Goal: Complete application form: Complete application form

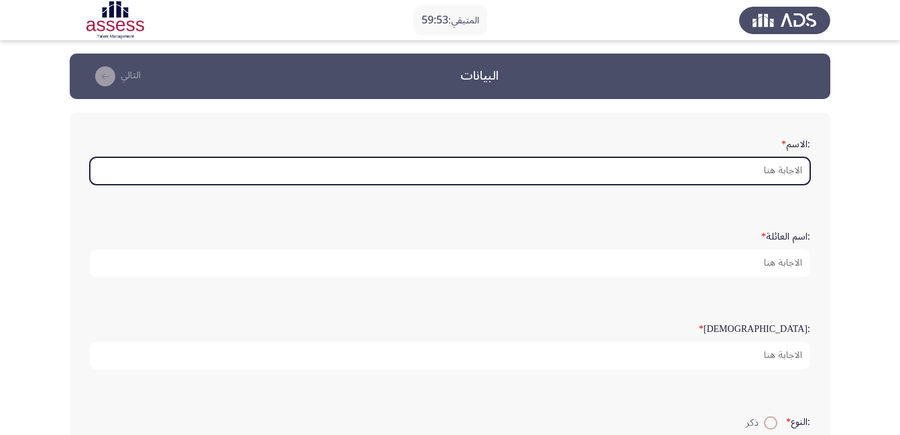
click at [639, 169] on input ":الاسم *" at bounding box center [450, 170] width 720 height 27
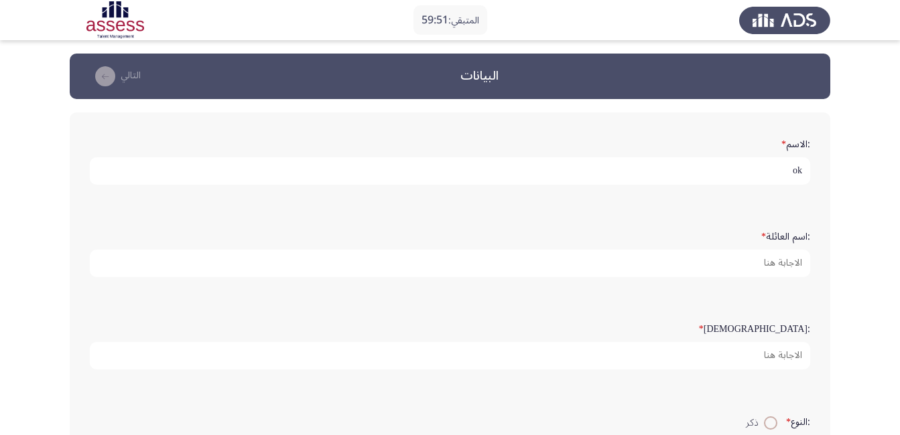
type input "o"
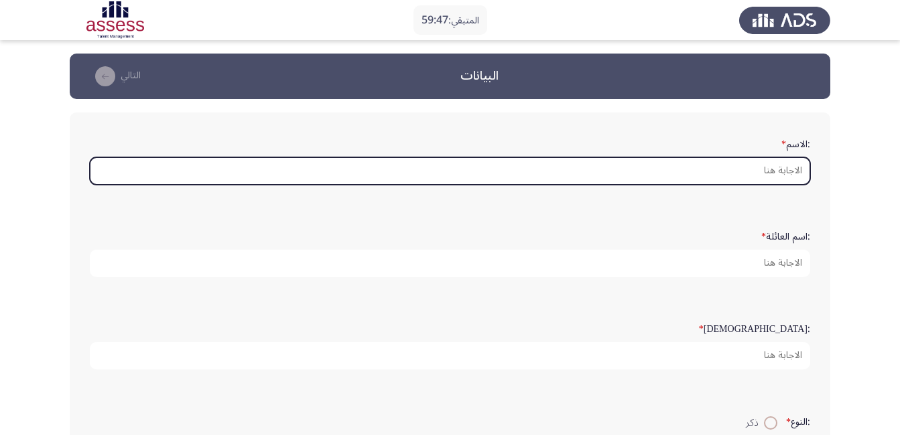
type input "m"
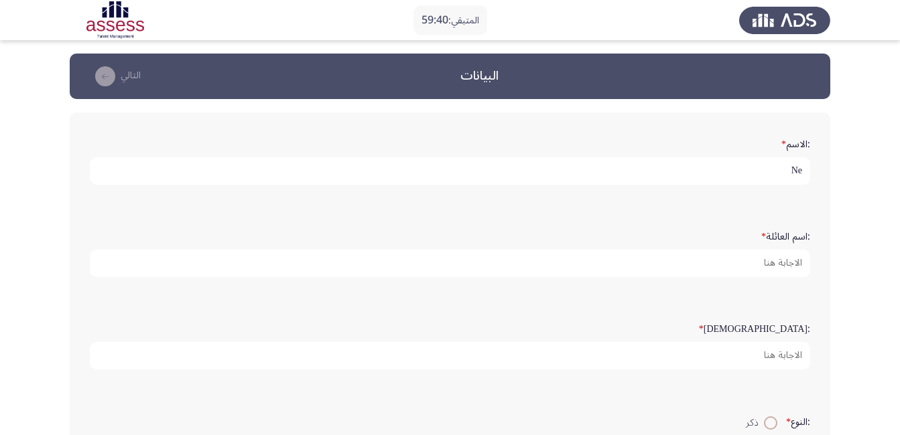
type input "N"
type input "[PERSON_NAME]"
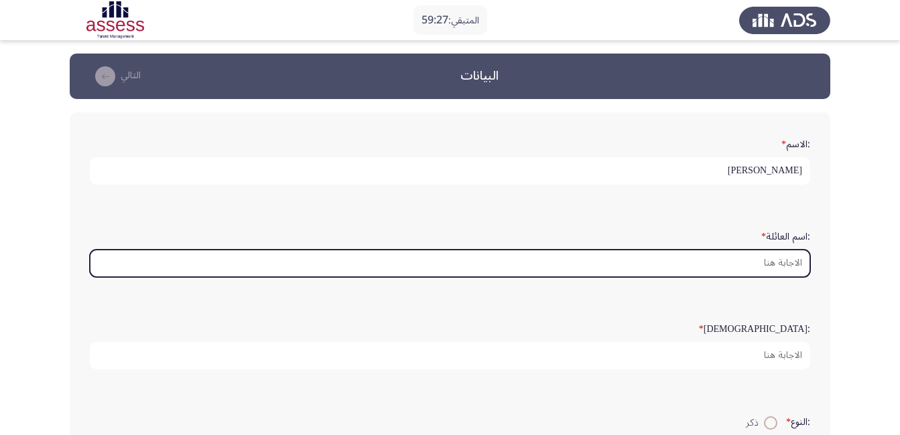
click at [761, 267] on input ":اسم العائلة *" at bounding box center [450, 263] width 720 height 27
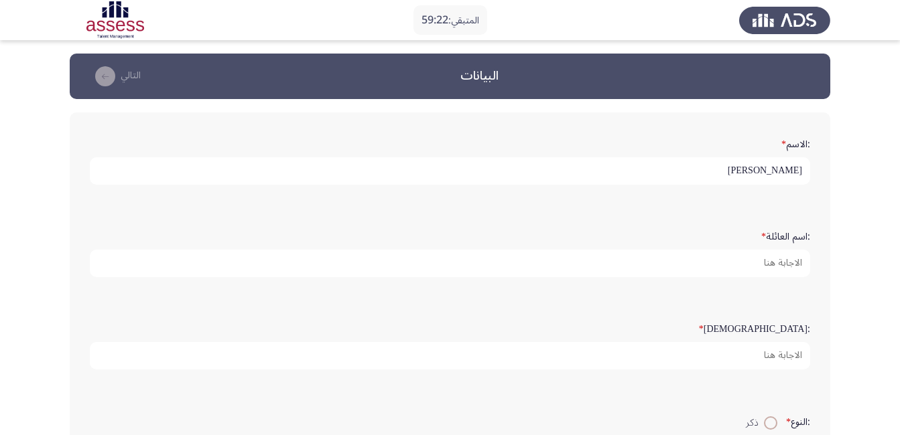
scroll to position [3, 0]
drag, startPoint x: 711, startPoint y: 169, endPoint x: 789, endPoint y: 188, distance: 80.8
click at [789, 188] on div ":الاسم * [PERSON_NAME]" at bounding box center [450, 159] width 734 height 66
click at [766, 172] on div ":الاسم * [PERSON_NAME]" at bounding box center [450, 159] width 734 height 66
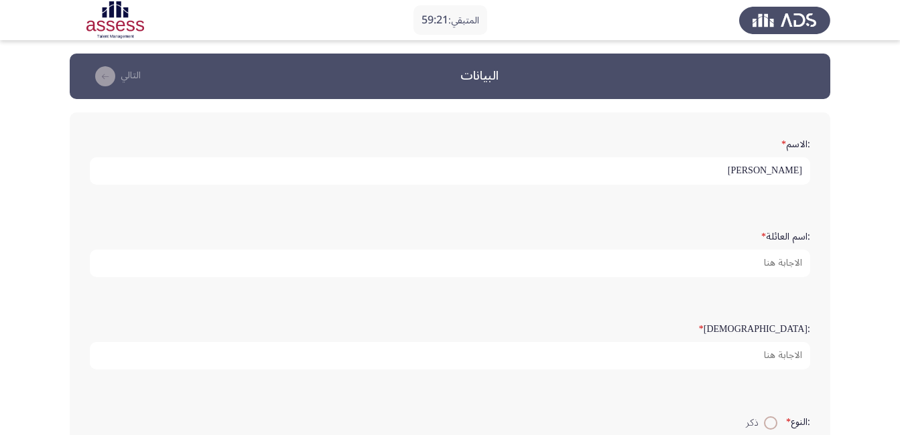
click at [768, 172] on input "[PERSON_NAME]" at bounding box center [450, 170] width 720 height 27
click at [794, 170] on input "[PERSON_NAME]" at bounding box center [450, 170] width 720 height 27
drag, startPoint x: 722, startPoint y: 170, endPoint x: 850, endPoint y: 199, distance: 131.2
click at [850, 199] on app-assessment-container "المتبقي: 59:19 البيانات التالي :الاسم * [PERSON_NAME] :اسم العائلة * :السن * :ا…" at bounding box center [450, 400] width 900 height 693
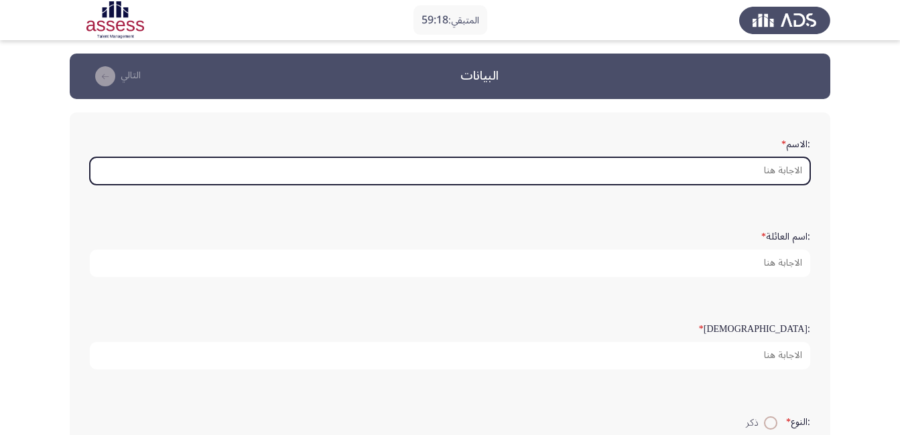
scroll to position [0, 0]
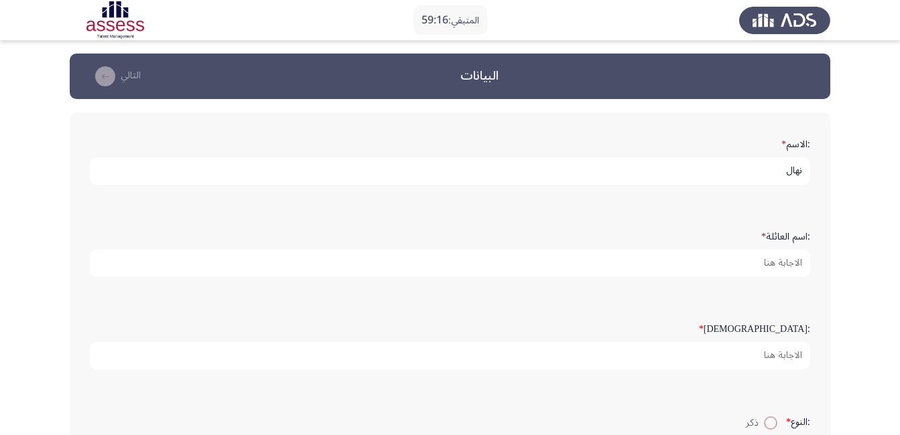
type input "نهال"
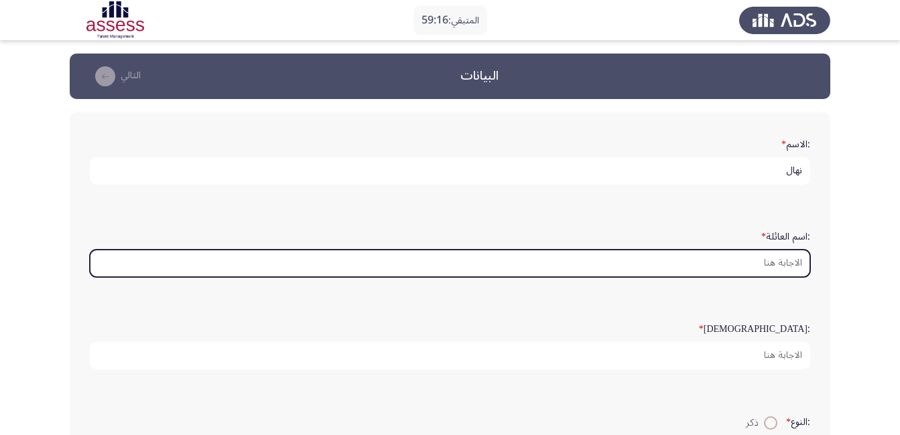
click at [762, 261] on input ":اسم العائلة *" at bounding box center [450, 263] width 720 height 27
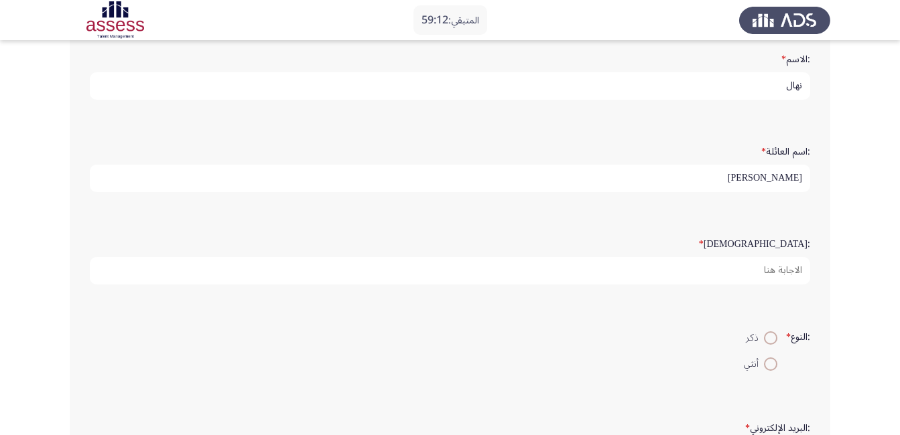
scroll to position [134, 0]
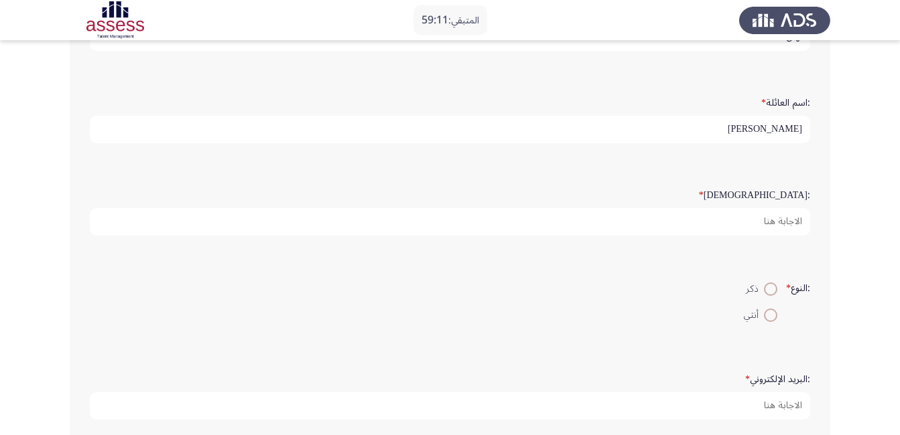
type input "[PERSON_NAME]"
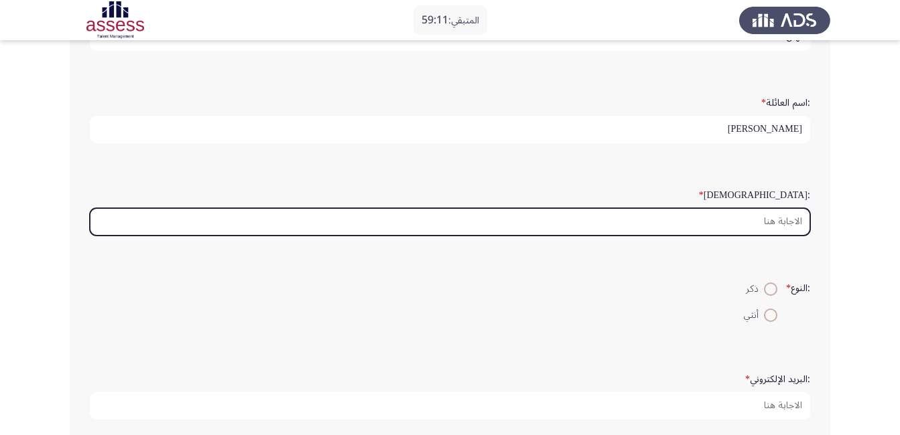
click at [730, 219] on input ":السن *" at bounding box center [450, 221] width 720 height 27
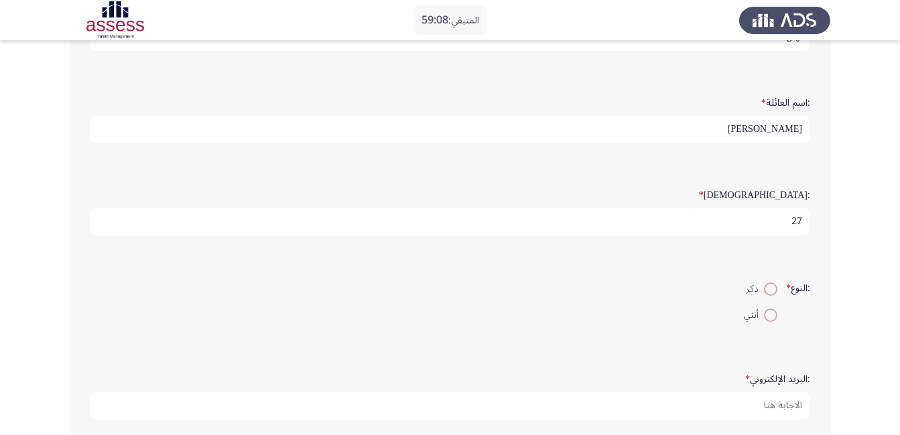
type input "27"
click at [772, 314] on span at bounding box center [770, 315] width 13 height 13
click at [772, 314] on input "أنثي" at bounding box center [770, 315] width 13 height 13
radio input "true"
click at [772, 314] on span at bounding box center [770, 315] width 13 height 13
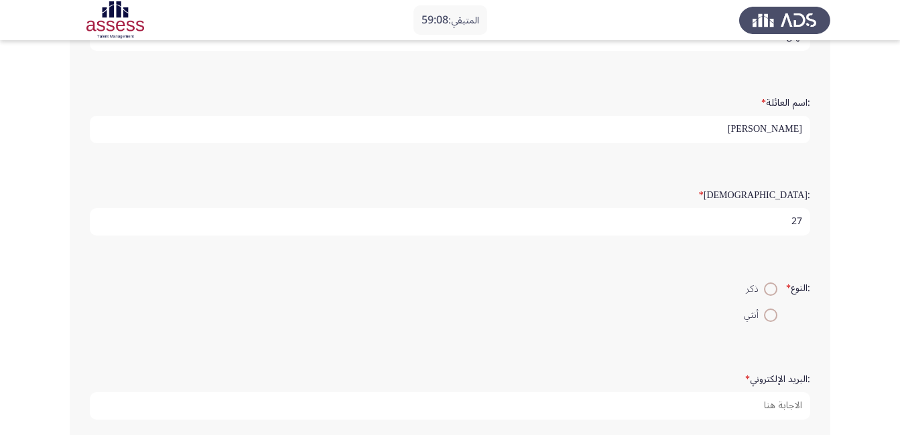
click at [772, 314] on input "أنثي" at bounding box center [770, 315] width 13 height 13
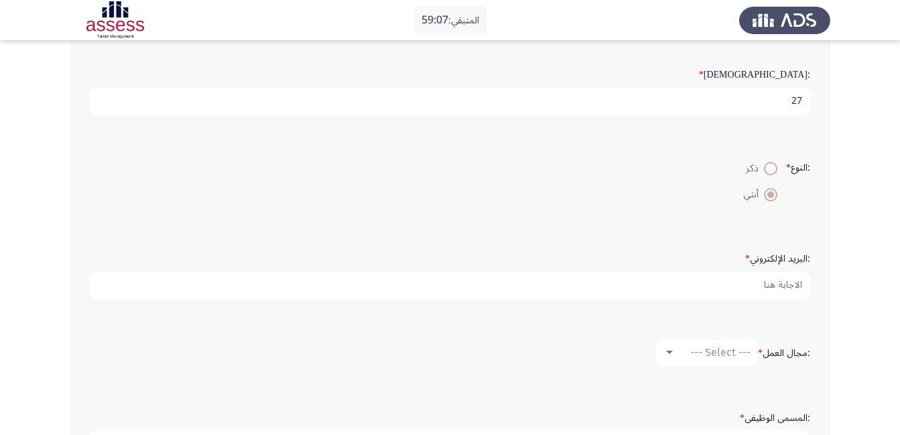
scroll to position [268, 0]
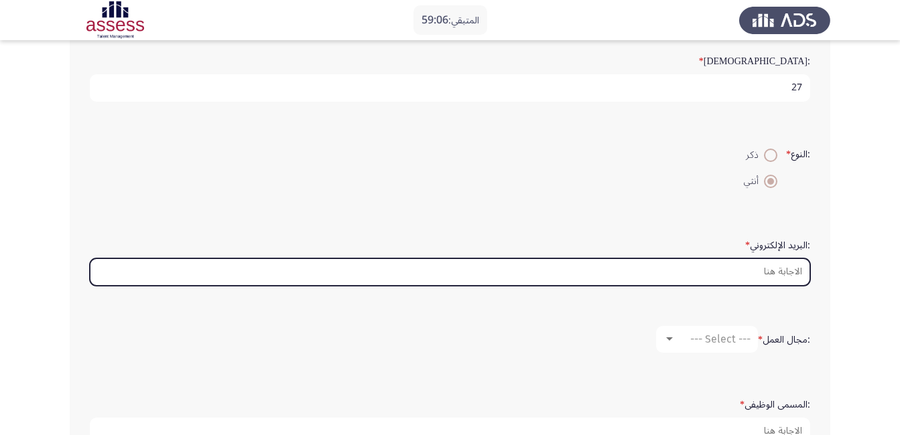
drag, startPoint x: 738, startPoint y: 269, endPoint x: 871, endPoint y: 339, distance: 150.4
click at [738, 269] on input ":البريد الإلكتروني *" at bounding box center [450, 272] width 720 height 27
type input "ى"
type input "[EMAIL_ADDRESS][DOMAIN_NAME]"
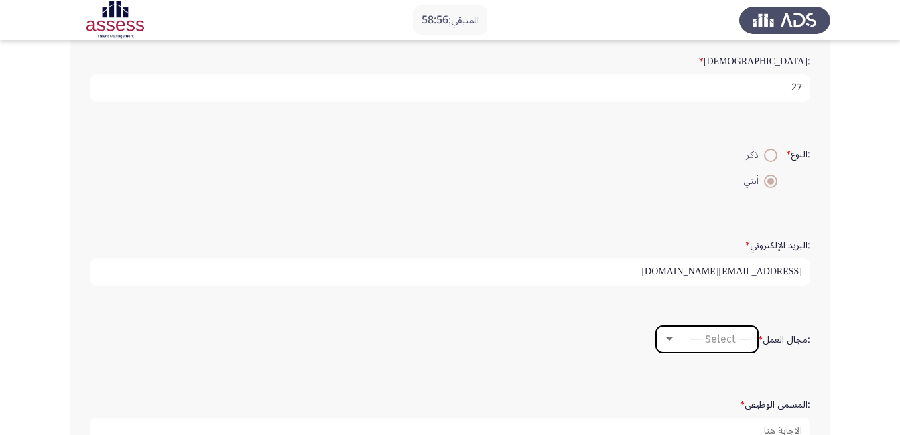
click at [692, 334] on span "--- Select ---" at bounding box center [720, 339] width 60 height 13
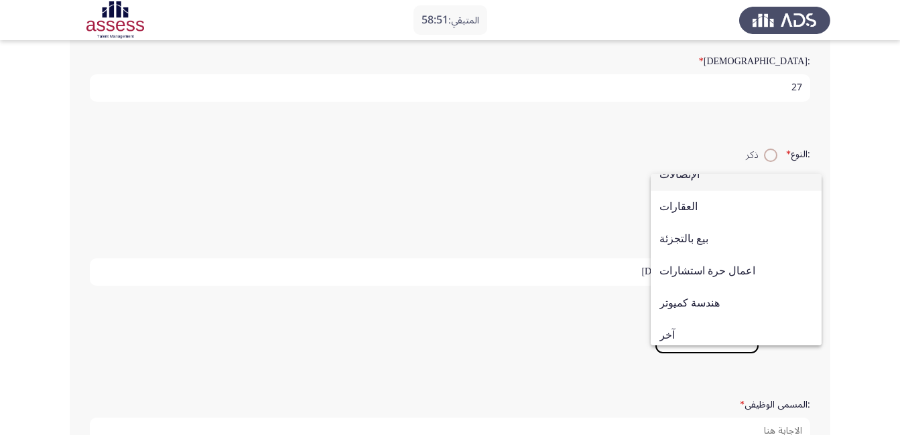
scroll to position [440, 0]
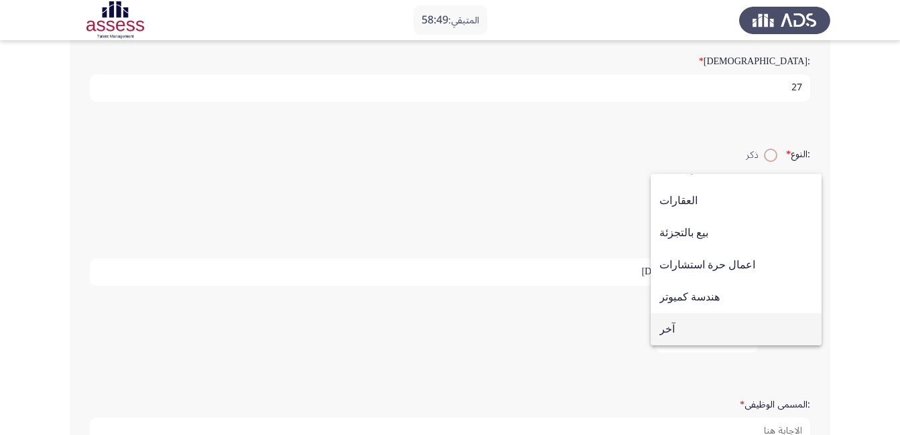
click at [683, 336] on span "آخر" at bounding box center [735, 330] width 153 height 32
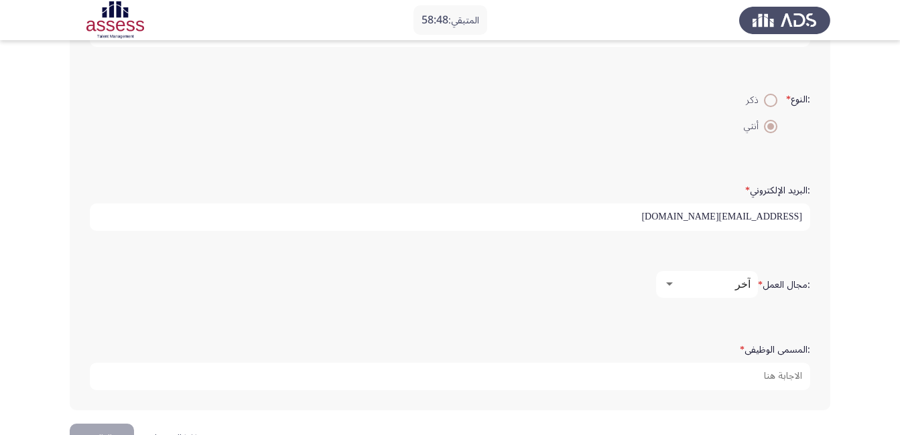
scroll to position [335, 0]
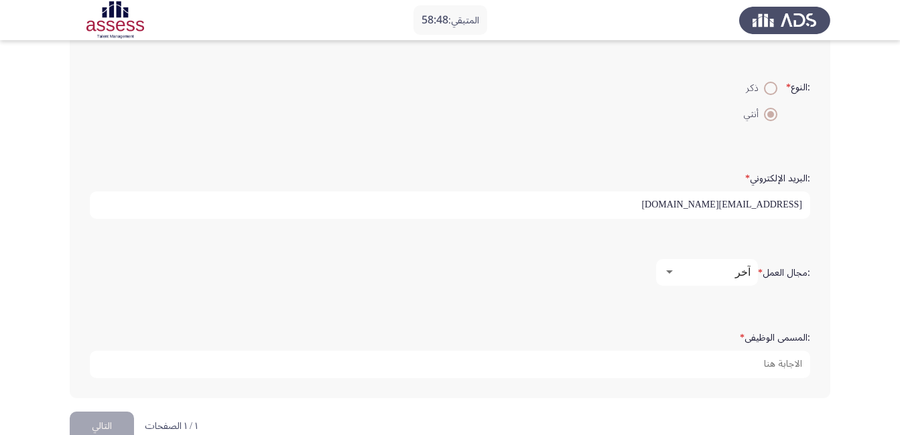
click at [701, 276] on div "آخر" at bounding box center [712, 272] width 75 height 13
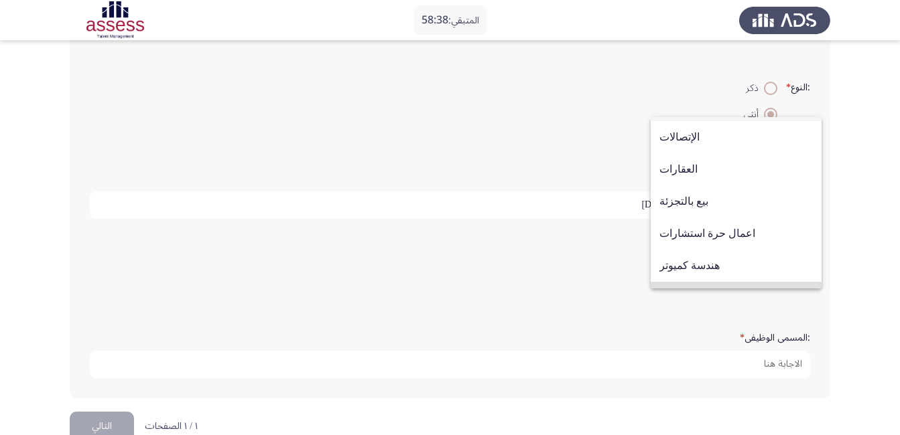
scroll to position [440, 0]
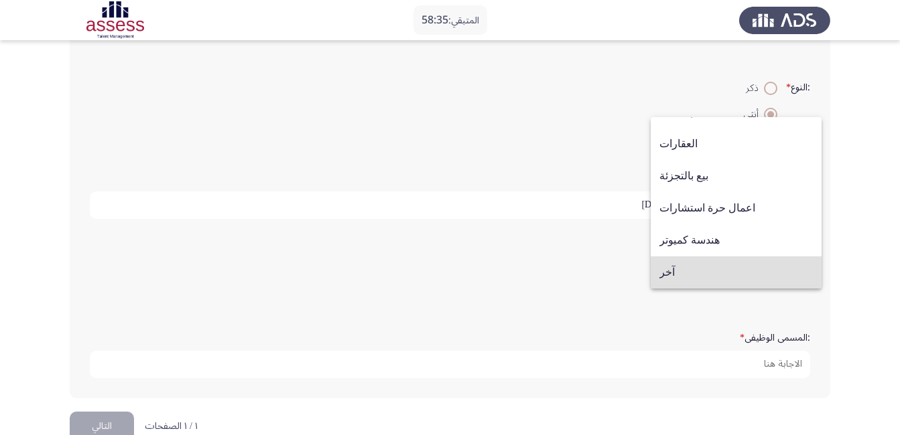
click at [648, 330] on div at bounding box center [450, 217] width 900 height 435
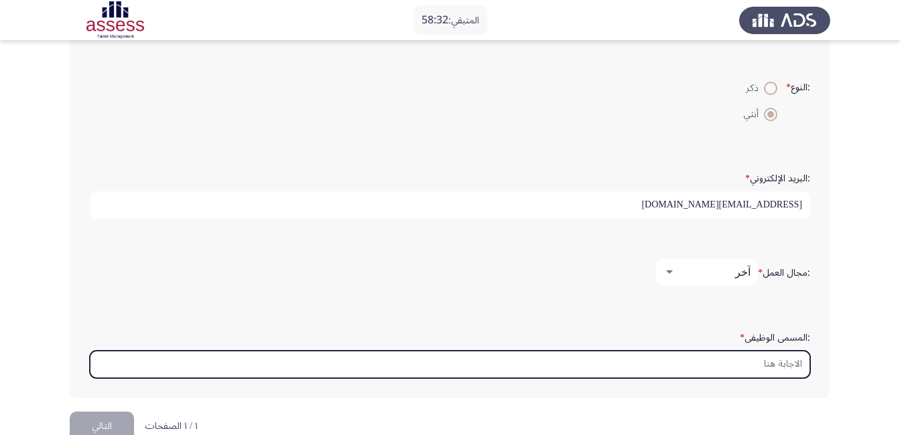
click at [682, 364] on input ":المسمى الوظيفى *" at bounding box center [450, 364] width 720 height 27
type input "ت"
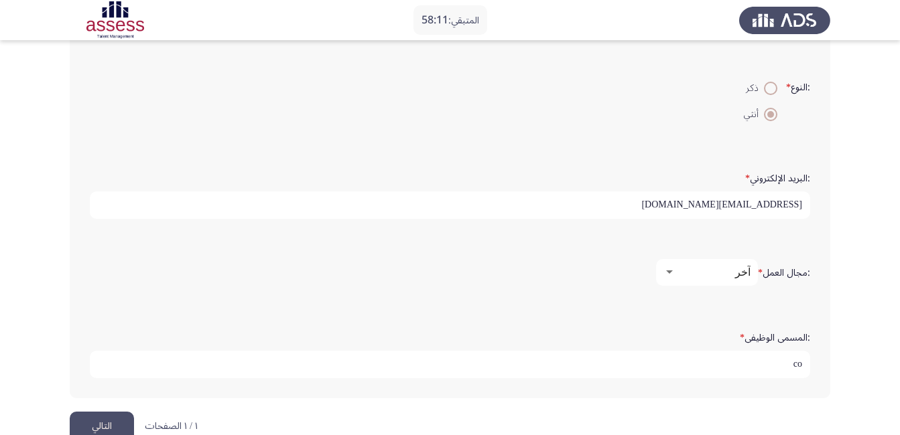
type input "c"
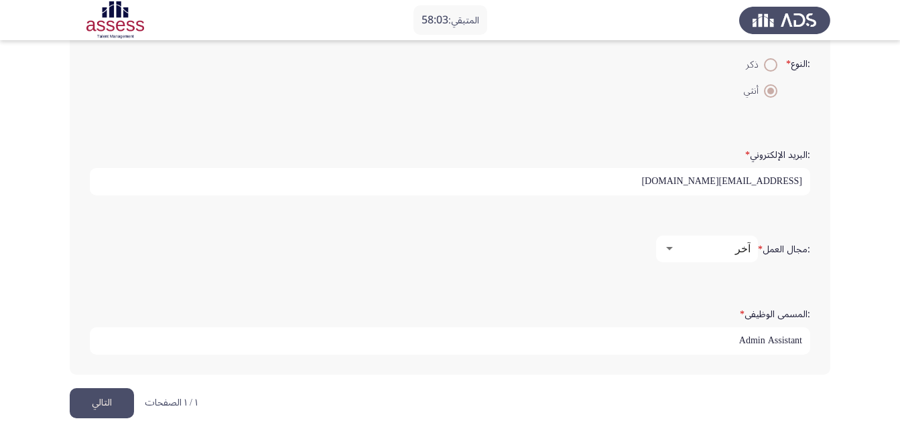
scroll to position [365, 0]
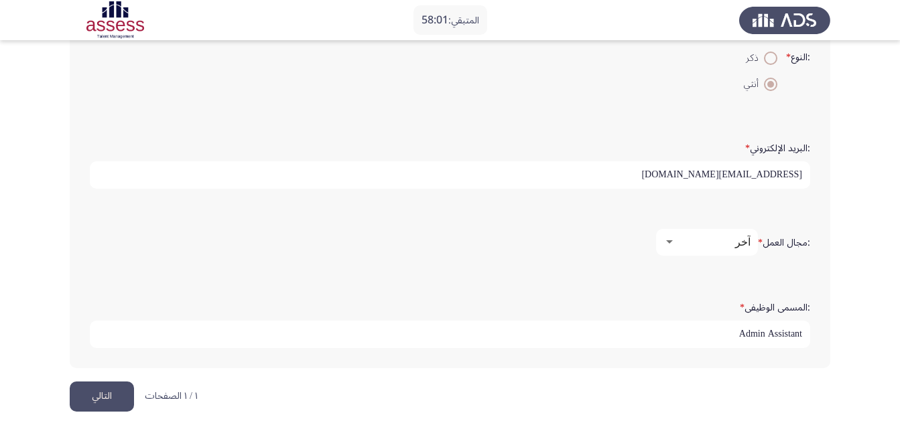
type input "Admin Assistant"
click at [114, 394] on button "التالي" at bounding box center [102, 397] width 64 height 30
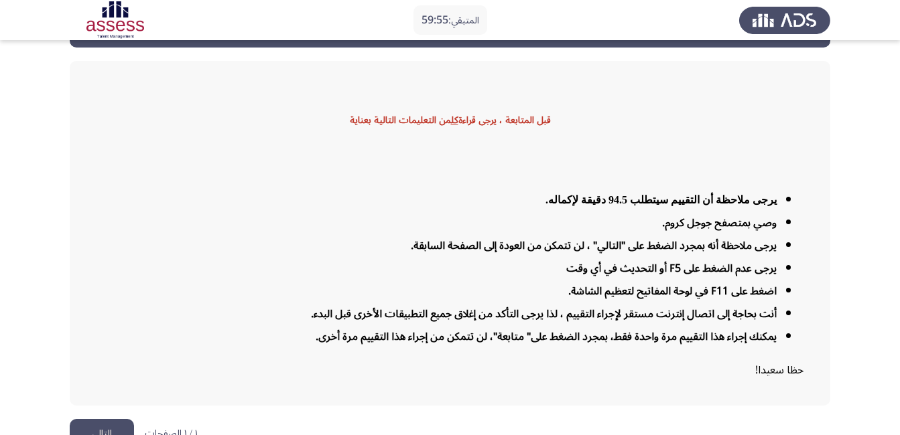
scroll to position [67, 0]
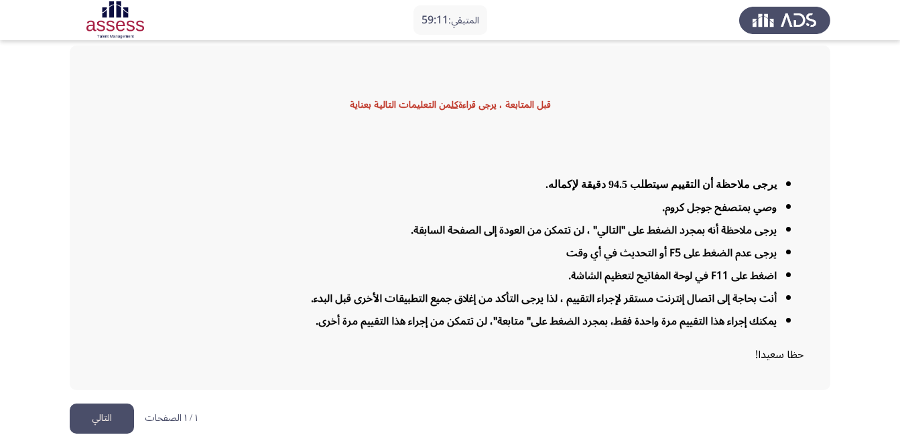
click at [117, 422] on button "التالي" at bounding box center [102, 419] width 64 height 30
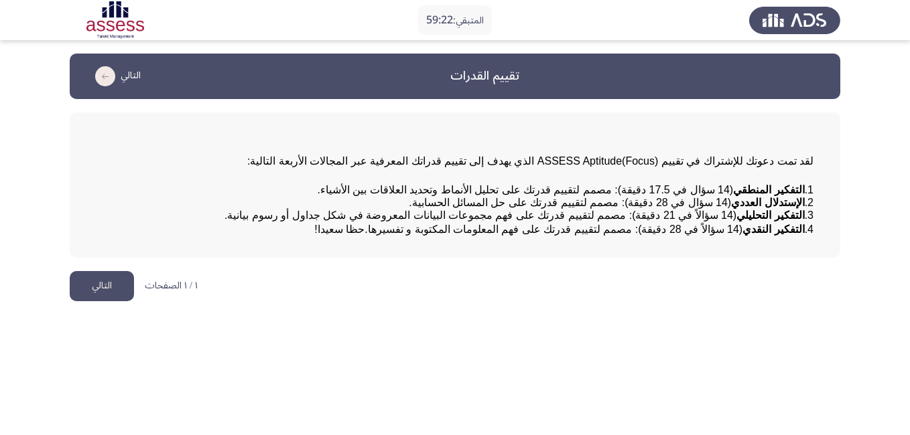
click at [100, 301] on button "التالي" at bounding box center [102, 286] width 64 height 30
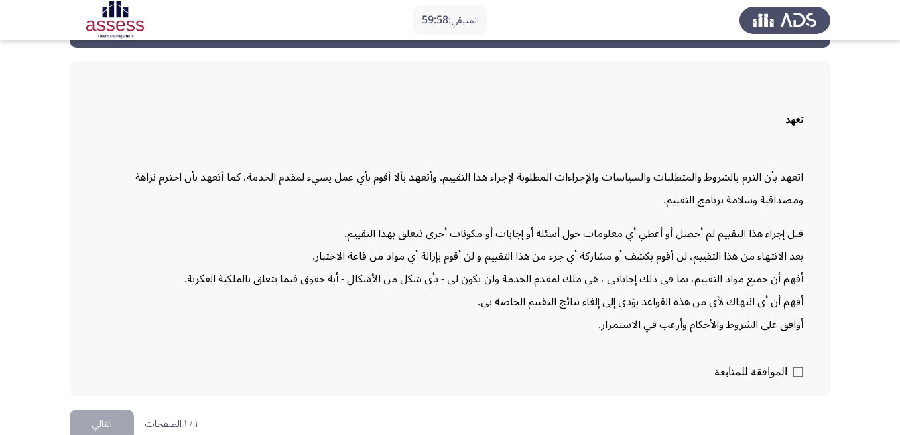
scroll to position [67, 0]
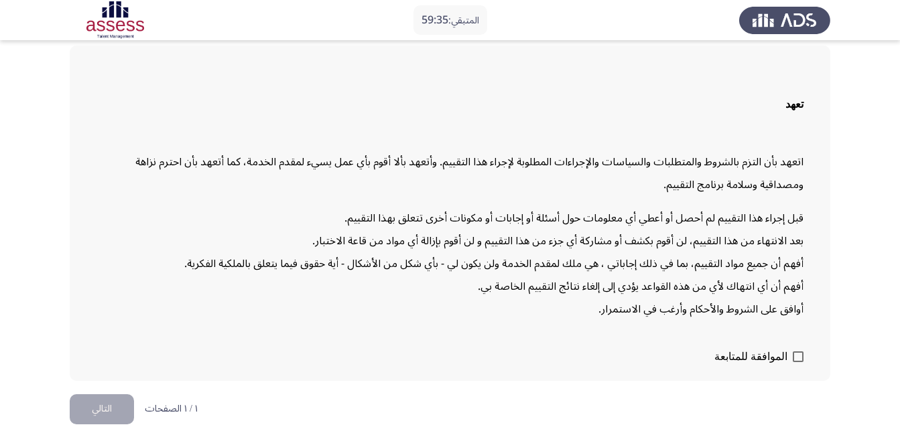
click at [796, 356] on span at bounding box center [798, 357] width 11 height 11
click at [797, 362] on input "الموافقة للمتابعة" at bounding box center [797, 362] width 1 height 1
click at [796, 356] on span at bounding box center [798, 357] width 11 height 11
click at [797, 362] on input "الموافقة للمتابعة" at bounding box center [797, 362] width 1 height 1
click at [801, 352] on span at bounding box center [798, 357] width 11 height 11
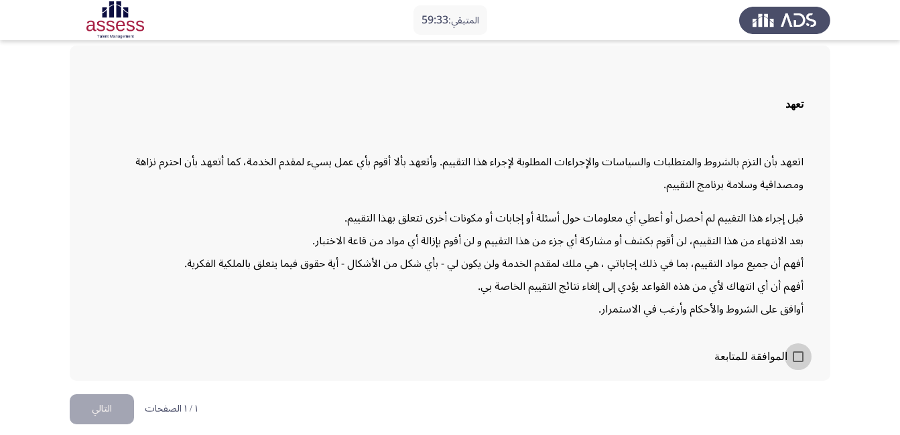
click at [798, 362] on input "الموافقة للمتابعة" at bounding box center [797, 362] width 1 height 1
checkbox input "true"
click at [102, 411] on button "التالي" at bounding box center [102, 410] width 64 height 30
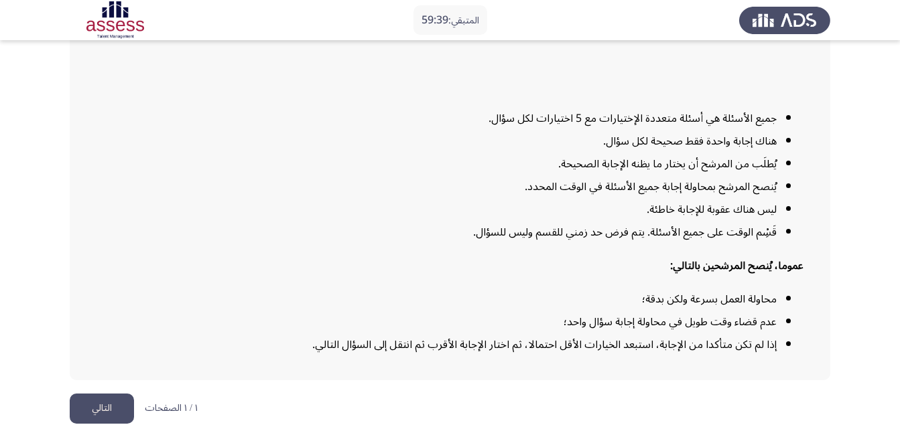
scroll to position [145, 0]
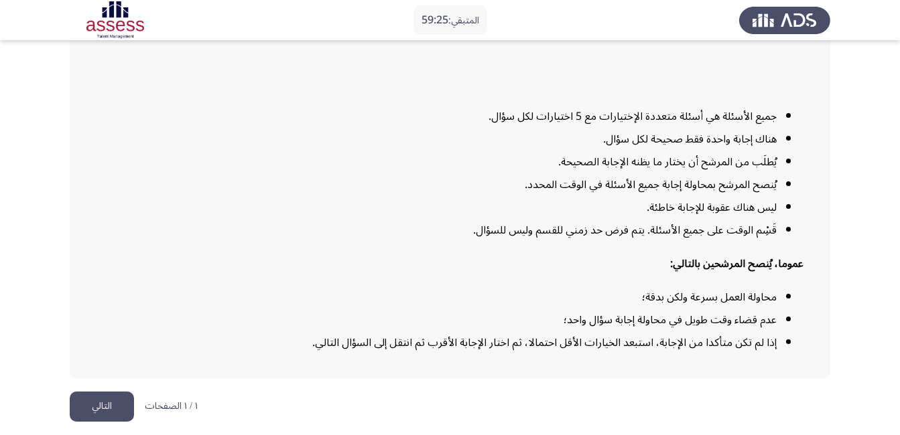
click at [117, 409] on button "التالي" at bounding box center [102, 407] width 64 height 30
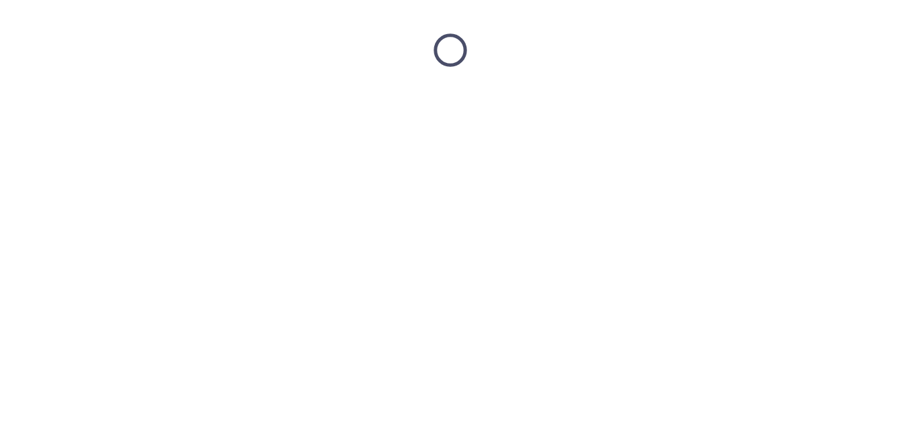
scroll to position [0, 0]
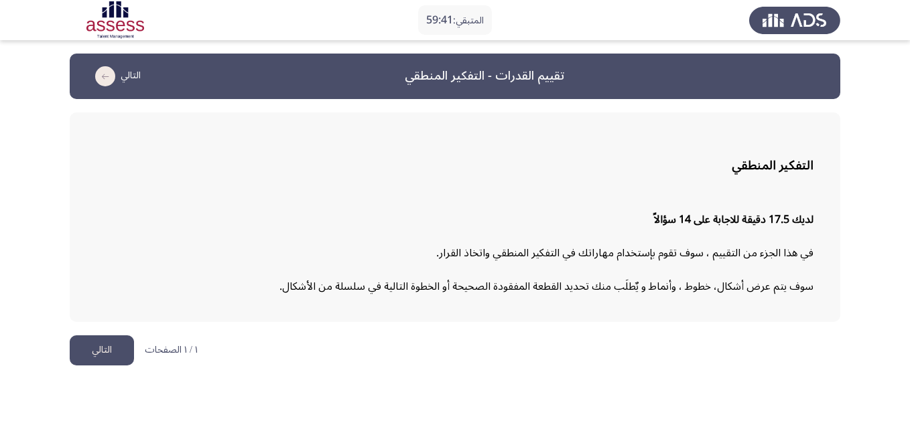
click at [116, 350] on button "التالي" at bounding box center [102, 351] width 64 height 30
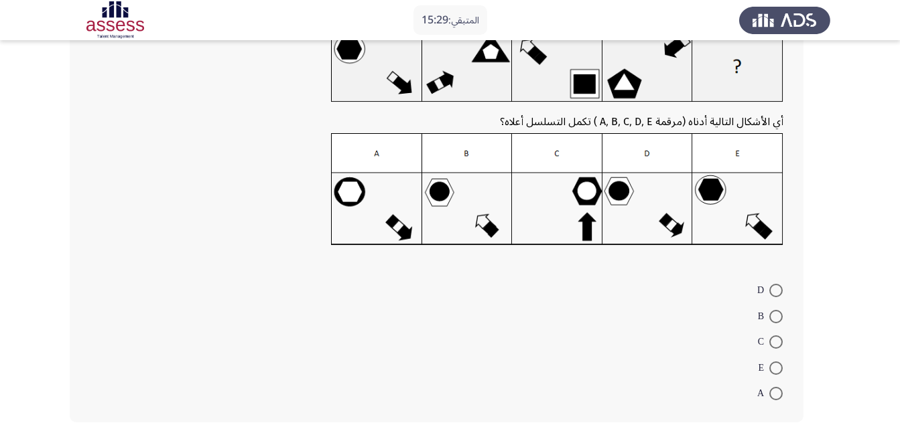
scroll to position [67, 0]
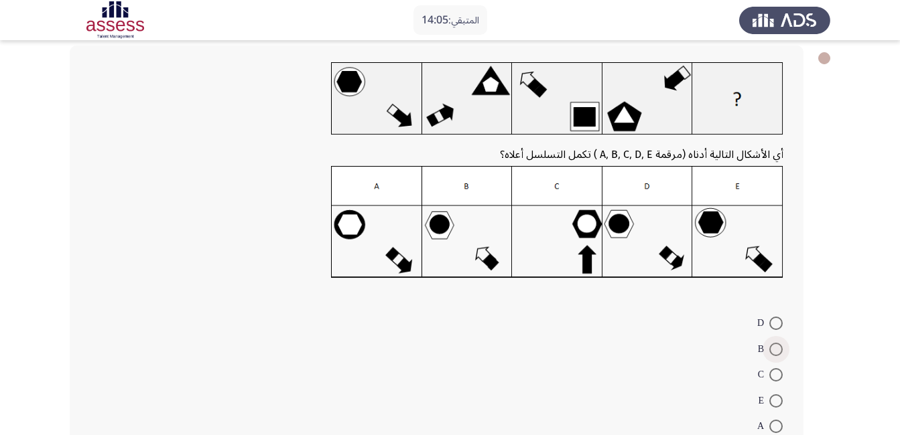
click at [779, 348] on span at bounding box center [775, 349] width 13 height 13
click at [779, 348] on input "B" at bounding box center [775, 349] width 13 height 13
radio input "true"
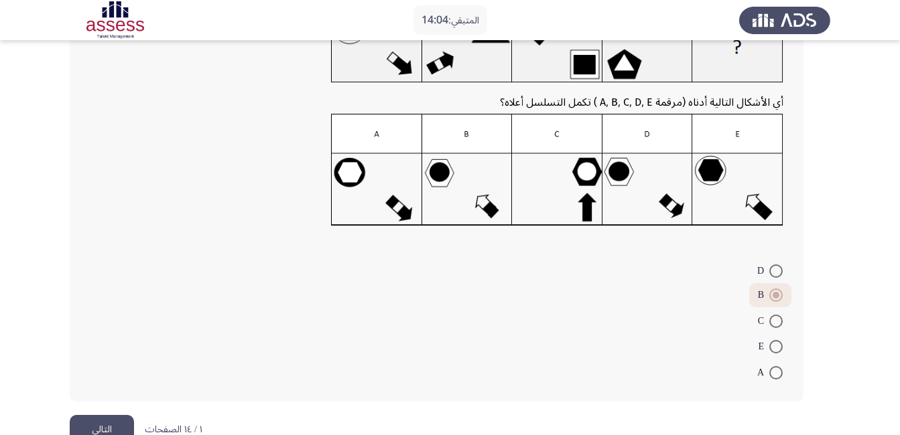
scroll to position [153, 0]
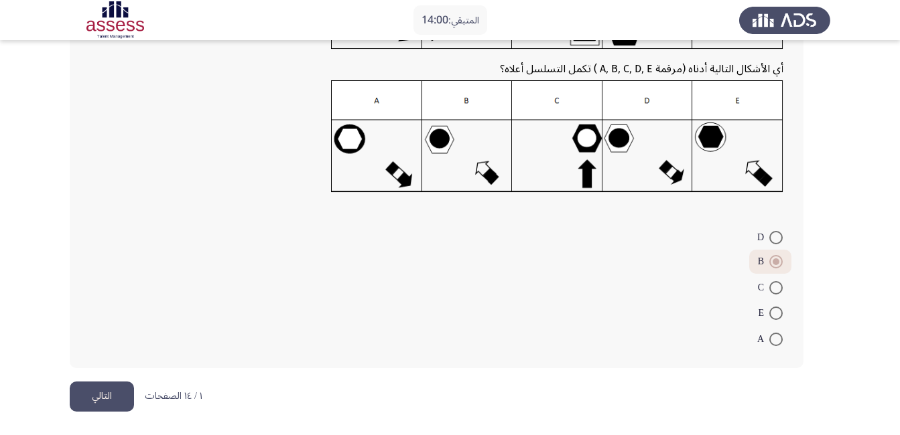
click at [98, 392] on button "التالي" at bounding box center [102, 397] width 64 height 30
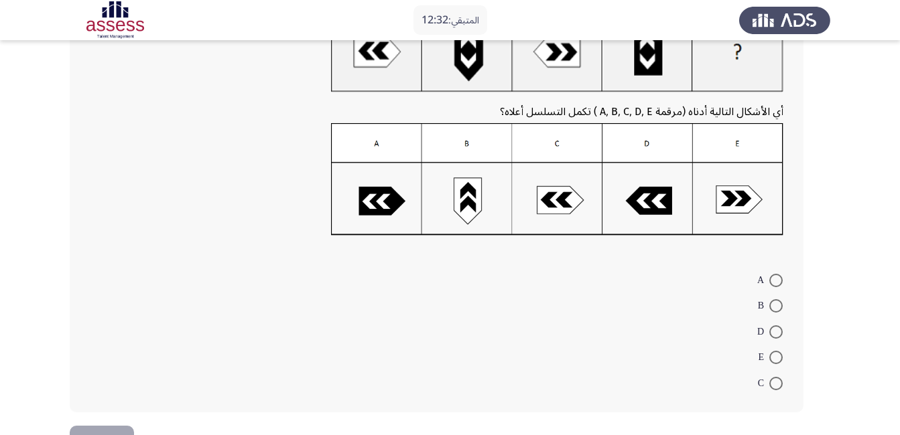
scroll to position [134, 0]
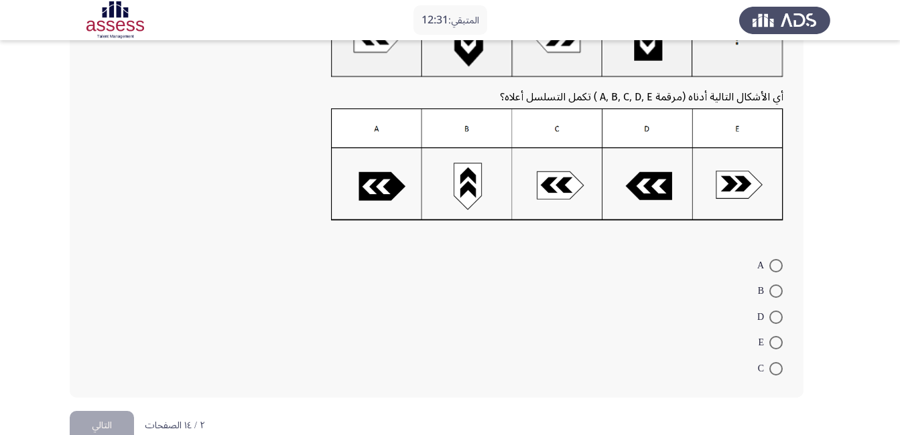
click at [778, 371] on span at bounding box center [775, 368] width 13 height 13
click at [778, 371] on input "C" at bounding box center [775, 368] width 13 height 13
radio input "true"
click at [98, 419] on button "التالي" at bounding box center [102, 424] width 64 height 30
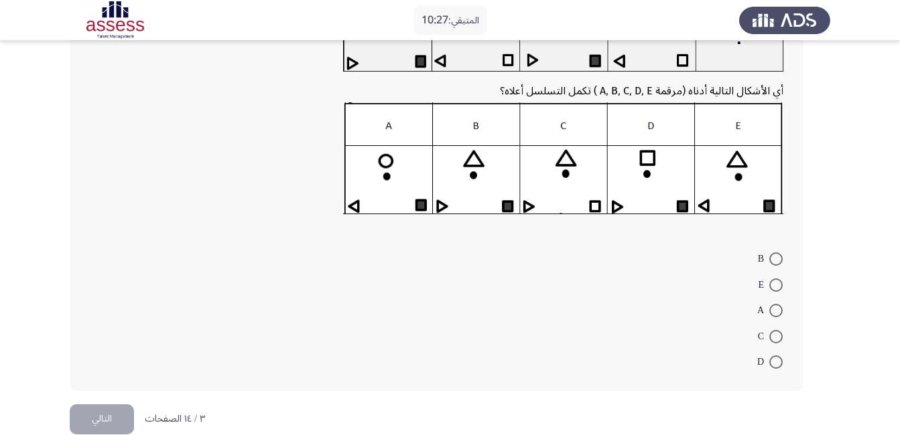
scroll to position [67, 0]
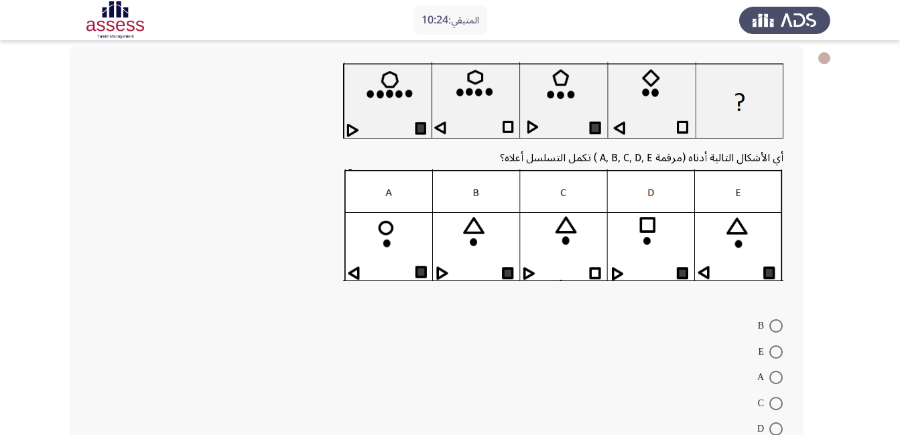
click at [774, 352] on span at bounding box center [775, 352] width 13 height 13
click at [774, 352] on input "E" at bounding box center [775, 352] width 13 height 13
radio input "true"
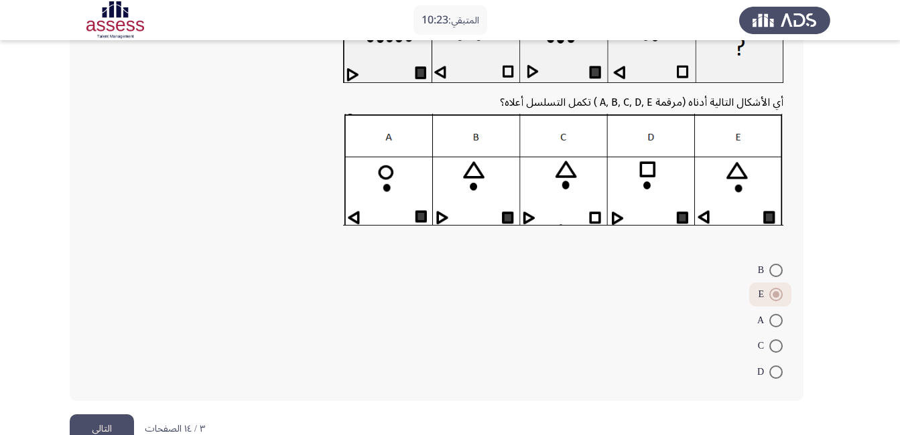
scroll to position [155, 0]
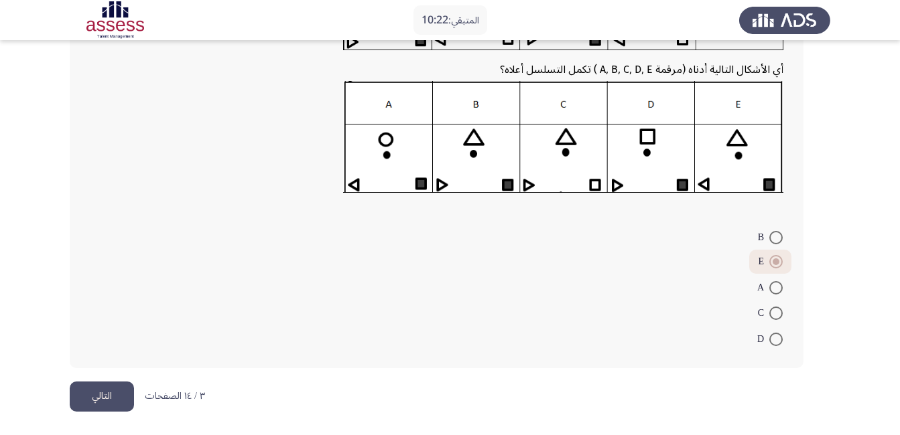
click at [101, 394] on button "التالي" at bounding box center [102, 397] width 64 height 30
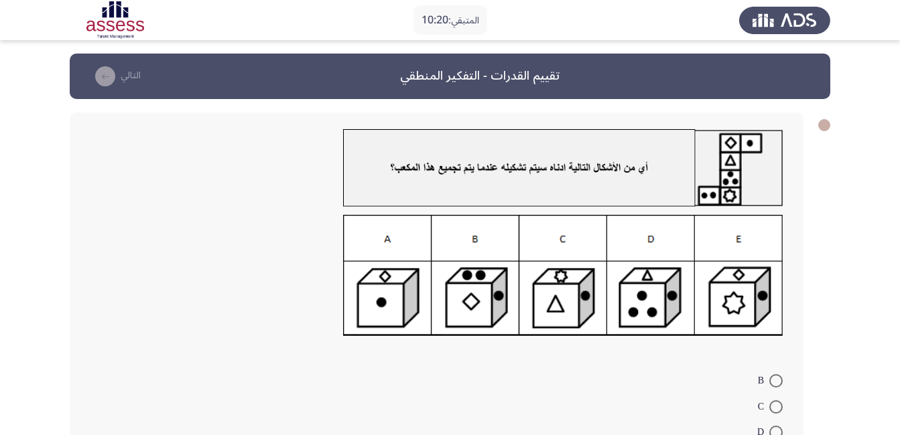
scroll to position [67, 0]
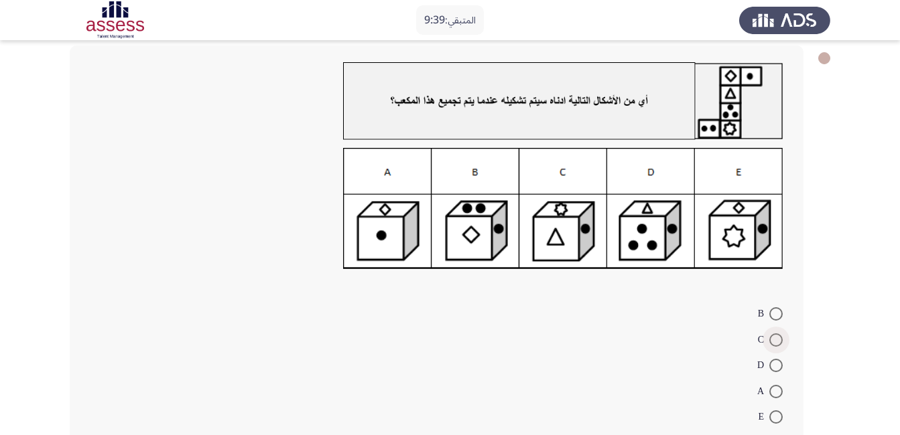
click at [777, 342] on span at bounding box center [775, 340] width 13 height 13
click at [777, 342] on input "C" at bounding box center [775, 340] width 13 height 13
radio input "true"
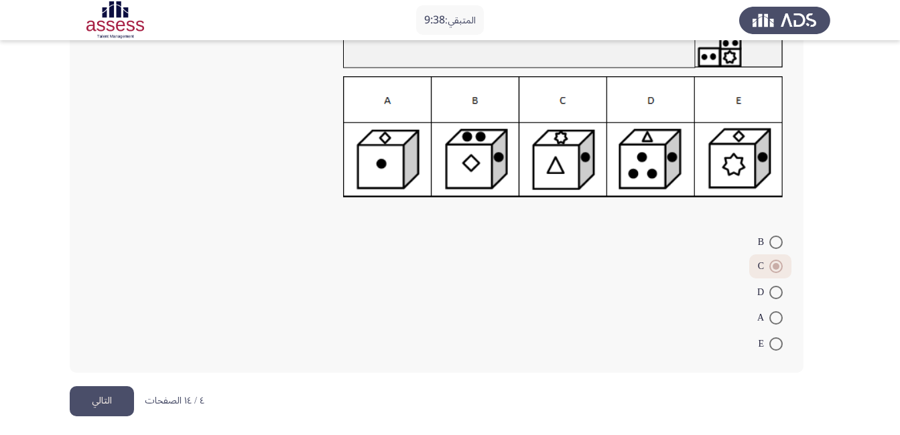
scroll to position [143, 0]
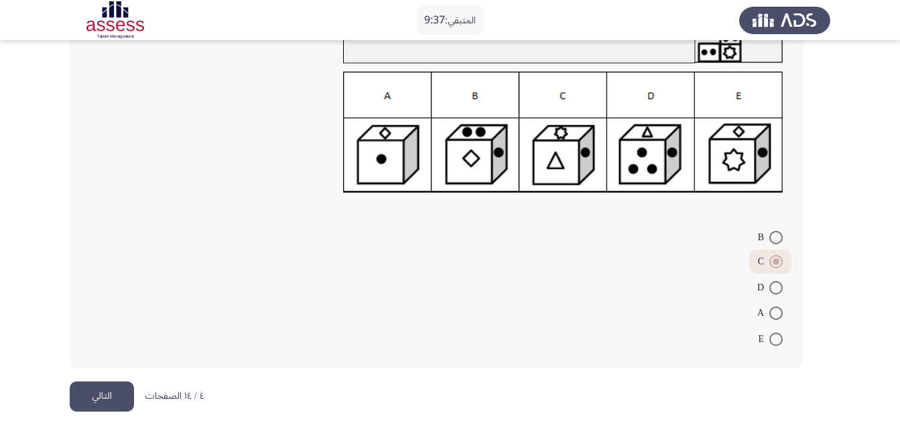
click at [117, 403] on button "التالي" at bounding box center [102, 397] width 64 height 30
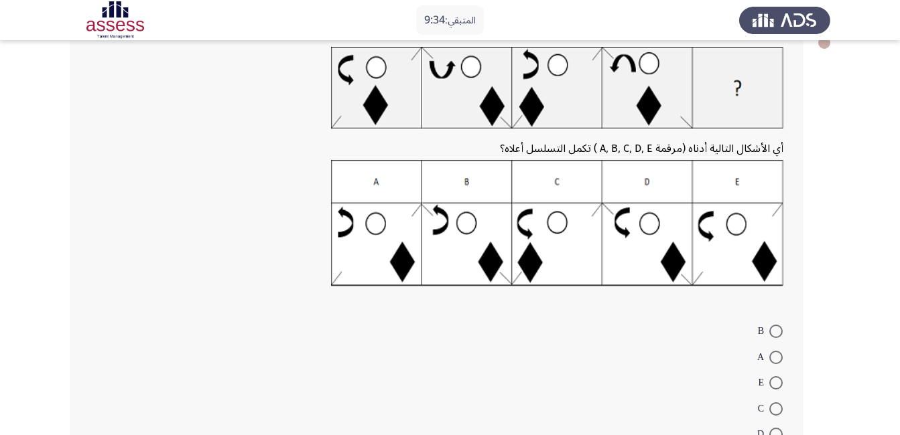
scroll to position [67, 0]
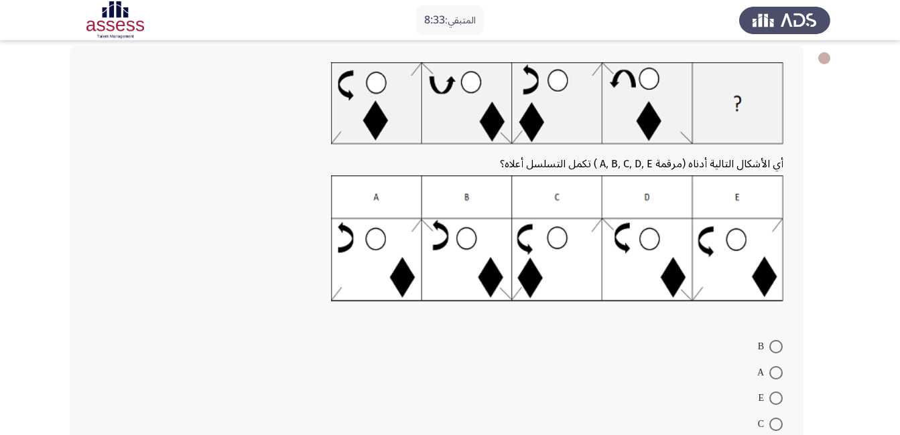
click at [778, 397] on span at bounding box center [775, 398] width 13 height 13
click at [778, 397] on input "E" at bounding box center [775, 398] width 13 height 13
radio input "true"
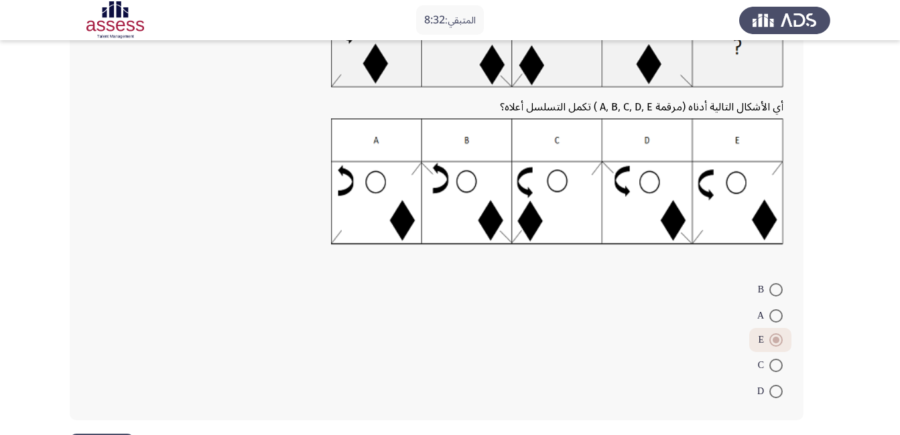
scroll to position [176, 0]
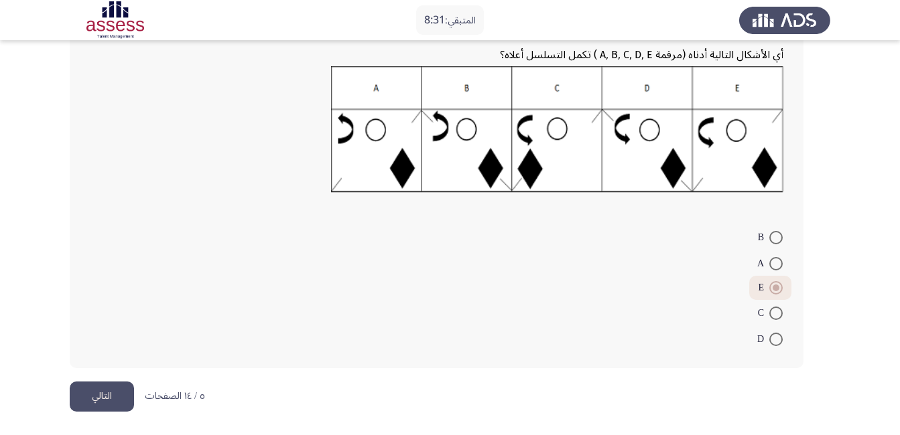
click at [112, 409] on button "التالي" at bounding box center [102, 397] width 64 height 30
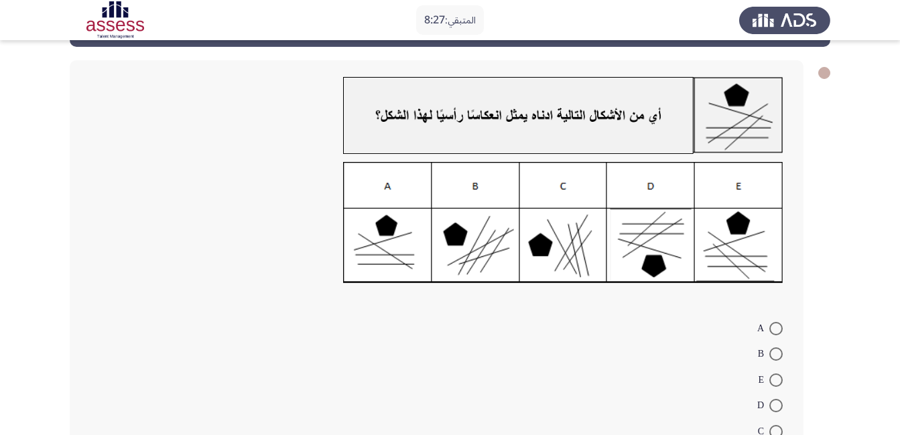
scroll to position [67, 0]
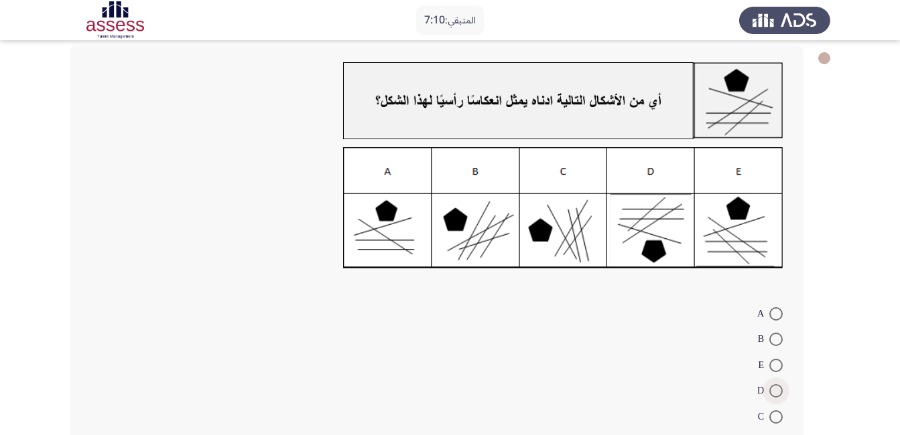
click at [770, 393] on span at bounding box center [775, 391] width 13 height 13
click at [770, 393] on input "D" at bounding box center [775, 391] width 13 height 13
radio input "true"
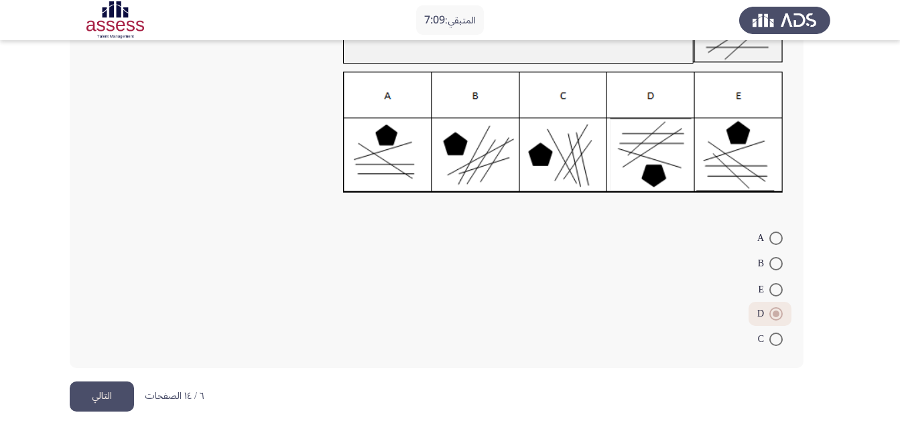
click at [90, 400] on button "التالي" at bounding box center [102, 397] width 64 height 30
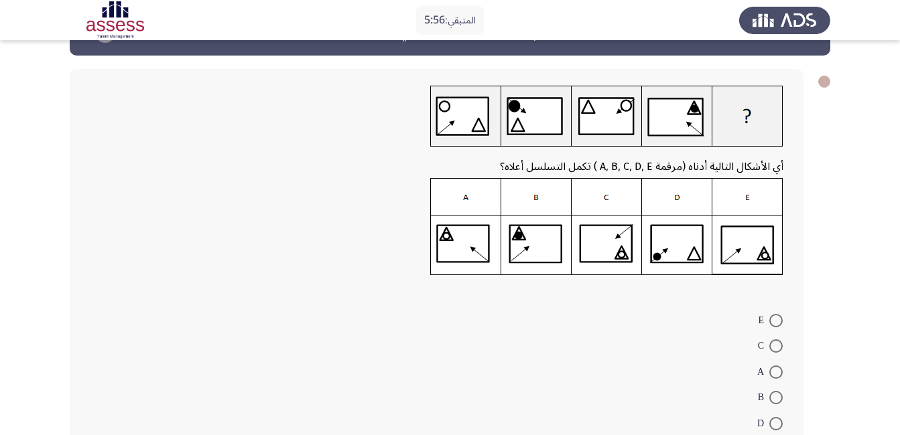
scroll to position [67, 0]
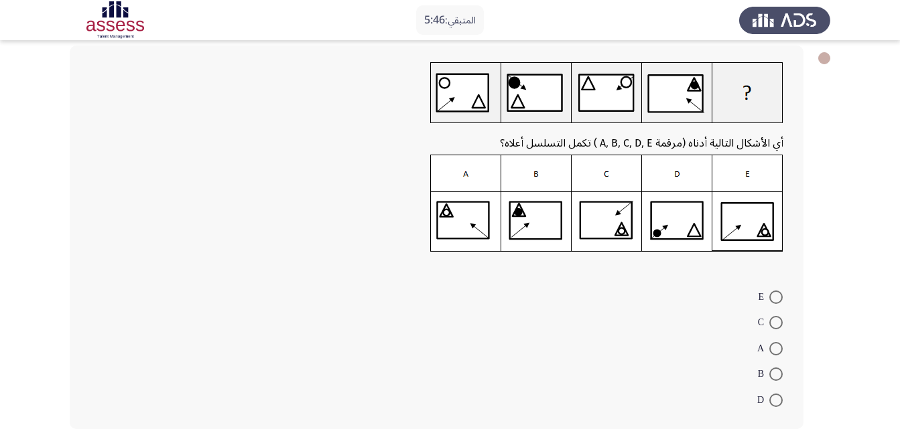
click at [774, 299] on span at bounding box center [775, 297] width 13 height 13
click at [774, 299] on input "E" at bounding box center [775, 297] width 13 height 13
radio input "true"
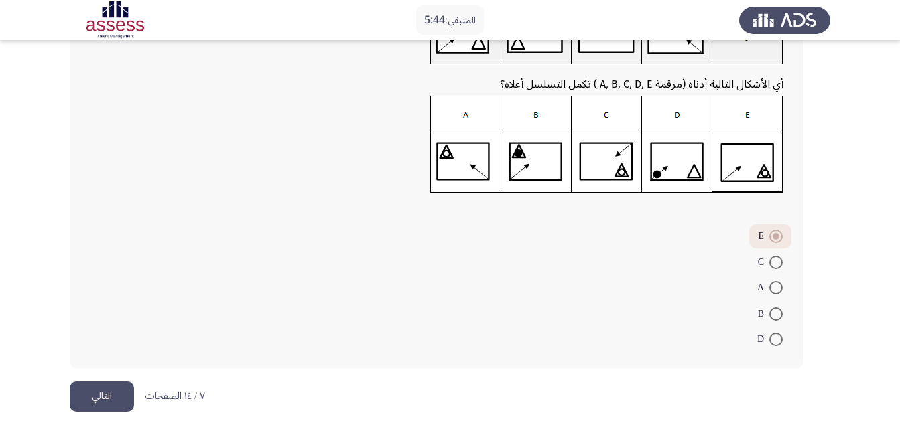
click at [111, 389] on button "التالي" at bounding box center [102, 397] width 64 height 30
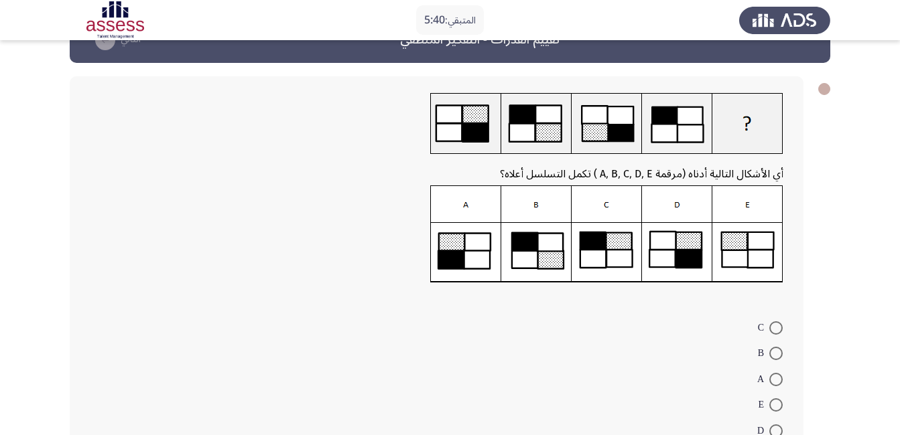
scroll to position [67, 0]
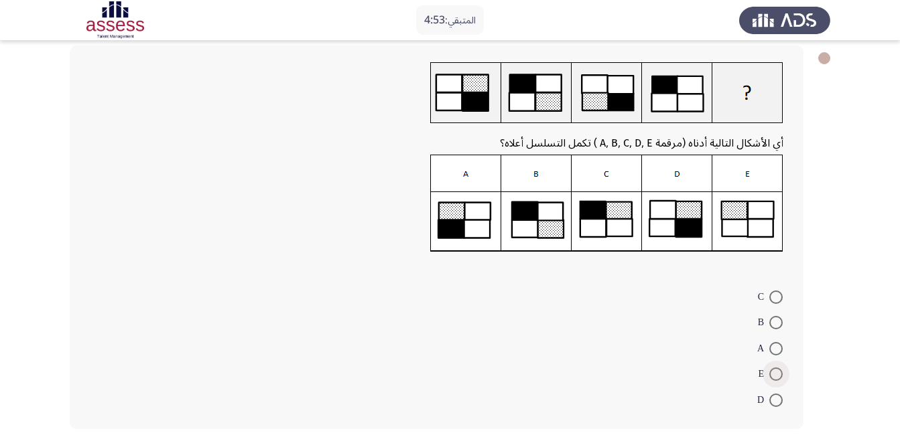
click at [775, 377] on span at bounding box center [775, 374] width 13 height 13
click at [775, 377] on input "E" at bounding box center [775, 374] width 13 height 13
radio input "true"
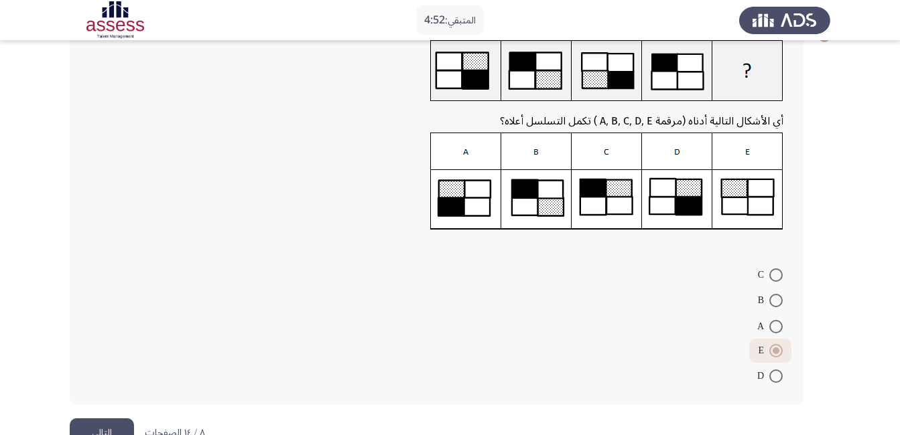
scroll to position [126, 0]
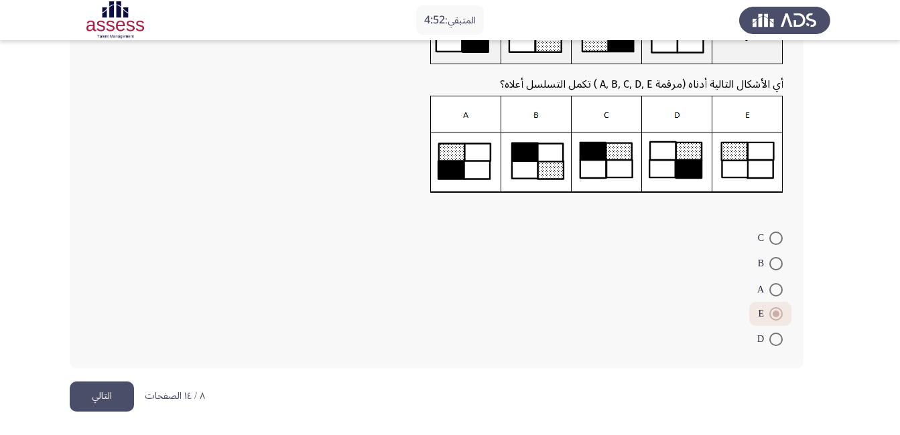
click at [117, 399] on button "التالي" at bounding box center [102, 397] width 64 height 30
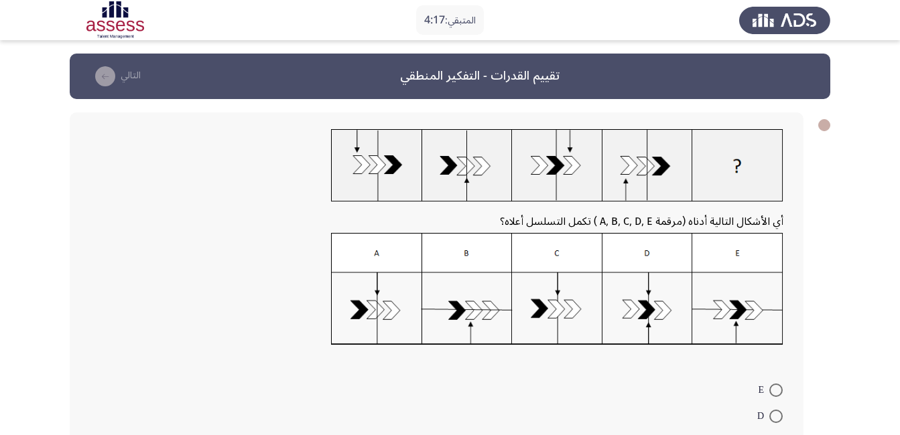
scroll to position [67, 0]
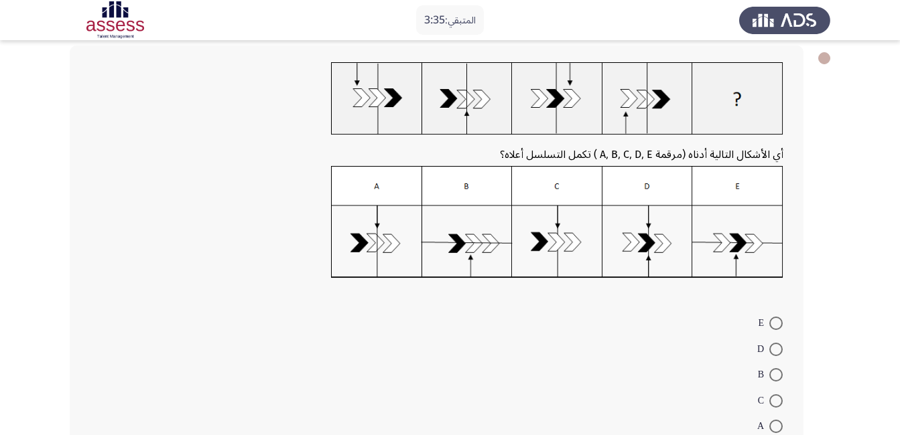
click at [777, 404] on span at bounding box center [775, 401] width 13 height 13
click at [777, 404] on input "C" at bounding box center [775, 401] width 13 height 13
radio input "true"
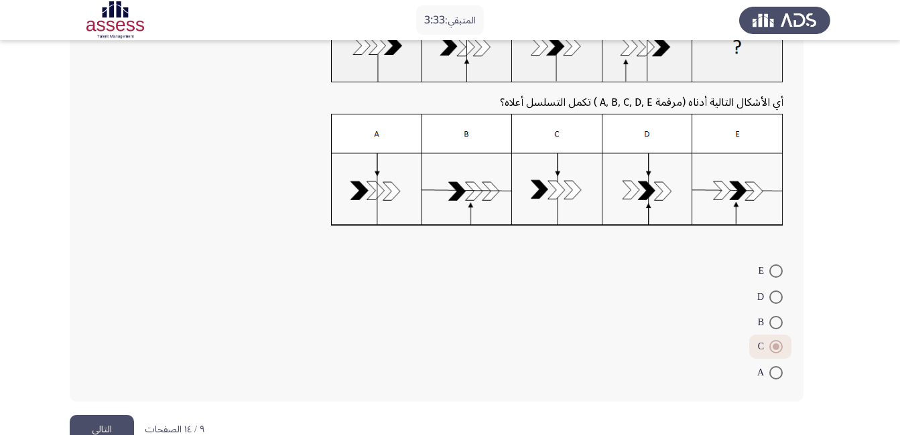
scroll to position [134, 0]
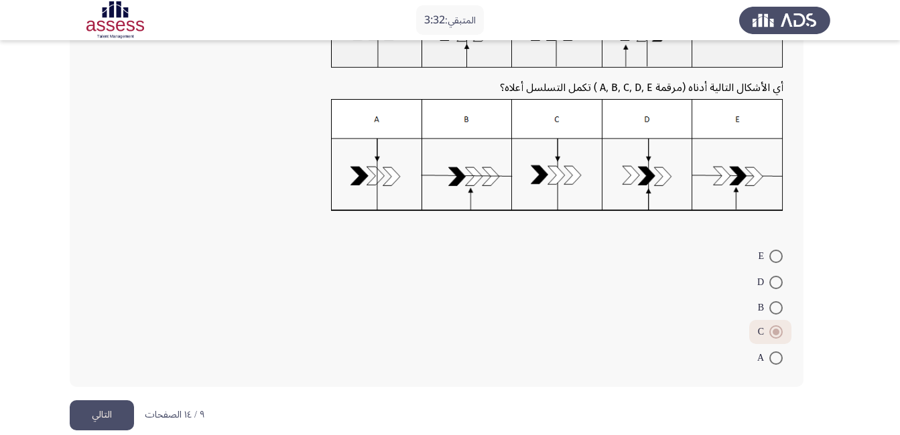
click at [94, 413] on button "التالي" at bounding box center [102, 416] width 64 height 30
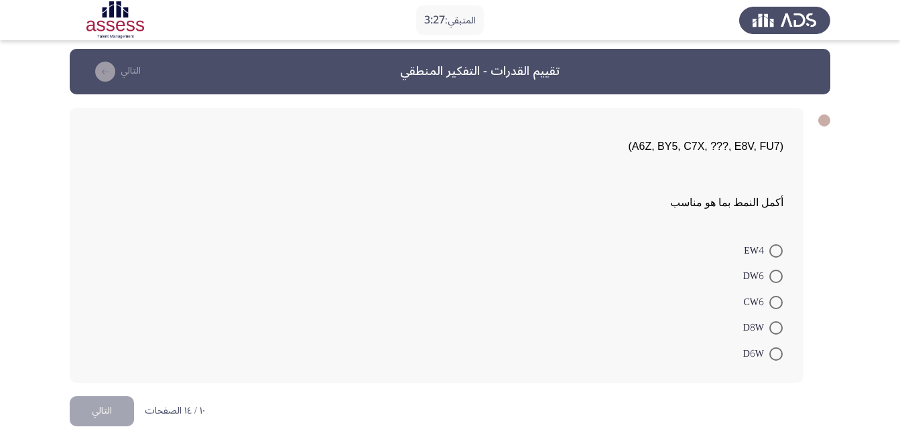
scroll to position [0, 0]
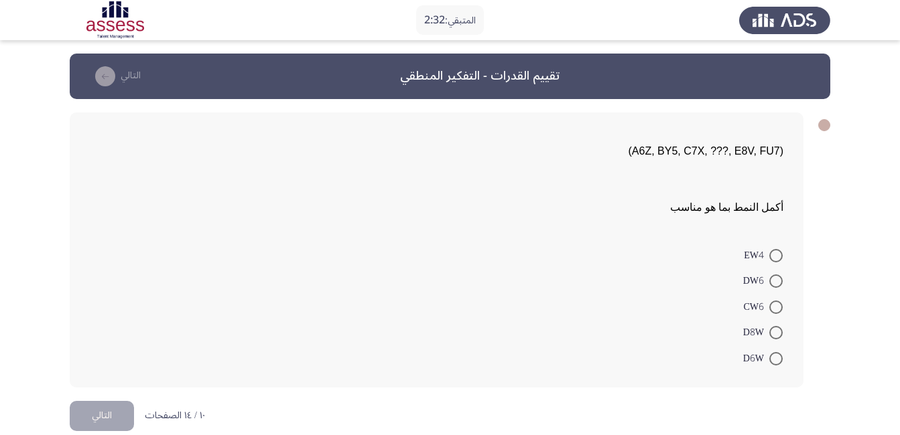
click at [777, 337] on span at bounding box center [775, 332] width 13 height 13
click at [777, 337] on input "D8W" at bounding box center [775, 332] width 13 height 13
radio input "true"
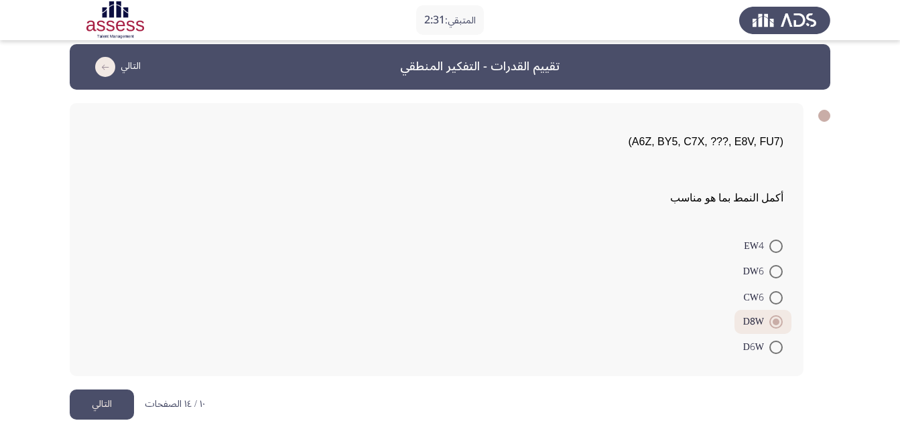
scroll to position [17, 0]
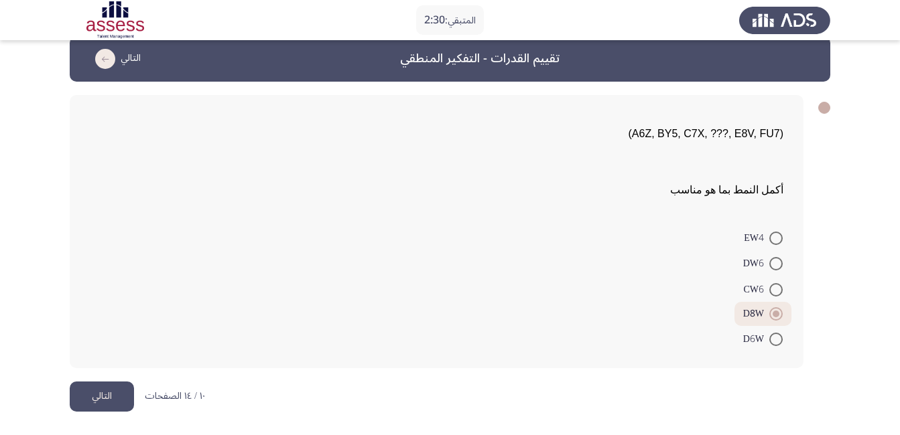
click at [84, 399] on button "التالي" at bounding box center [102, 397] width 64 height 30
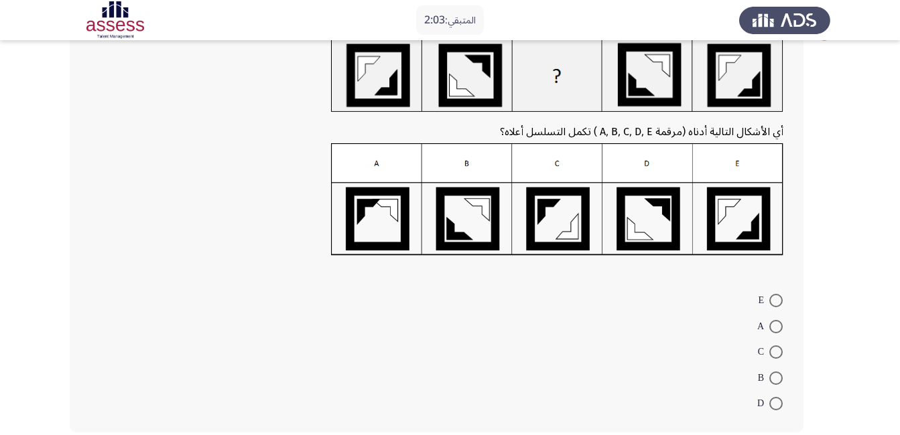
scroll to position [67, 0]
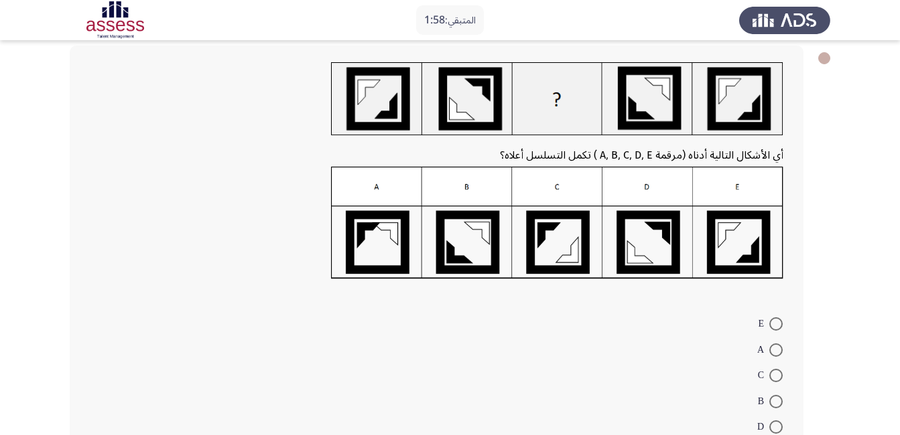
click at [777, 377] on span at bounding box center [775, 375] width 13 height 13
click at [777, 377] on input "C" at bounding box center [775, 375] width 13 height 13
radio input "true"
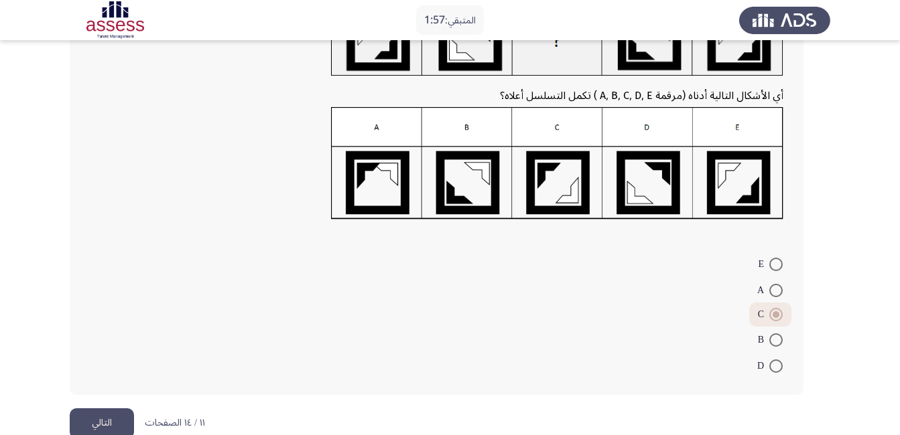
scroll to position [153, 0]
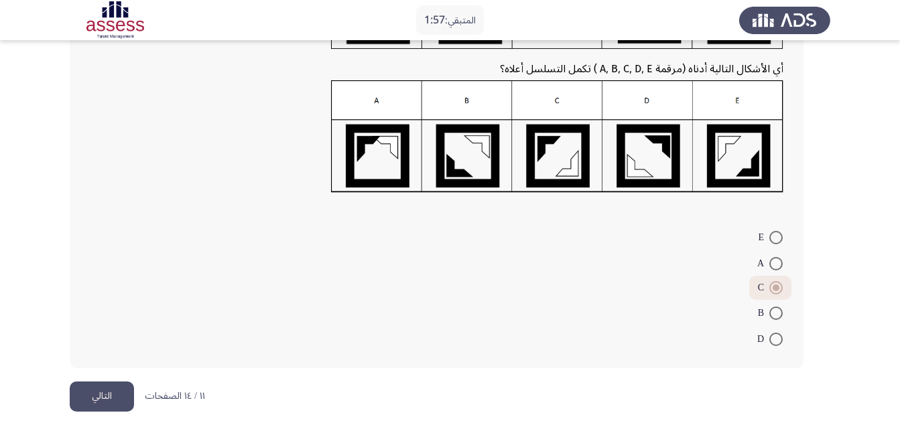
click at [98, 389] on button "التالي" at bounding box center [102, 397] width 64 height 30
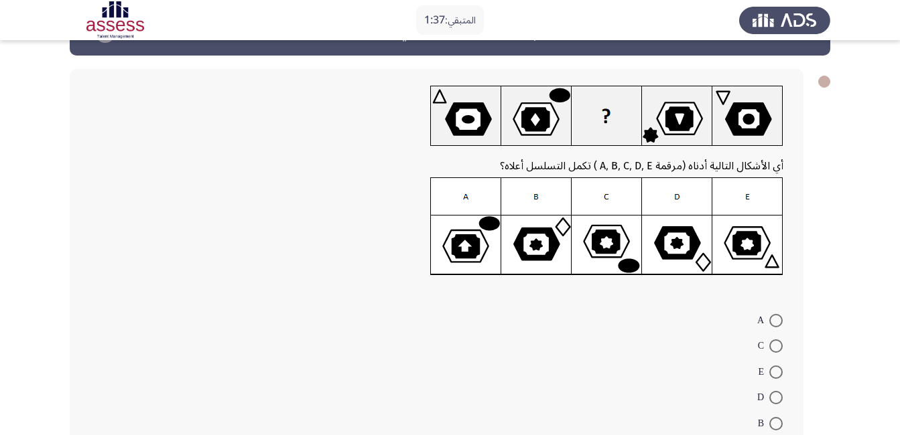
scroll to position [67, 0]
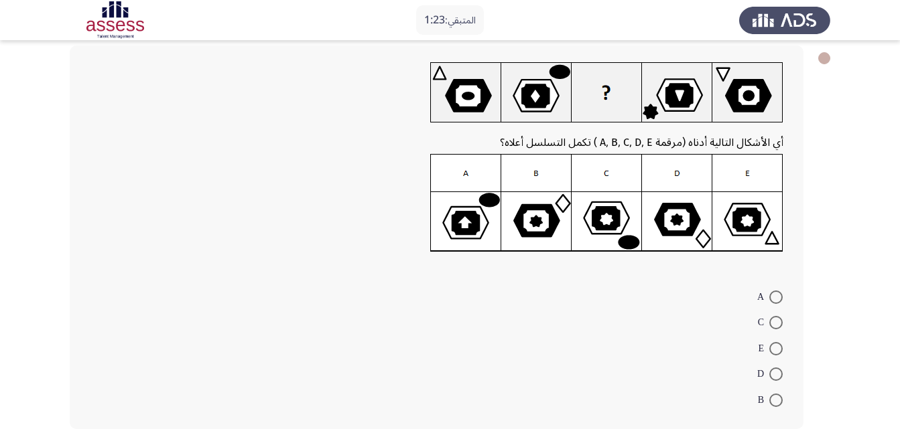
click at [769, 322] on span at bounding box center [775, 322] width 13 height 13
click at [769, 322] on input "C" at bounding box center [775, 322] width 13 height 13
radio input "true"
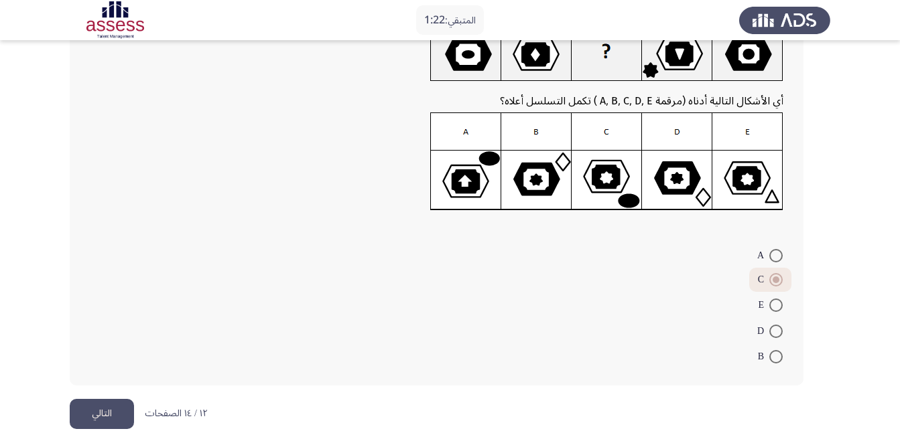
scroll to position [126, 0]
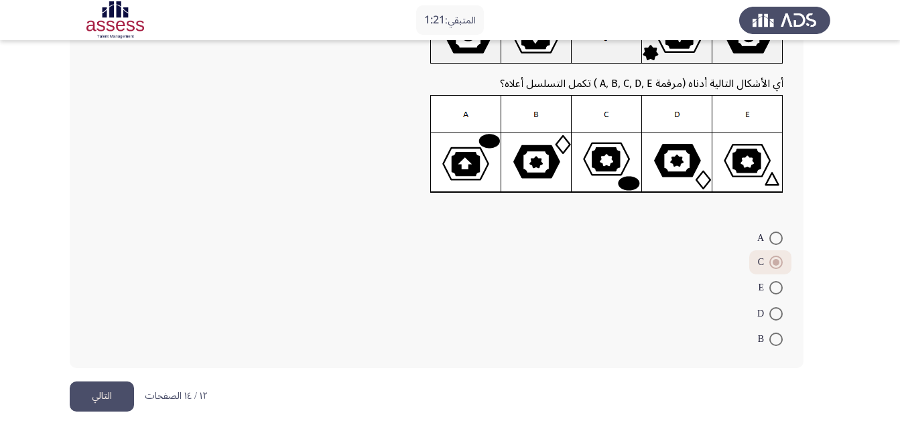
click at [100, 387] on button "التالي" at bounding box center [102, 397] width 64 height 30
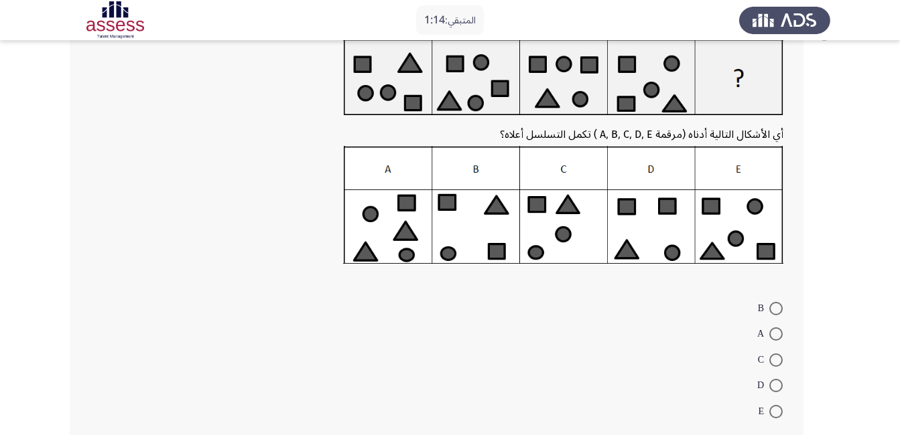
scroll to position [67, 0]
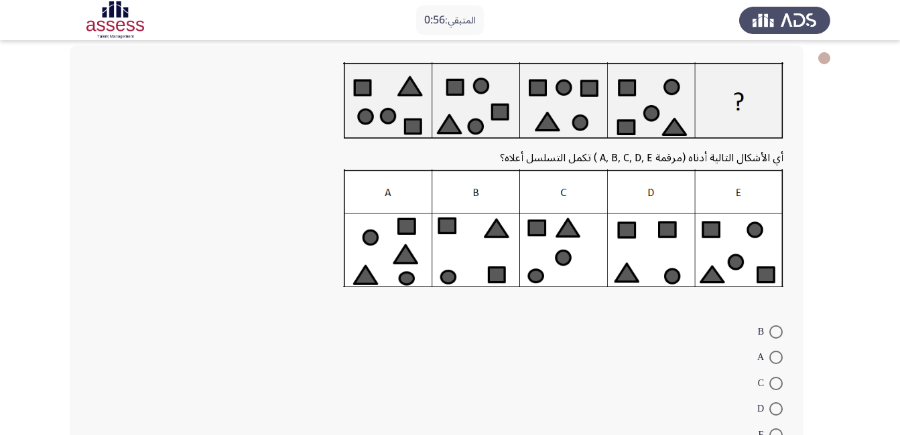
click at [774, 360] on span at bounding box center [775, 357] width 13 height 13
click at [774, 360] on input "A" at bounding box center [775, 357] width 13 height 13
radio input "true"
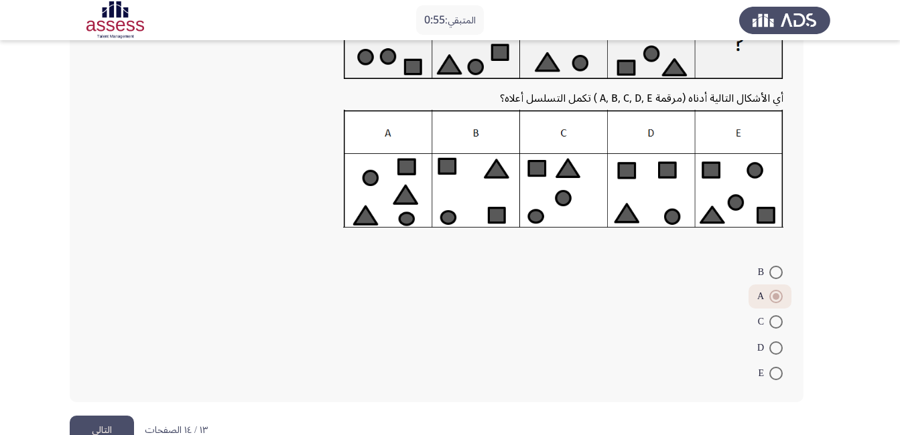
scroll to position [161, 0]
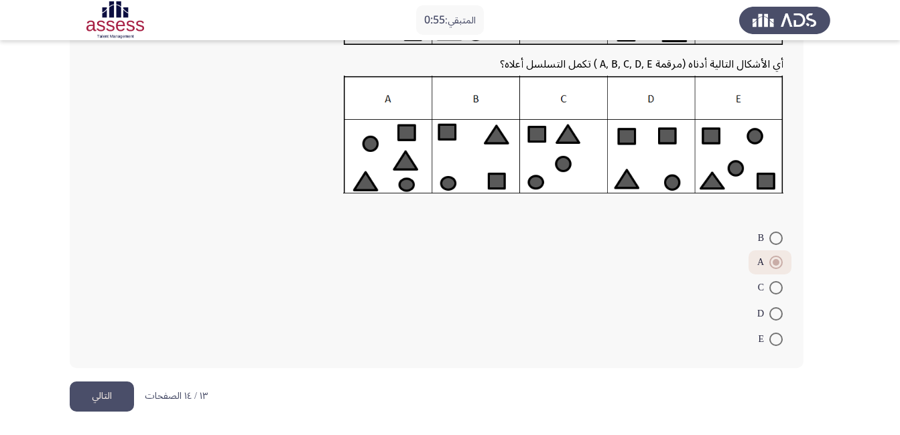
click at [129, 386] on button "التالي" at bounding box center [102, 397] width 64 height 30
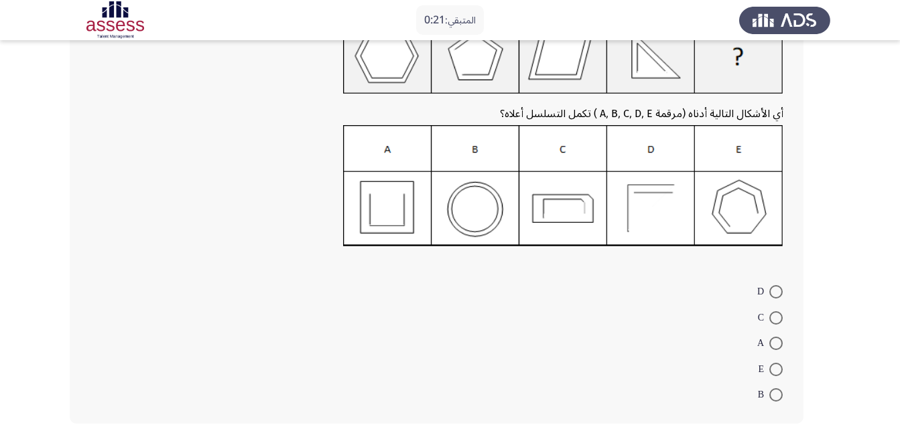
scroll to position [134, 0]
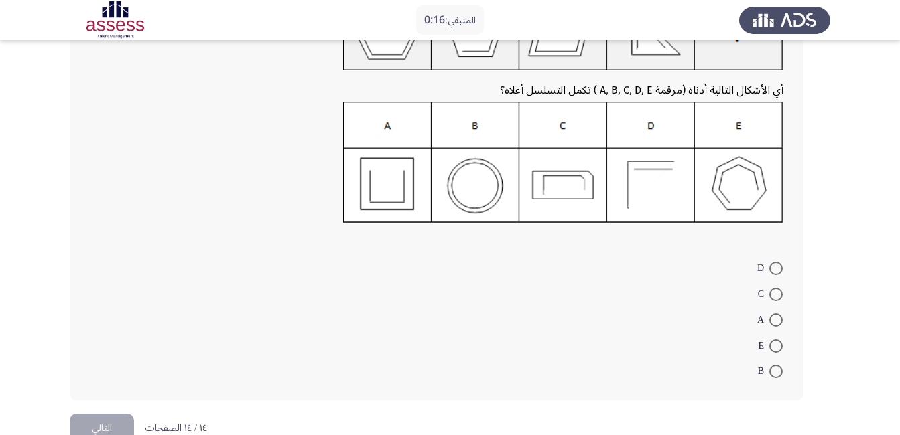
click at [773, 269] on span at bounding box center [775, 268] width 13 height 13
click at [773, 269] on input "D" at bounding box center [775, 268] width 13 height 13
radio input "true"
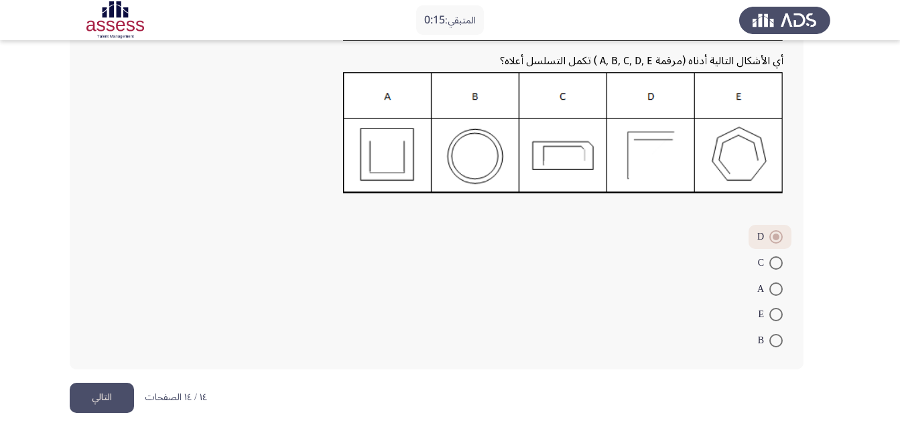
scroll to position [165, 0]
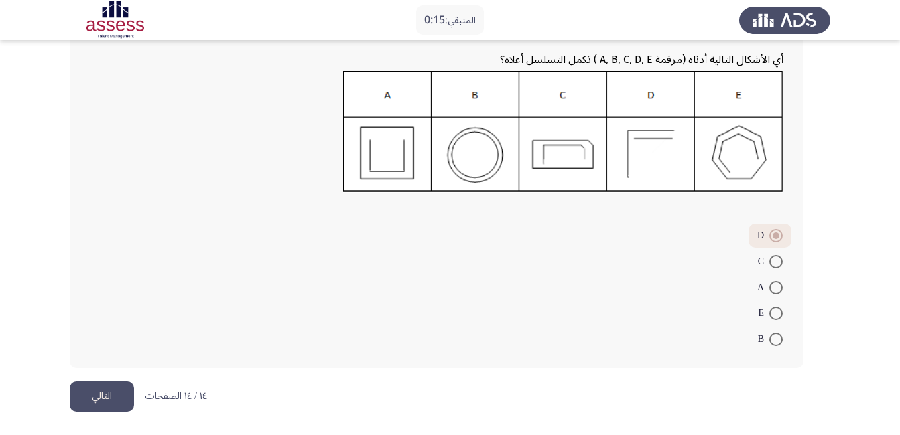
click at [108, 395] on button "التالي" at bounding box center [102, 397] width 64 height 30
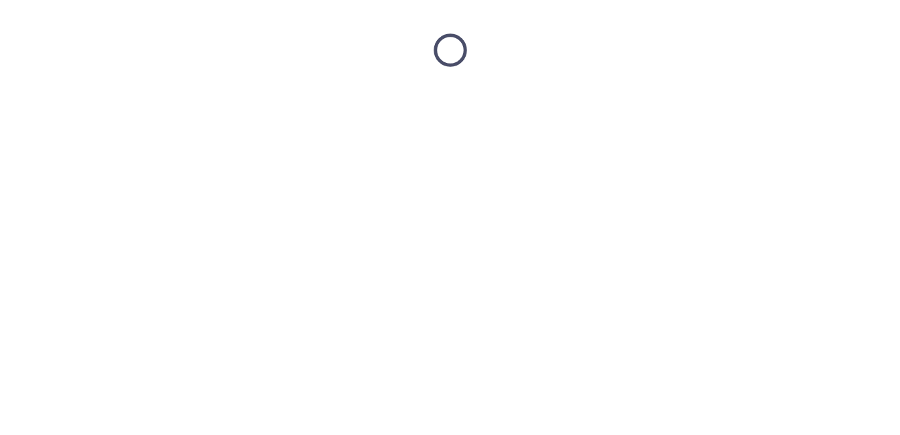
scroll to position [0, 0]
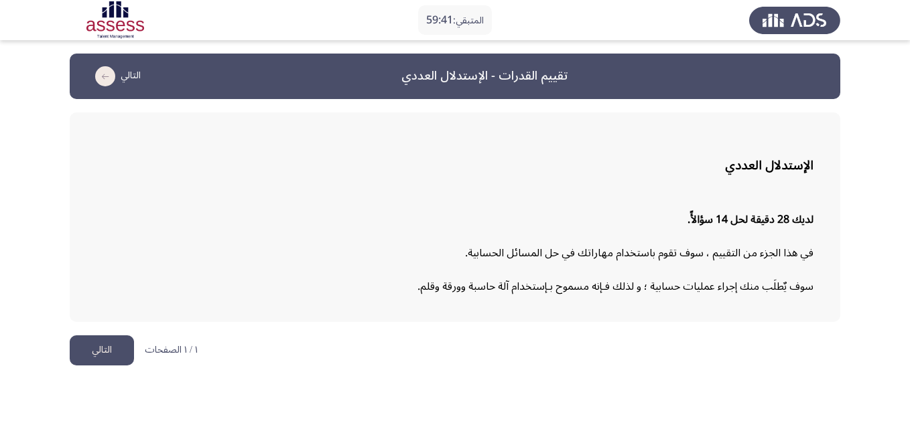
click at [102, 349] on button "التالي" at bounding box center [102, 351] width 64 height 30
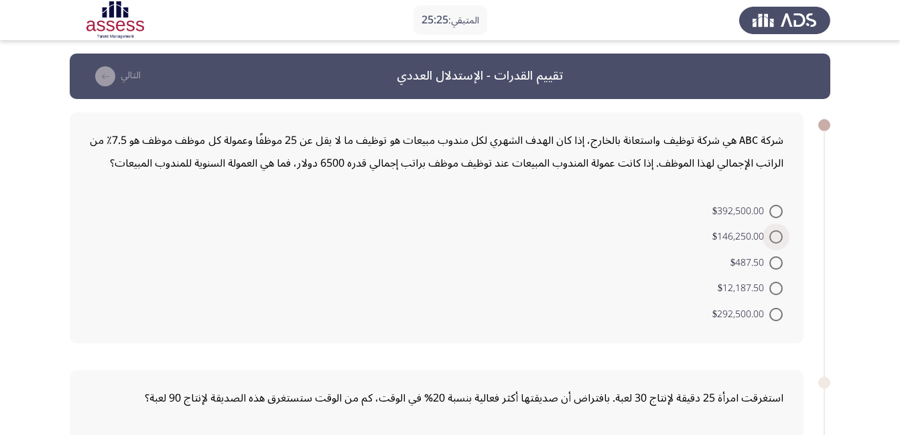
click at [777, 239] on span at bounding box center [775, 236] width 13 height 13
click at [777, 239] on input "$146,250.00" at bounding box center [775, 236] width 13 height 13
radio input "true"
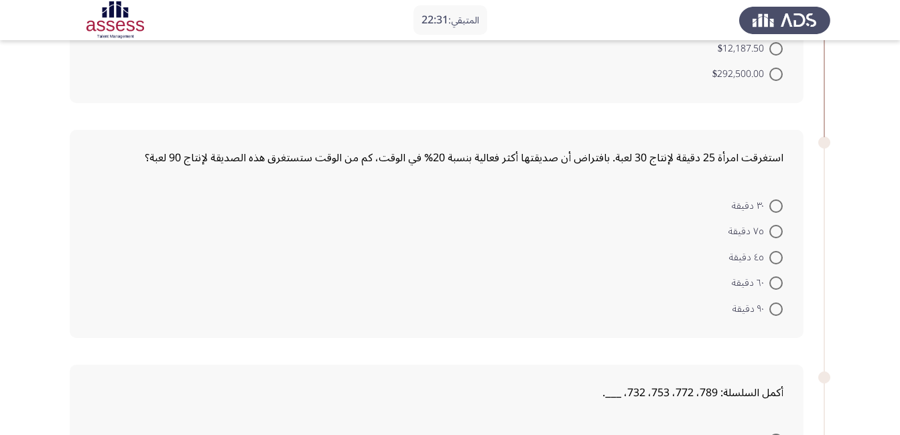
scroll to position [268, 0]
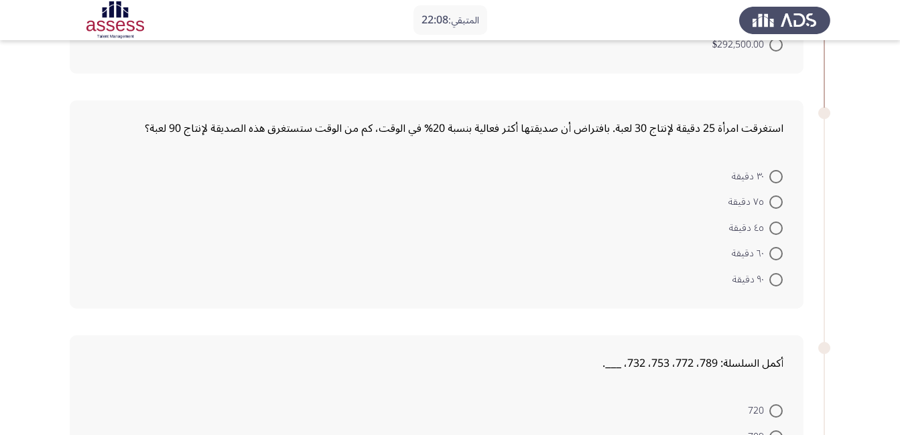
click at [779, 256] on span at bounding box center [775, 253] width 13 height 13
click at [779, 256] on input "٦٠ دقيقة" at bounding box center [775, 253] width 13 height 13
radio input "true"
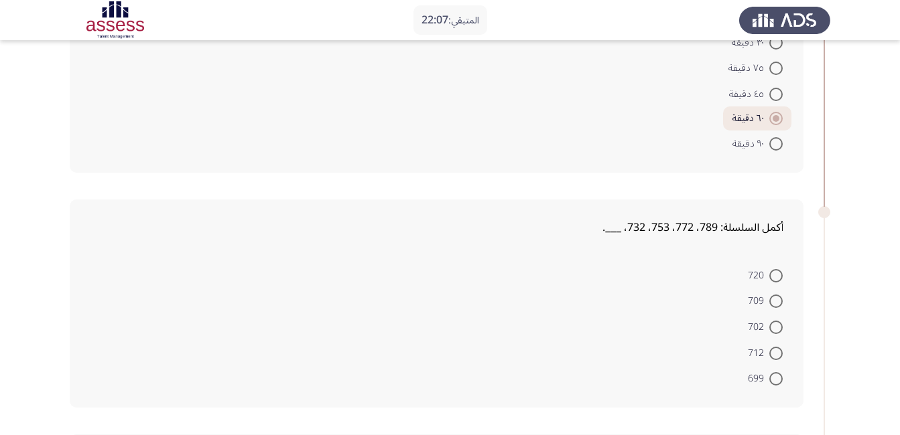
scroll to position [469, 0]
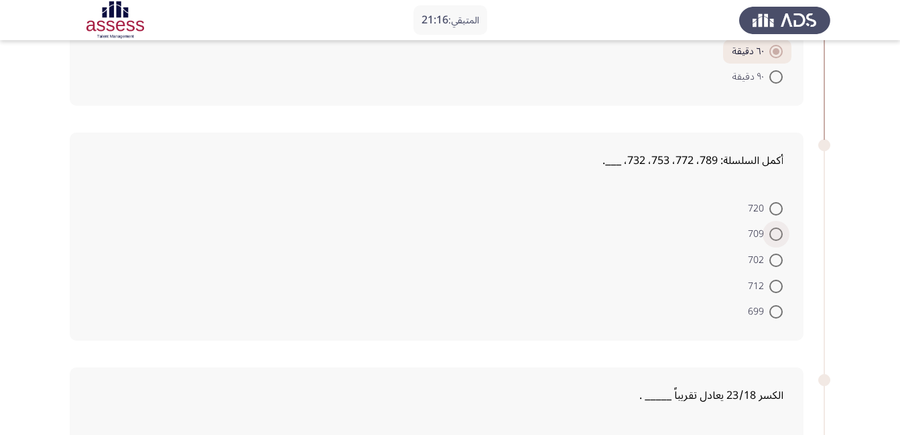
click at [777, 232] on span at bounding box center [775, 234] width 13 height 13
click at [777, 232] on input "709" at bounding box center [775, 234] width 13 height 13
radio input "true"
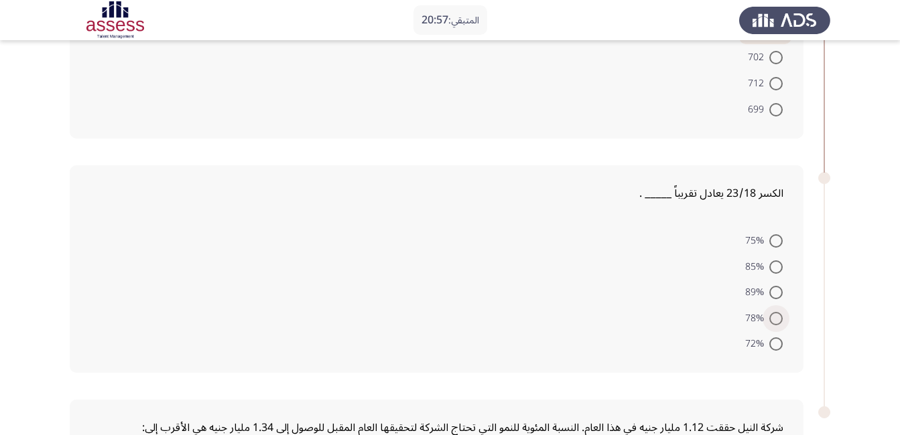
click at [774, 324] on span at bounding box center [775, 318] width 13 height 13
click at [774, 324] on input "78%" at bounding box center [775, 318] width 13 height 13
radio input "true"
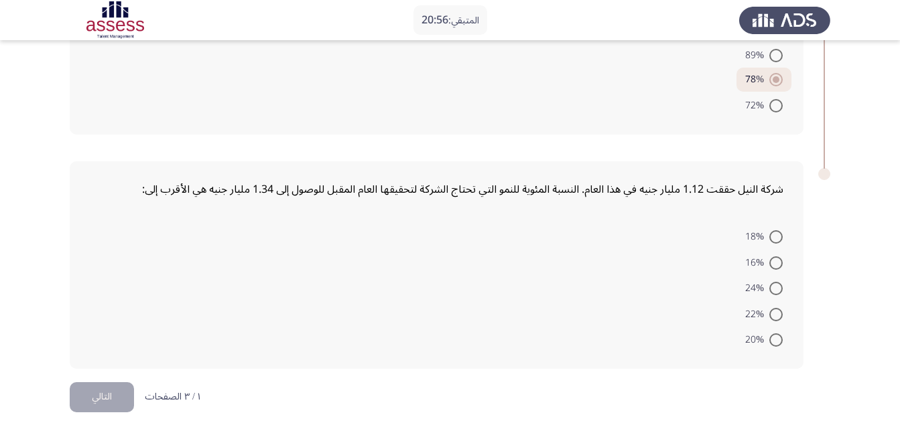
scroll to position [908, 0]
click at [775, 340] on span at bounding box center [775, 339] width 13 height 13
click at [775, 340] on input "20%" at bounding box center [775, 339] width 13 height 13
radio input "true"
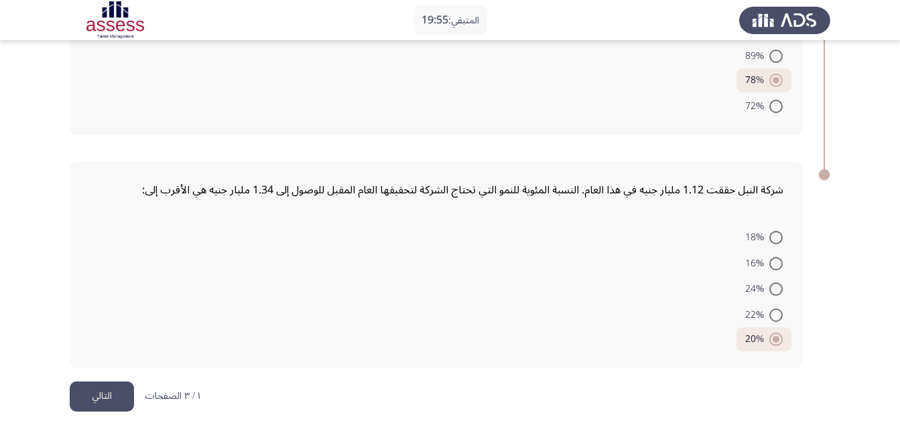
click at [109, 400] on button "التالي" at bounding box center [102, 397] width 64 height 30
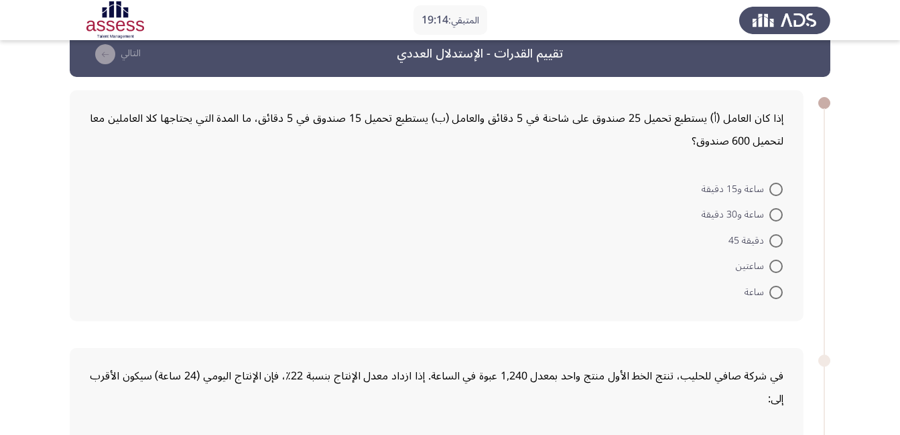
scroll to position [0, 0]
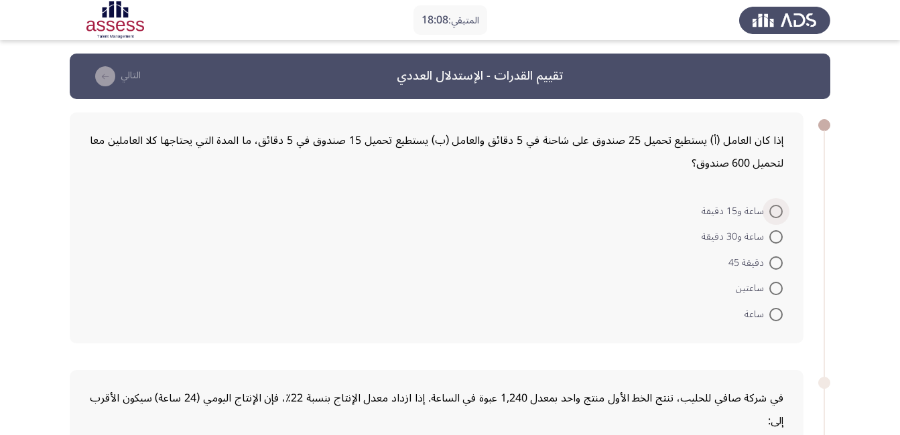
click at [776, 214] on span at bounding box center [775, 211] width 13 height 13
click at [776, 214] on input "ساعة و15 دقيقة" at bounding box center [775, 211] width 13 height 13
radio input "true"
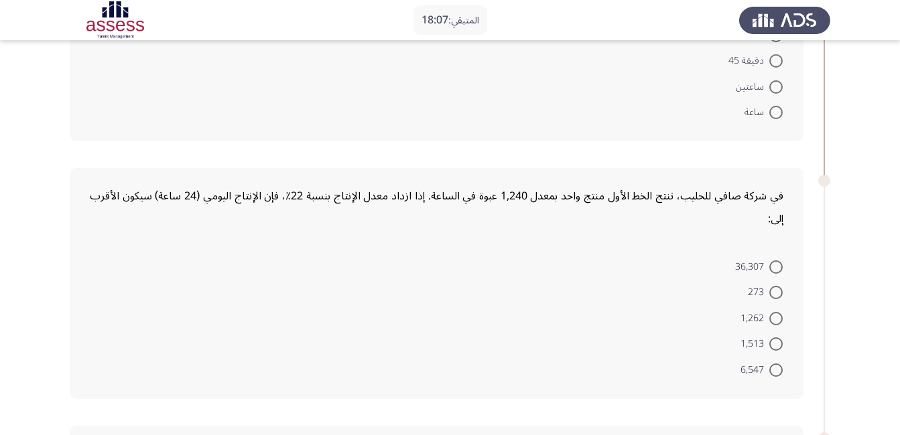
scroll to position [201, 0]
click at [771, 265] on span at bounding box center [775, 266] width 13 height 13
click at [771, 265] on input "36,307" at bounding box center [775, 266] width 13 height 13
radio input "true"
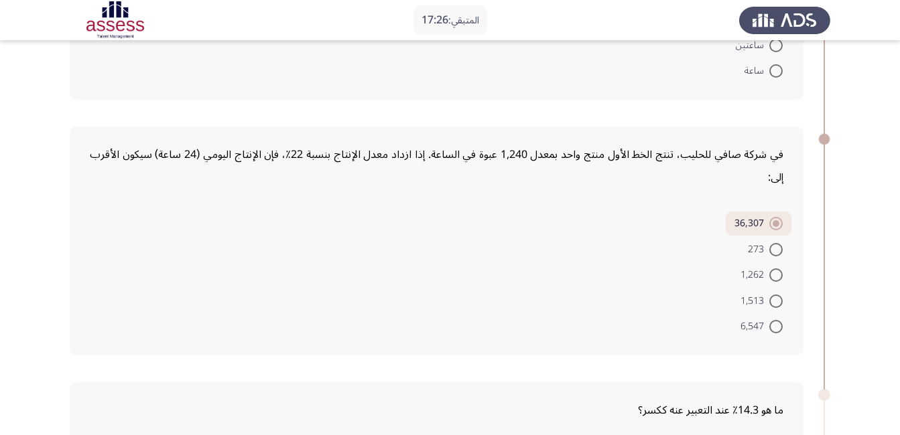
scroll to position [536, 0]
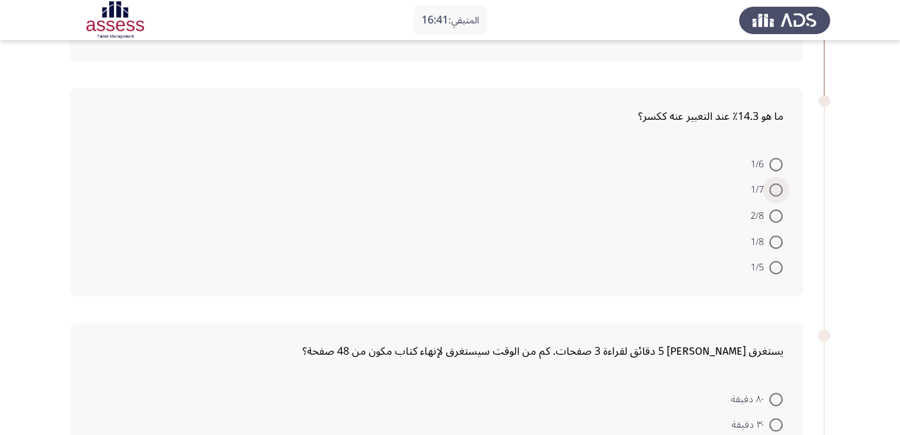
click at [772, 191] on span at bounding box center [775, 190] width 13 height 13
click at [772, 191] on input "1/7" at bounding box center [775, 190] width 13 height 13
radio input "true"
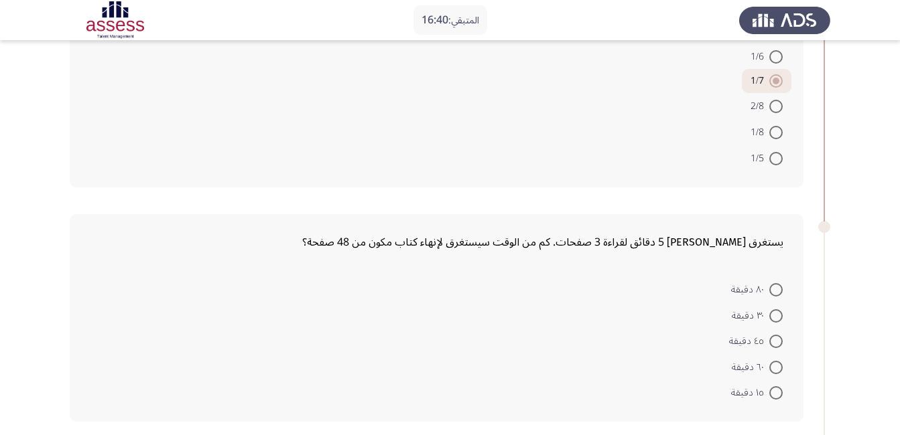
scroll to position [737, 0]
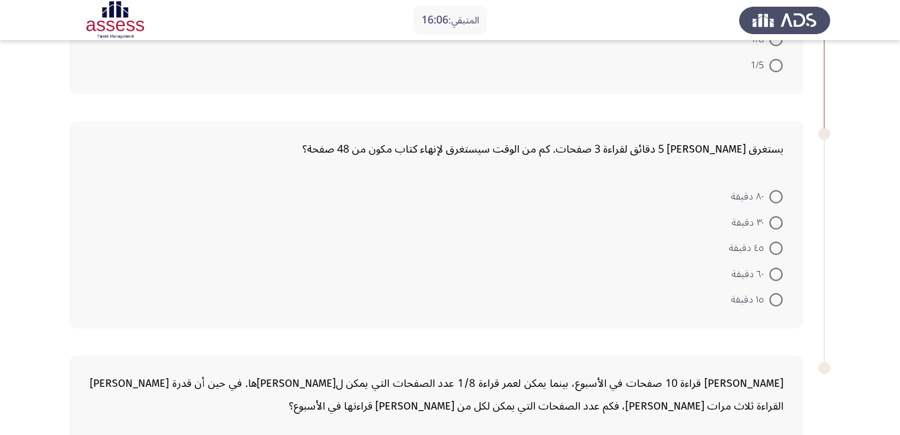
click at [775, 194] on span at bounding box center [775, 196] width 13 height 13
click at [775, 194] on input "٨٠ دقيقة" at bounding box center [775, 196] width 13 height 13
radio input "true"
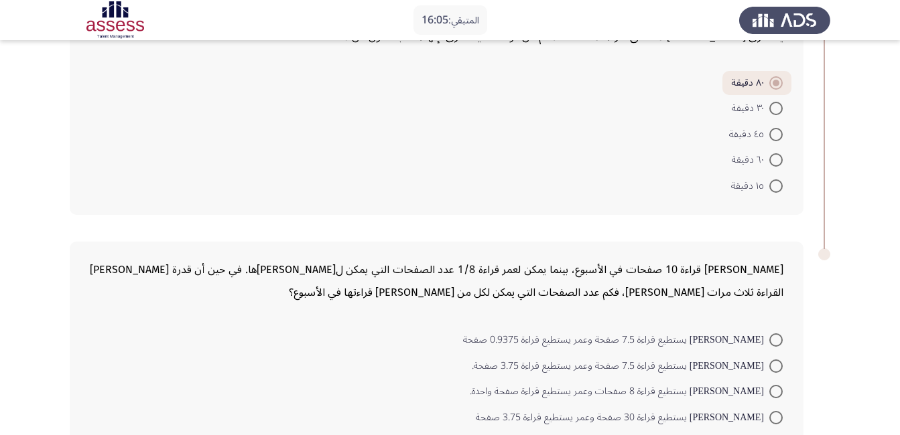
scroll to position [953, 0]
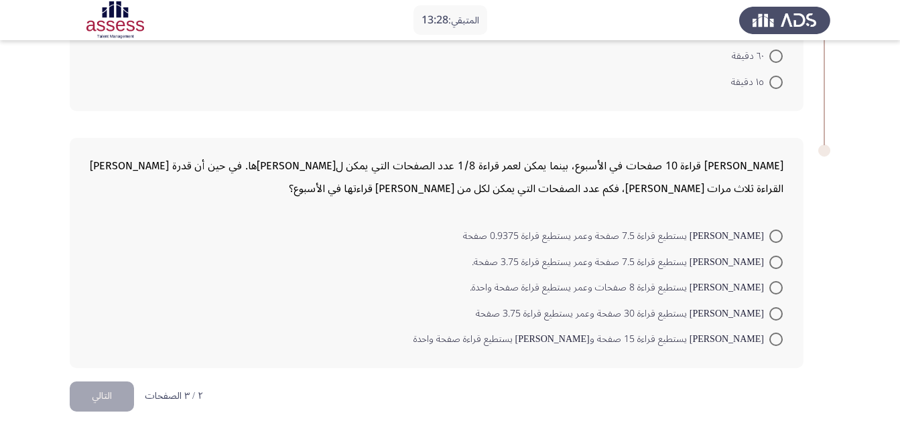
click at [777, 312] on span at bounding box center [775, 314] width 13 height 13
click at [777, 312] on input "[PERSON_NAME] يستطيع قراءة 30 صفحة وعمر يستطيع قراءة 3.75 صفحة" at bounding box center [775, 314] width 13 height 13
radio input "true"
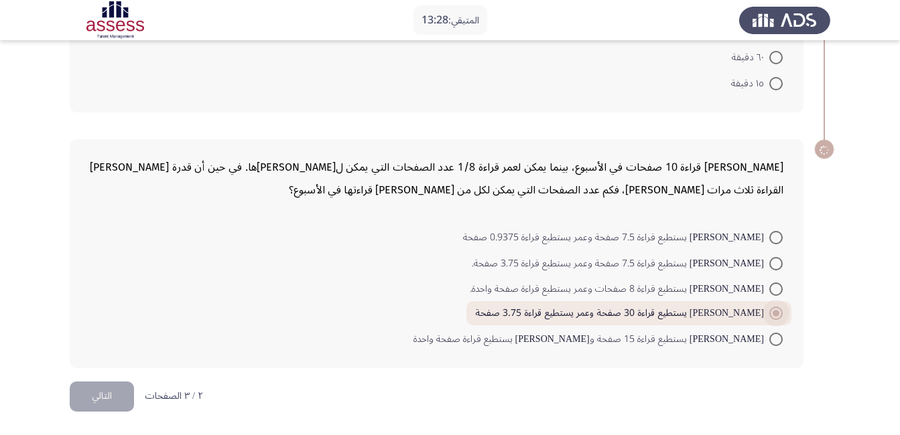
scroll to position [952, 0]
click at [112, 407] on button "التالي" at bounding box center [102, 397] width 64 height 30
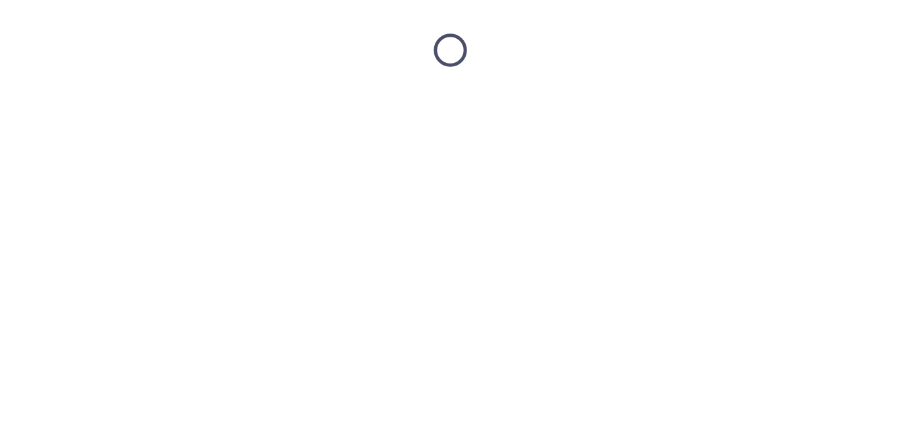
scroll to position [0, 0]
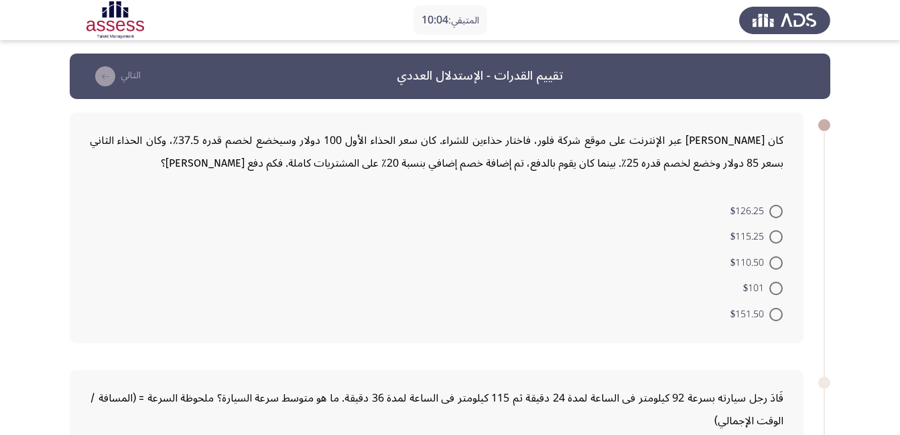
click at [772, 286] on span at bounding box center [775, 288] width 13 height 13
click at [772, 286] on input "$101" at bounding box center [775, 288] width 13 height 13
radio input "true"
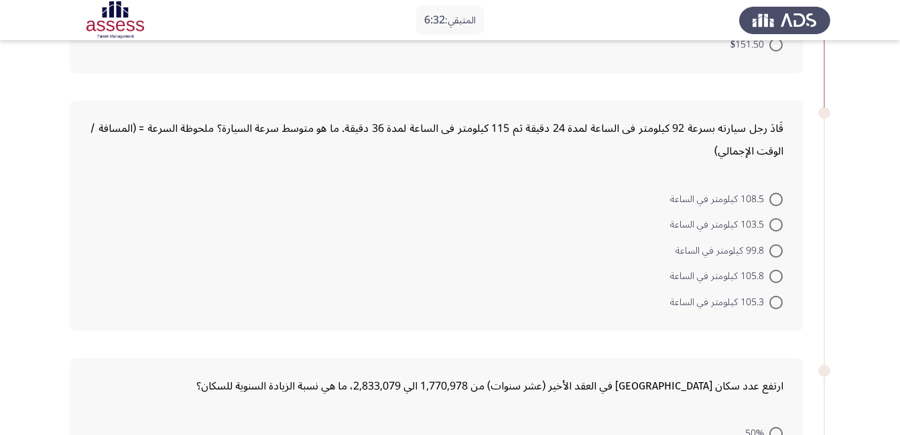
scroll to position [335, 0]
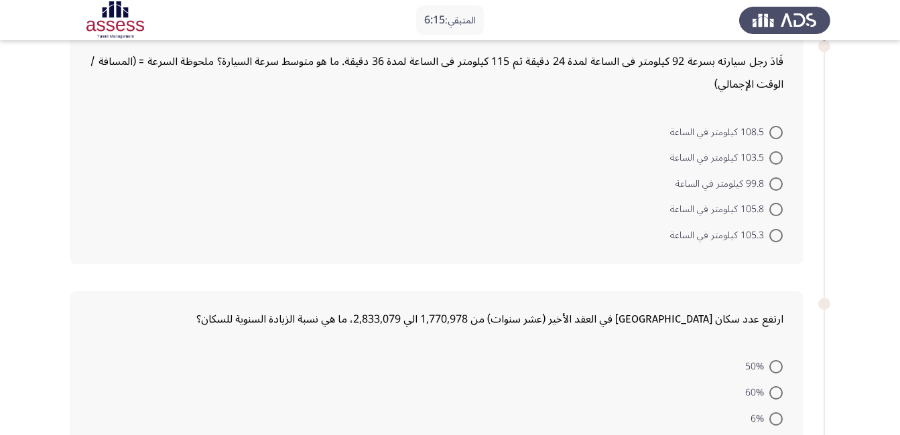
click at [772, 215] on span at bounding box center [775, 209] width 13 height 13
click at [772, 215] on input "105.8 كيلومتر في الساعة" at bounding box center [775, 209] width 13 height 13
radio input "true"
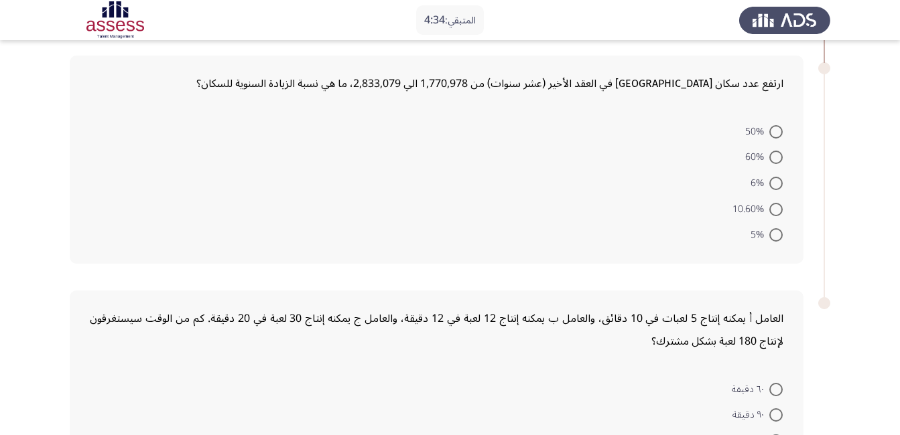
scroll to position [536, 0]
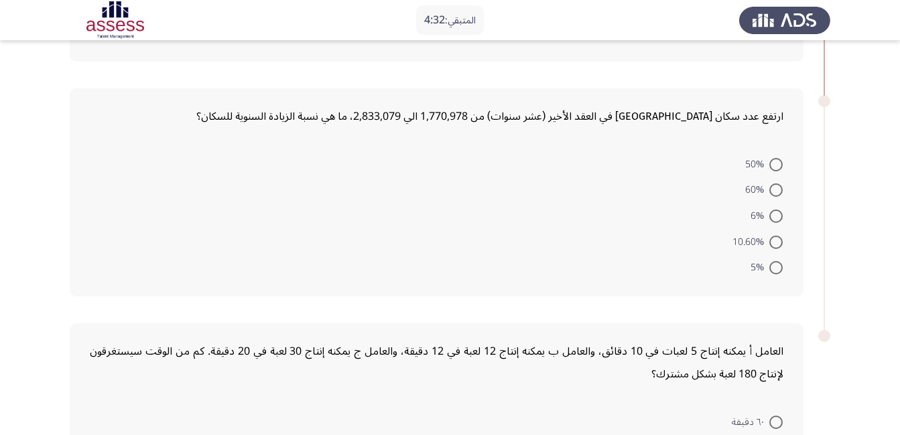
click at [771, 188] on span at bounding box center [775, 190] width 13 height 13
click at [771, 188] on input "60%" at bounding box center [775, 190] width 13 height 13
radio input "true"
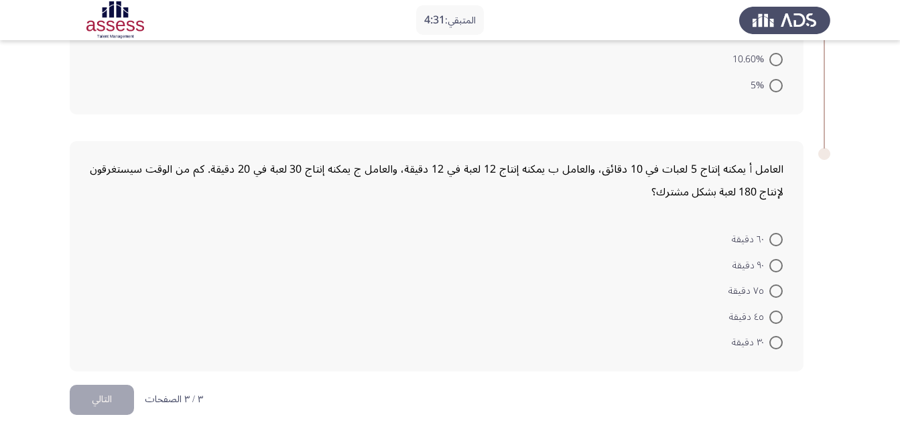
scroll to position [720, 0]
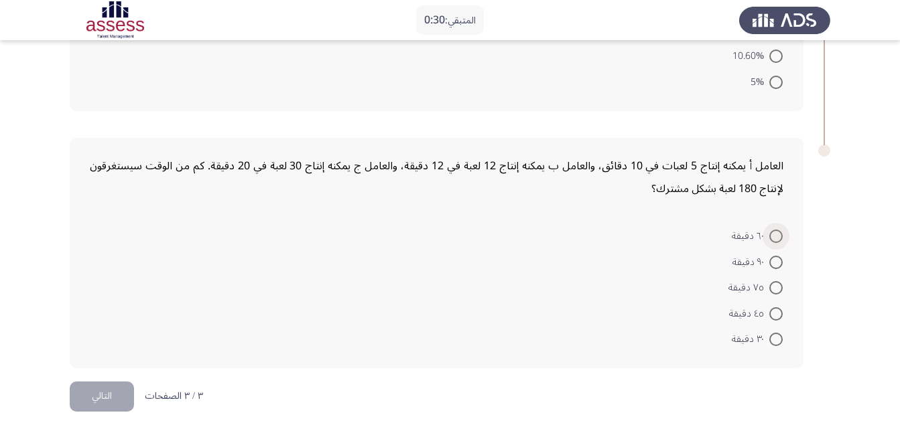
click at [775, 235] on span at bounding box center [775, 236] width 13 height 13
click at [775, 235] on input "٦٠ دقيقة" at bounding box center [775, 236] width 13 height 13
radio input "true"
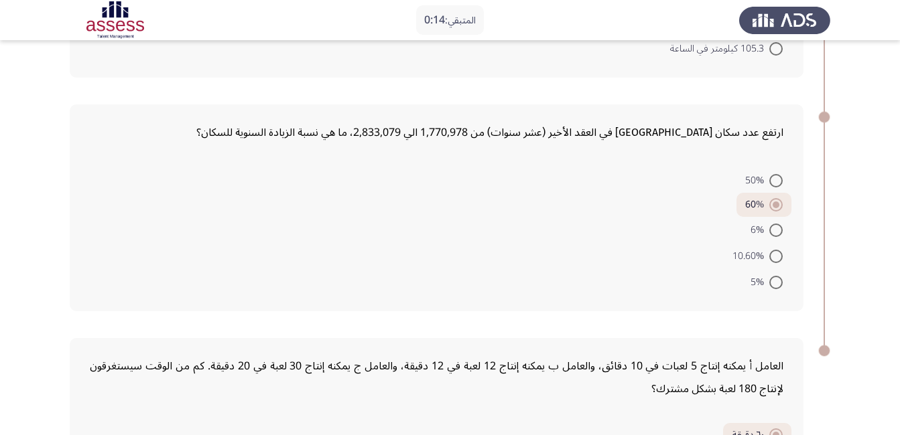
scroll to position [719, 0]
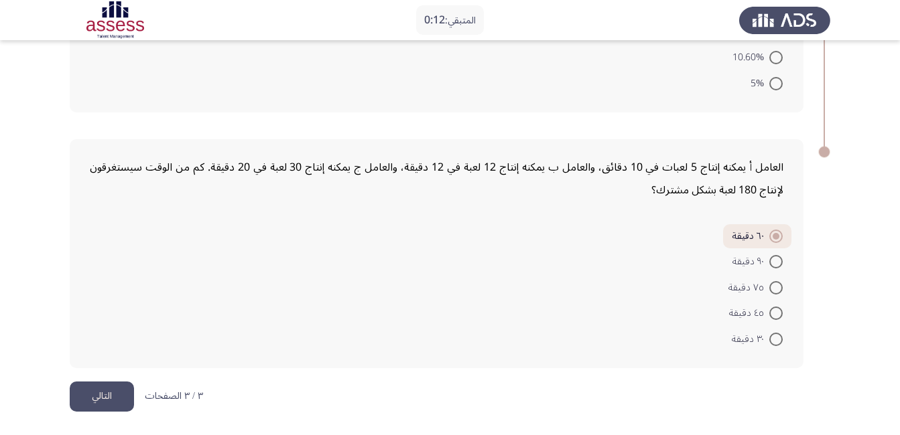
click at [121, 398] on button "التالي" at bounding box center [102, 397] width 64 height 30
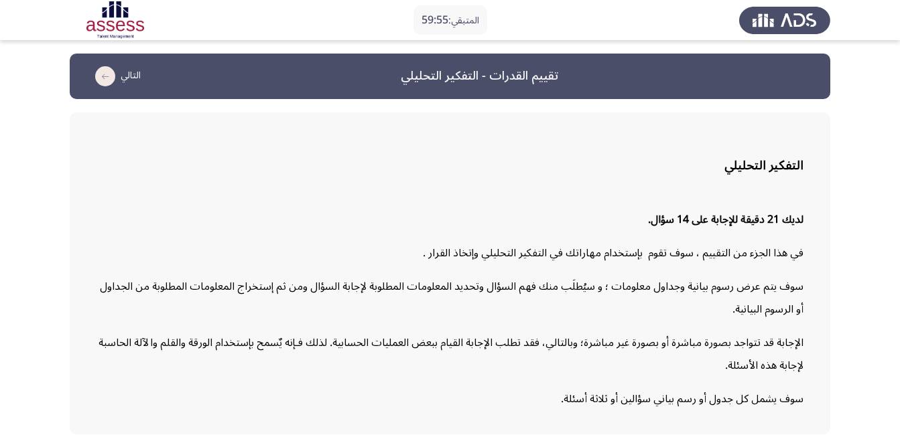
scroll to position [56, 0]
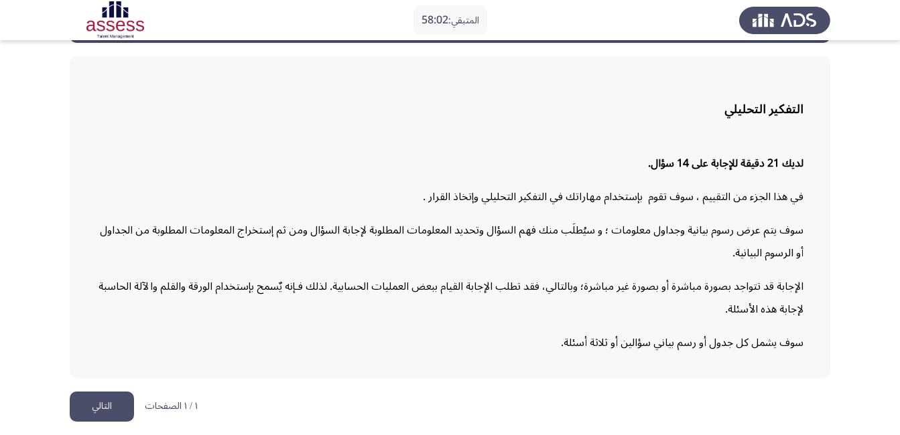
click at [119, 403] on button "التالي" at bounding box center [102, 407] width 64 height 30
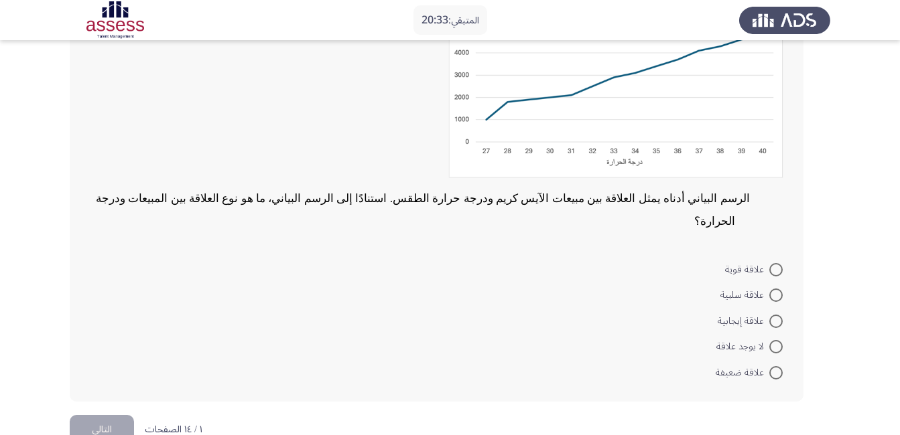
scroll to position [185, 0]
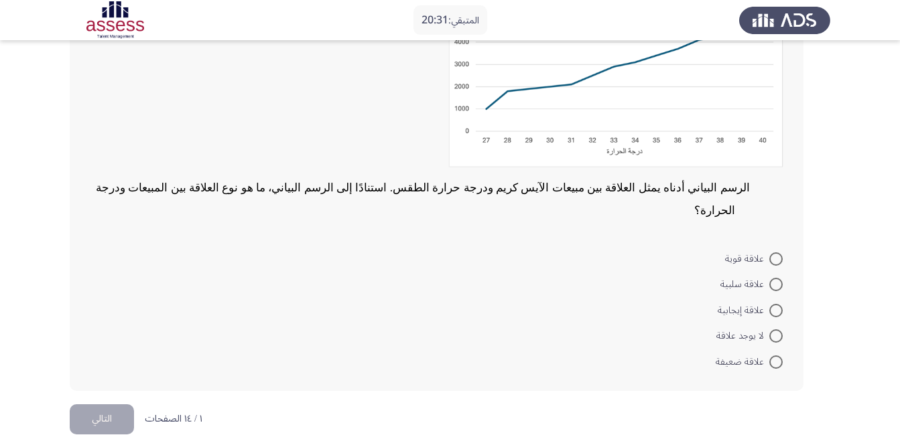
click at [779, 304] on span at bounding box center [775, 310] width 13 height 13
click at [779, 304] on input "‌علاقة إيجابية" at bounding box center [775, 310] width 13 height 13
radio input "true"
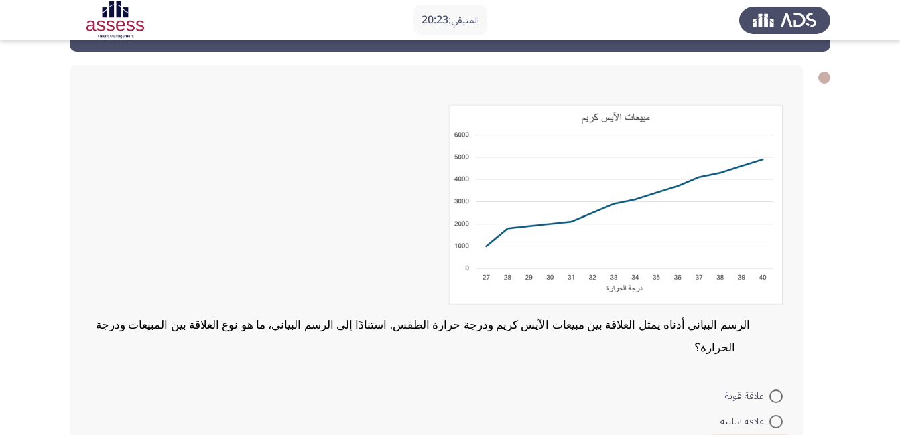
scroll to position [134, 0]
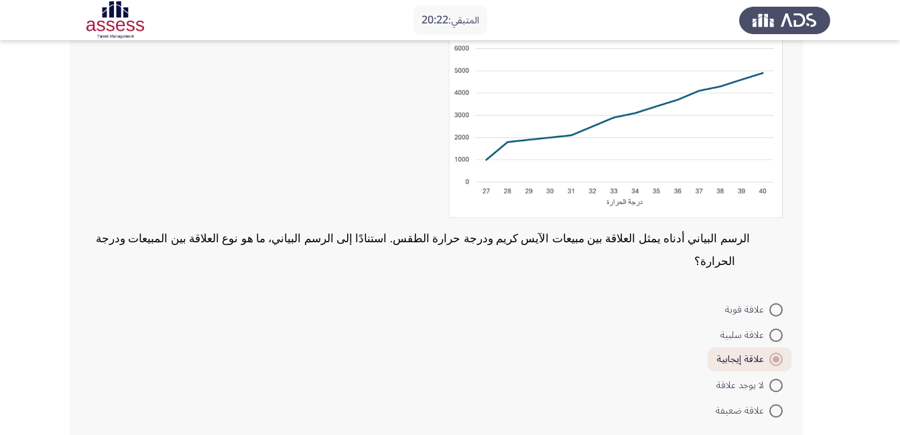
click at [772, 304] on span at bounding box center [775, 310] width 13 height 13
click at [772, 304] on input "علاقة قوية" at bounding box center [775, 310] width 13 height 13
radio input "true"
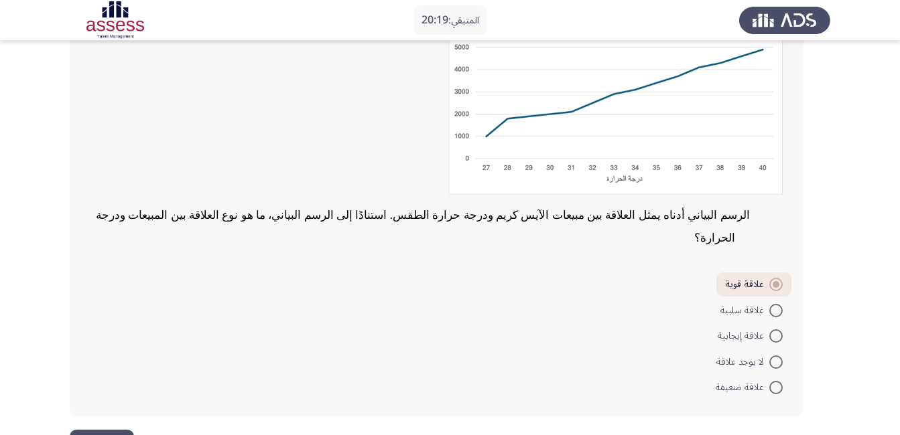
scroll to position [183, 0]
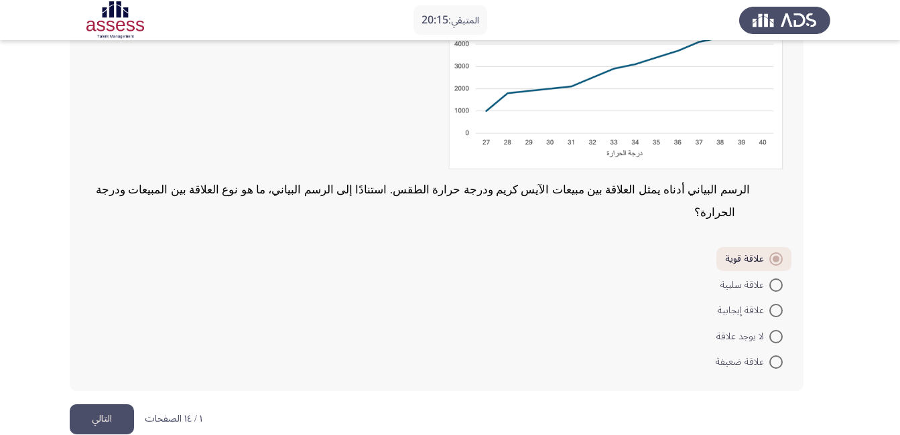
click at [78, 405] on button "التالي" at bounding box center [102, 420] width 64 height 30
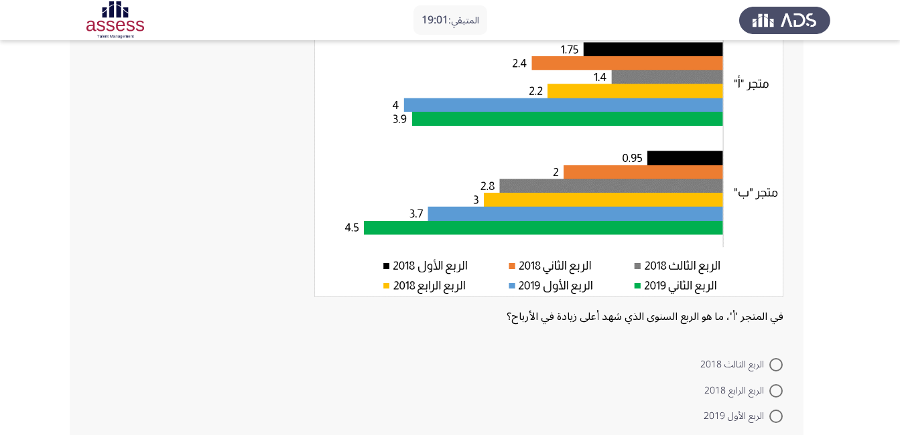
scroll to position [201, 0]
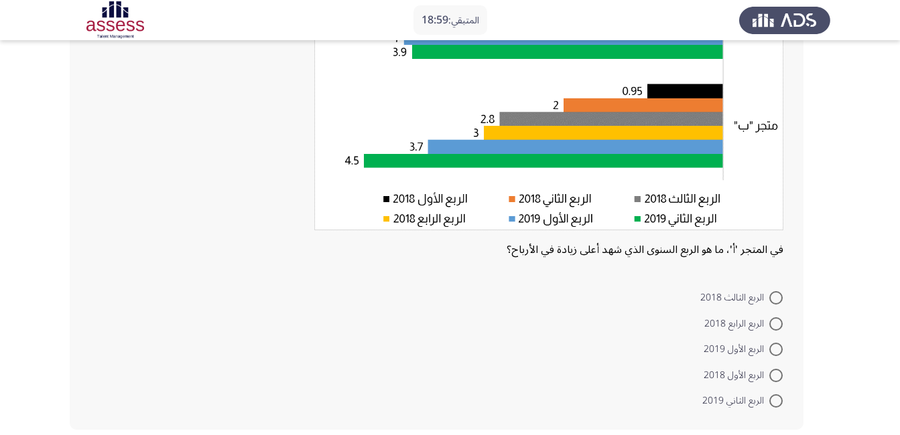
click at [772, 350] on span at bounding box center [775, 349] width 13 height 13
click at [772, 350] on input "الربع الأول 2019" at bounding box center [775, 349] width 13 height 13
radio input "true"
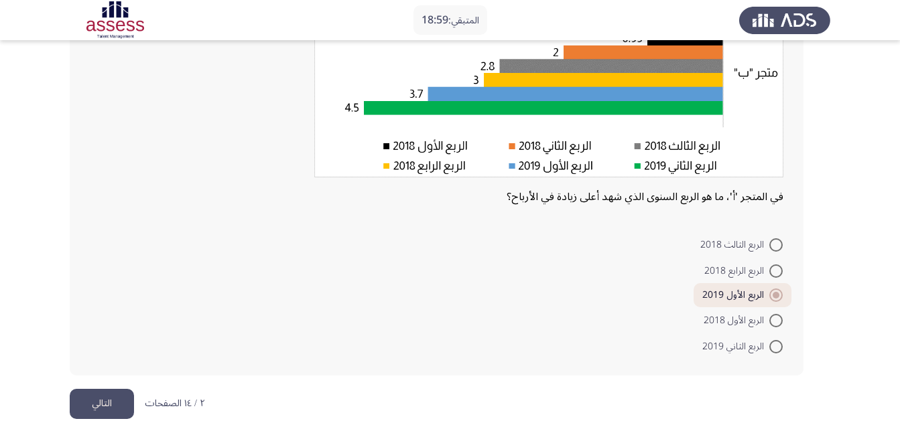
scroll to position [261, 0]
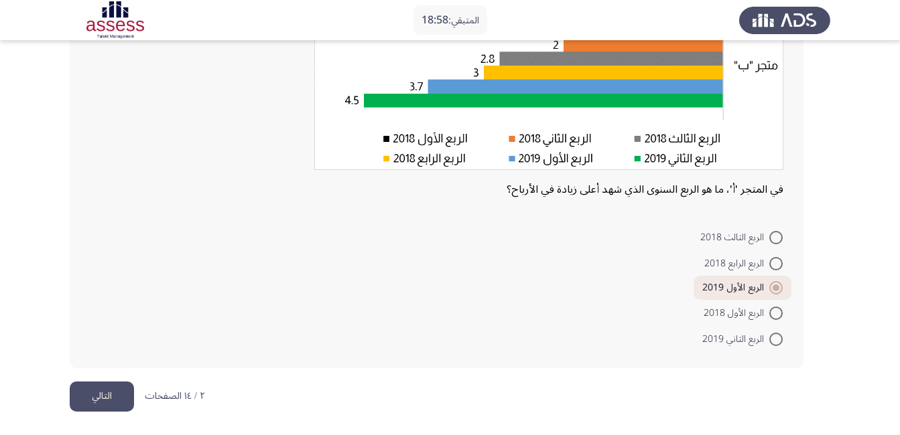
click at [100, 403] on button "التالي" at bounding box center [102, 397] width 64 height 30
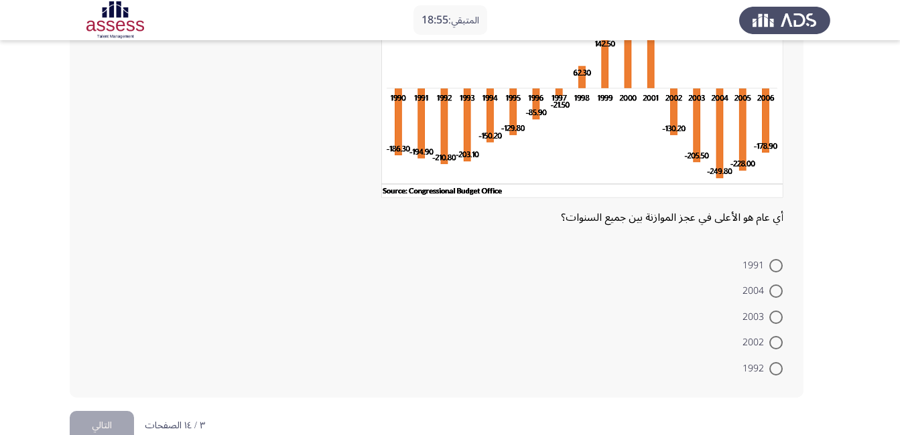
scroll to position [67, 0]
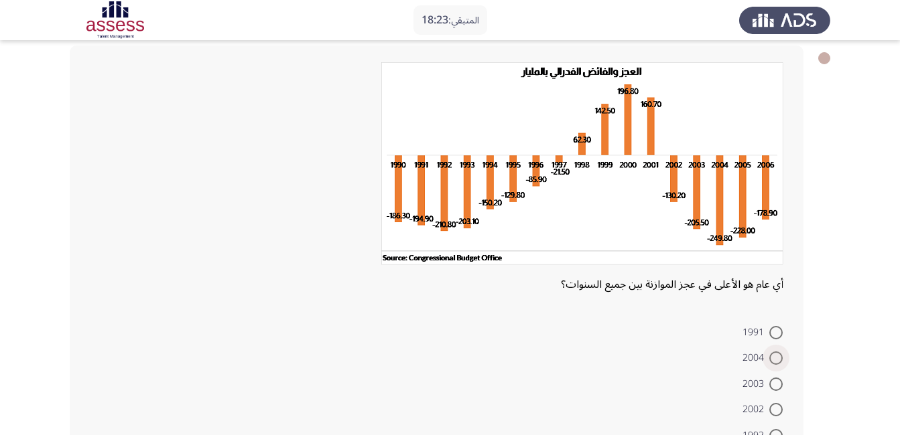
click at [775, 361] on span at bounding box center [775, 358] width 13 height 13
click at [775, 361] on input "2004" at bounding box center [775, 358] width 13 height 13
radio input "true"
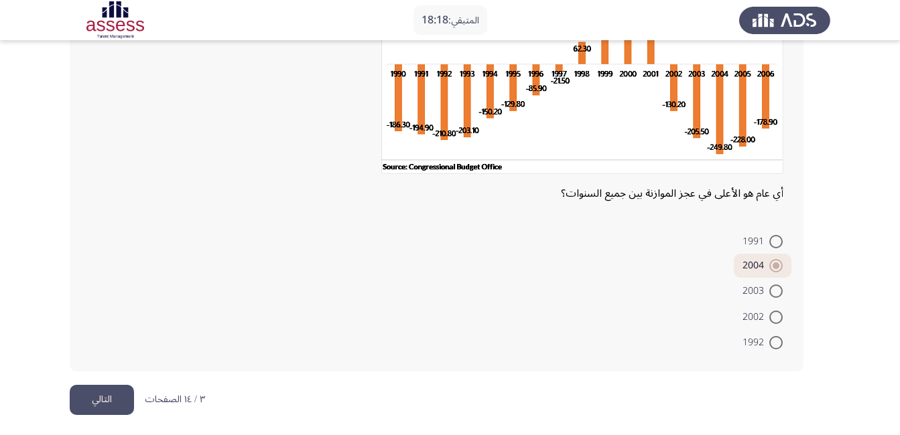
scroll to position [161, 0]
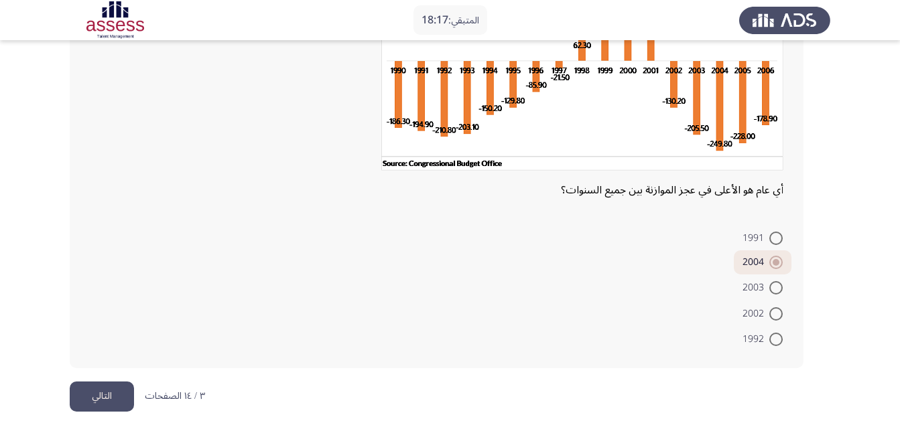
click at [103, 401] on button "التالي" at bounding box center [102, 397] width 64 height 30
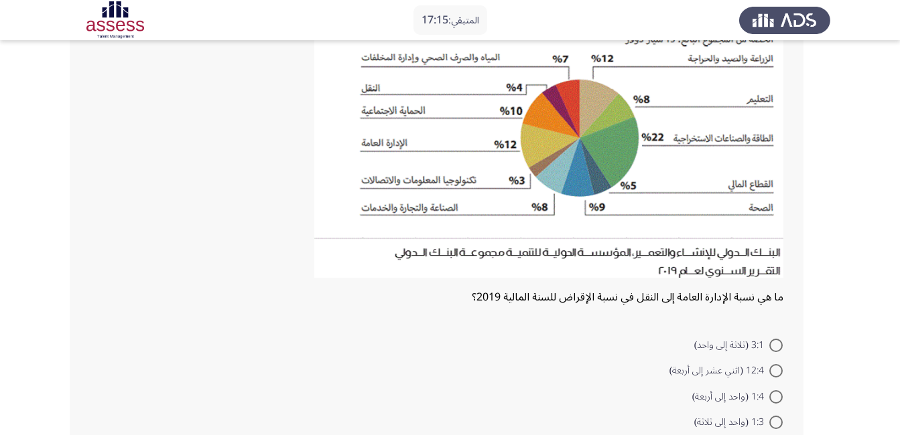
scroll to position [201, 0]
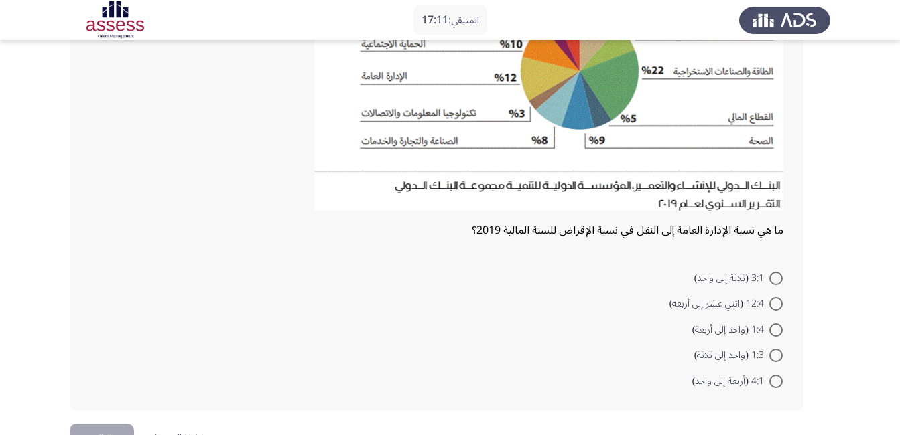
click at [775, 359] on span at bounding box center [775, 355] width 13 height 13
click at [775, 359] on input "1:3 (واحد إلى ثلاثة)" at bounding box center [775, 355] width 13 height 13
radio input "true"
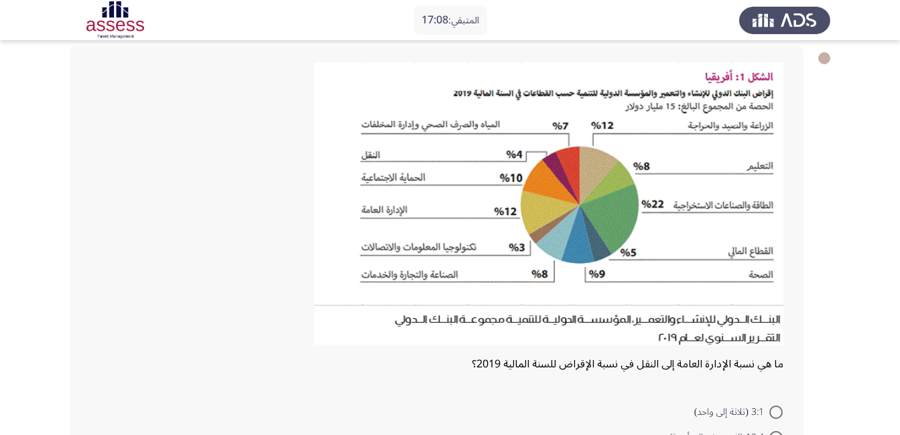
scroll to position [134, 0]
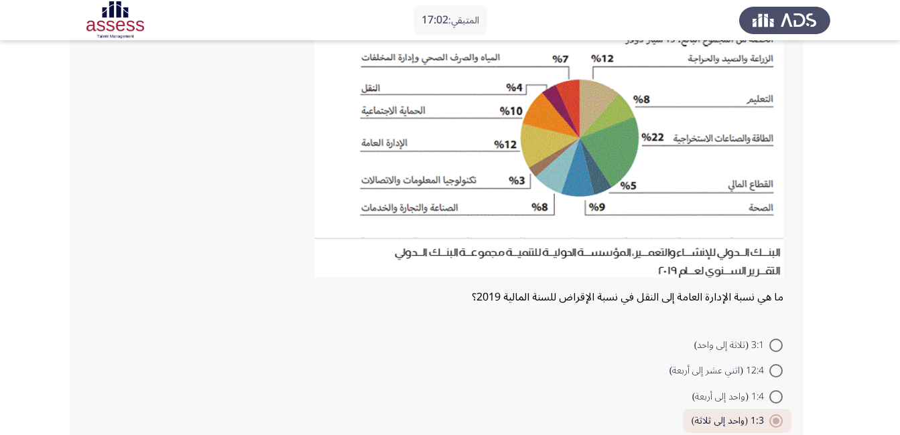
click at [779, 342] on span at bounding box center [775, 345] width 13 height 13
click at [779, 342] on input "3:1 (ثلاثة إلى واحد)" at bounding box center [775, 345] width 13 height 13
radio input "true"
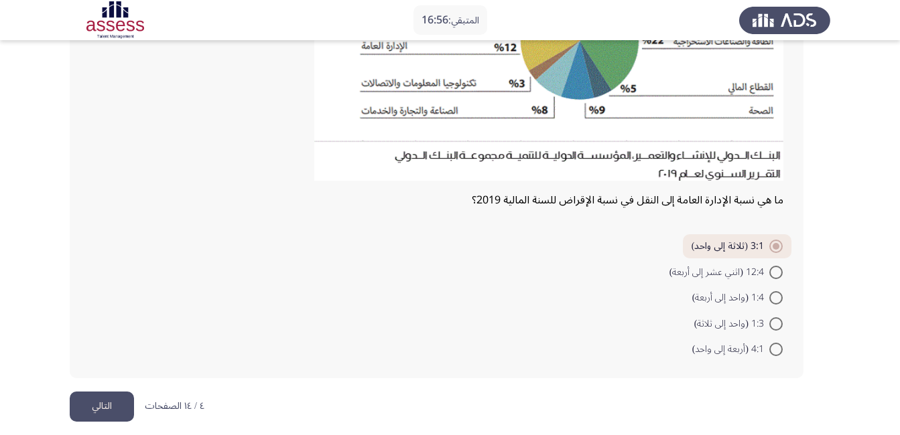
scroll to position [241, 0]
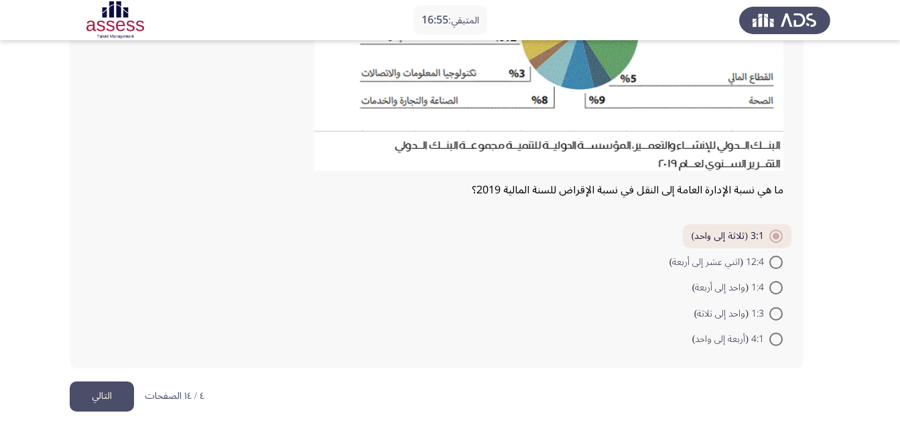
click at [105, 400] on button "التالي" at bounding box center [102, 397] width 64 height 30
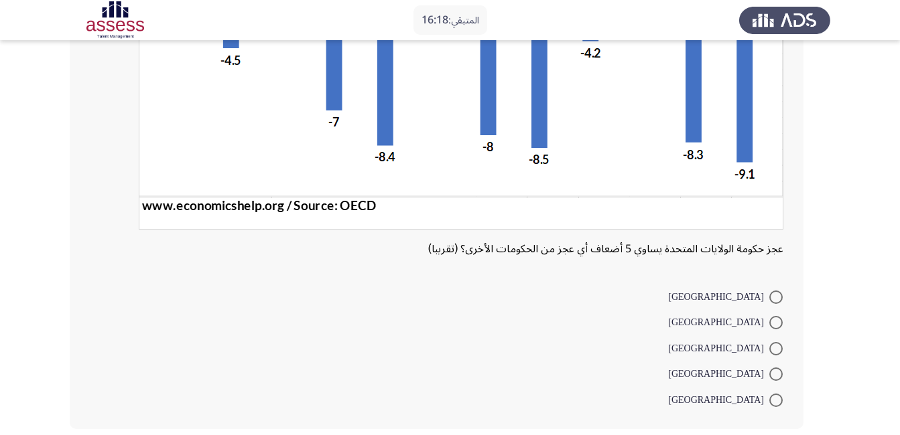
scroll to position [335, 0]
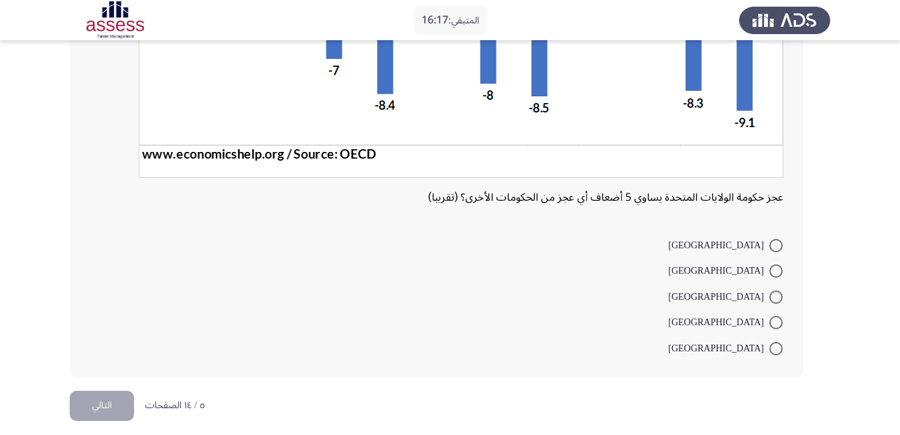
click at [775, 240] on span at bounding box center [775, 245] width 13 height 13
click at [775, 240] on input "[GEOGRAPHIC_DATA]" at bounding box center [775, 245] width 13 height 13
radio input "true"
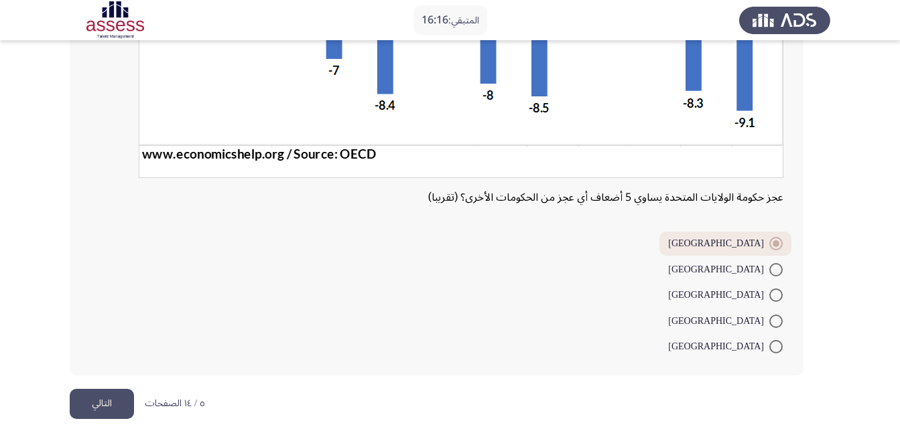
click at [86, 401] on button "التالي" at bounding box center [102, 404] width 64 height 30
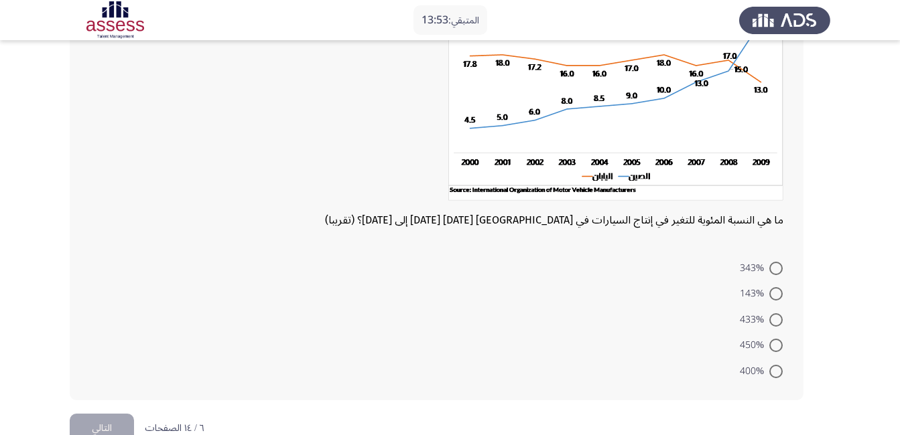
scroll to position [67, 0]
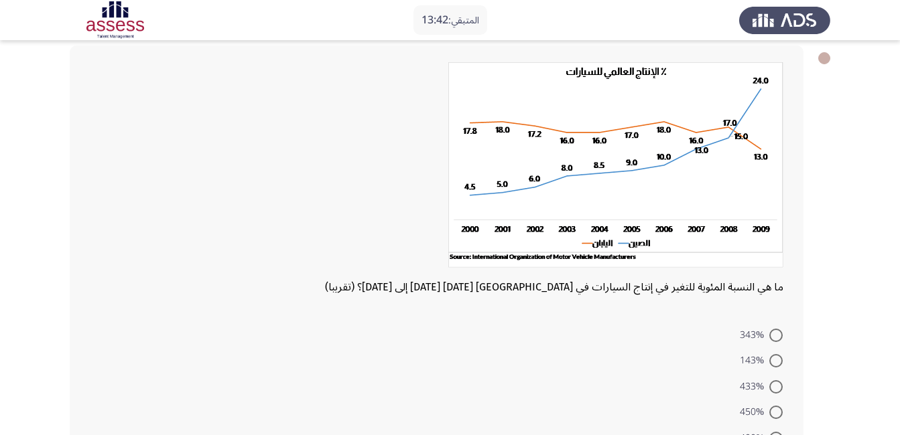
click at [777, 413] on span at bounding box center [775, 412] width 13 height 13
click at [777, 413] on input "450%" at bounding box center [775, 412] width 13 height 13
radio input "true"
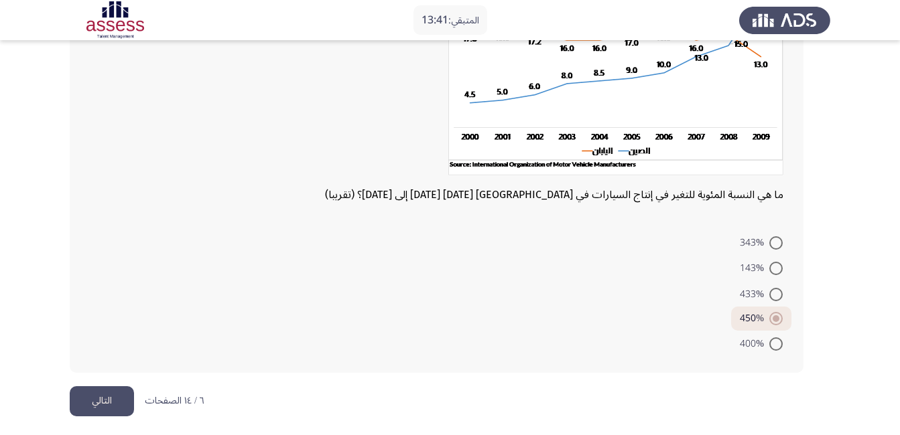
scroll to position [164, 0]
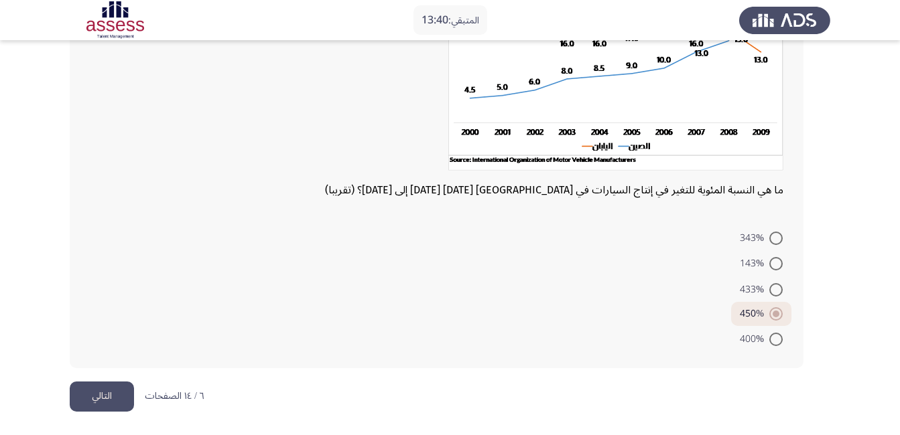
click at [97, 396] on button "التالي" at bounding box center [102, 397] width 64 height 30
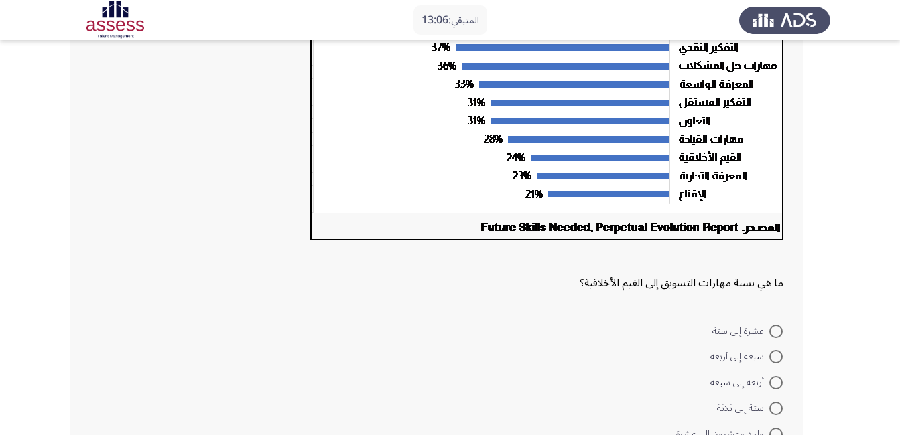
scroll to position [268, 0]
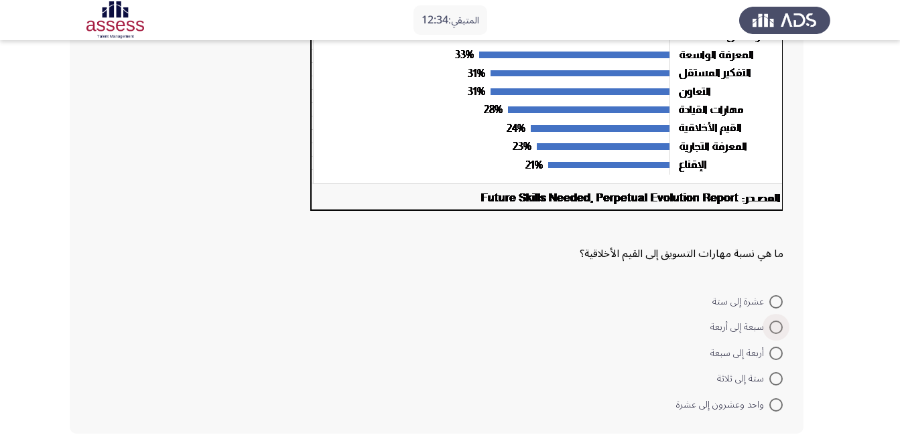
click at [774, 328] on span at bounding box center [775, 327] width 13 height 13
click at [774, 328] on input "سبعة إلى أربعة" at bounding box center [775, 327] width 13 height 13
radio input "true"
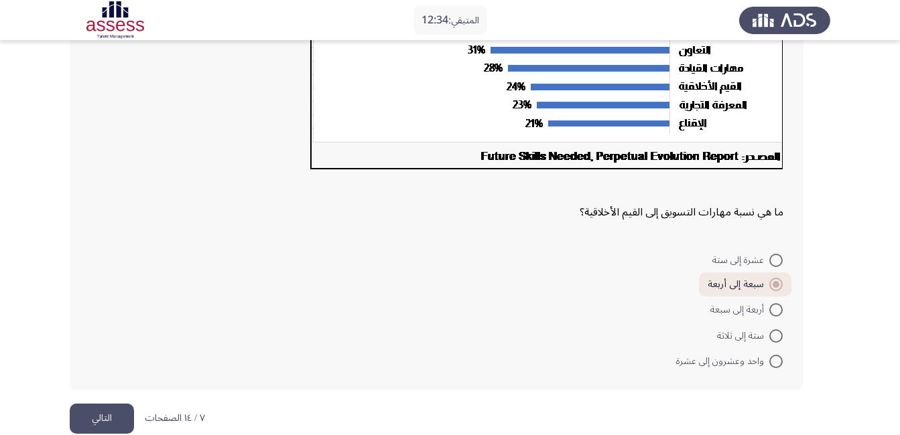
scroll to position [332, 0]
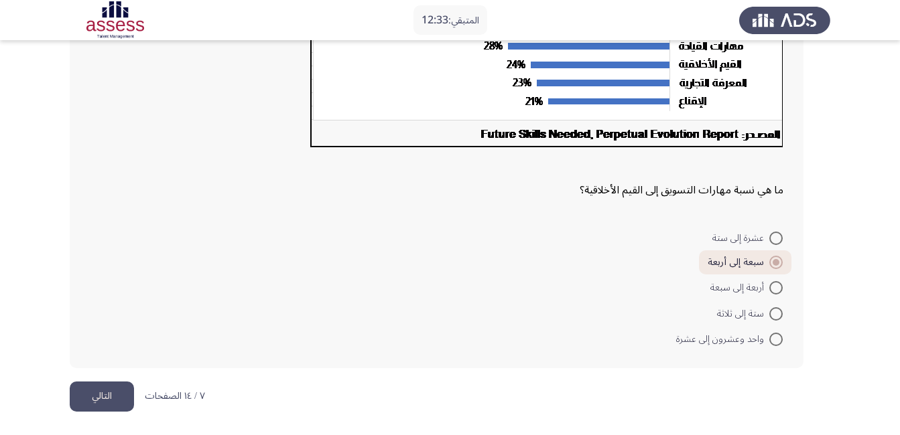
click at [106, 391] on button "التالي" at bounding box center [102, 397] width 64 height 30
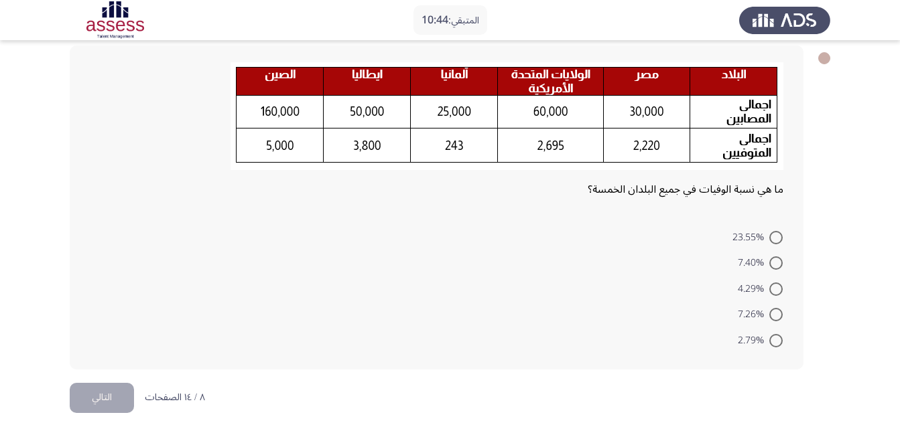
scroll to position [0, 0]
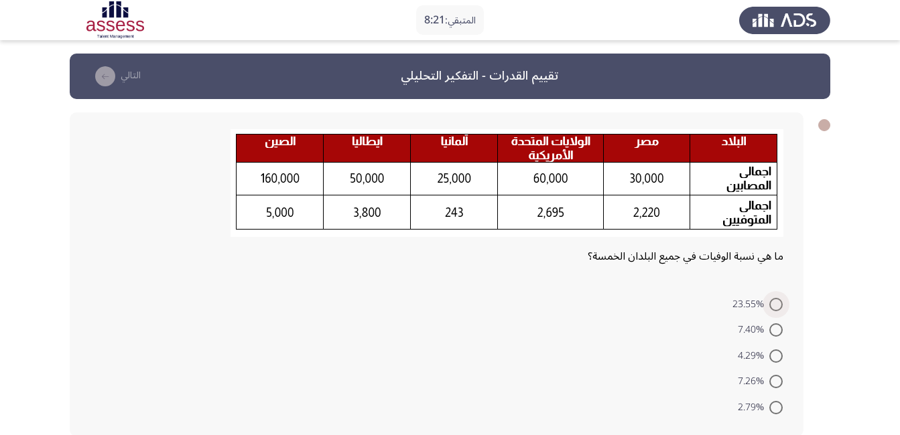
click at [775, 306] on span at bounding box center [775, 304] width 13 height 13
click at [775, 306] on input "23.55%" at bounding box center [775, 304] width 13 height 13
radio input "true"
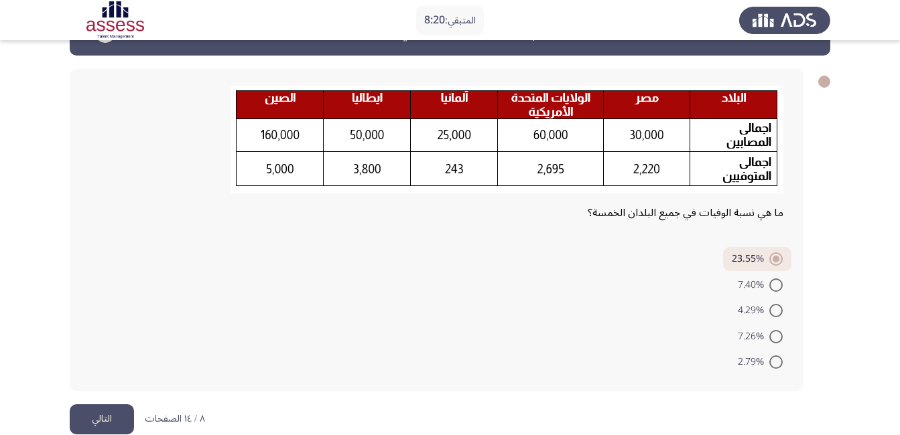
scroll to position [66, 0]
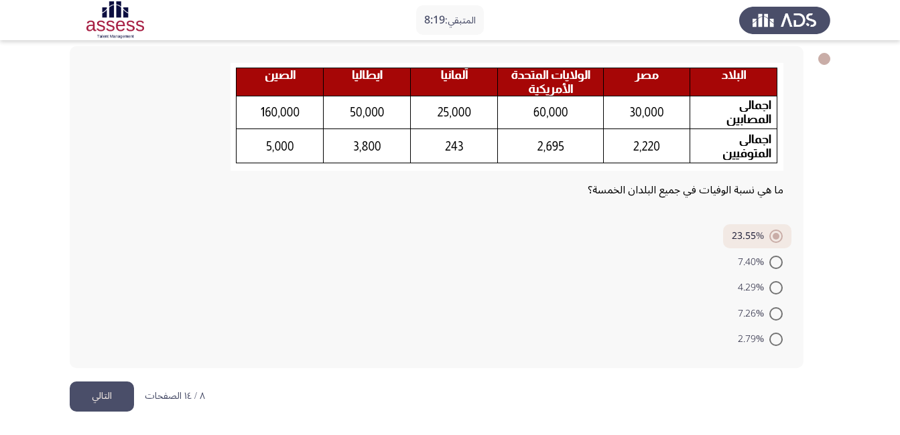
click at [98, 395] on button "التالي" at bounding box center [102, 397] width 64 height 30
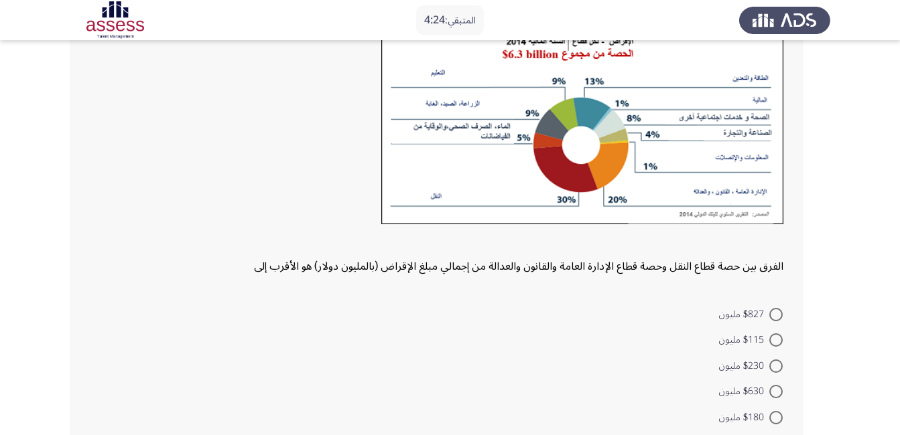
scroll to position [122, 0]
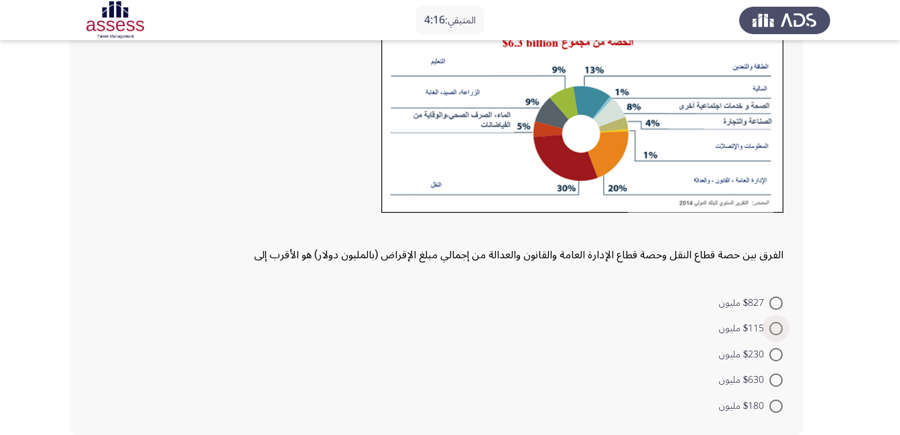
click at [776, 331] on span at bounding box center [775, 328] width 13 height 13
click at [776, 331] on input "$115 مليون" at bounding box center [775, 328] width 13 height 13
radio input "true"
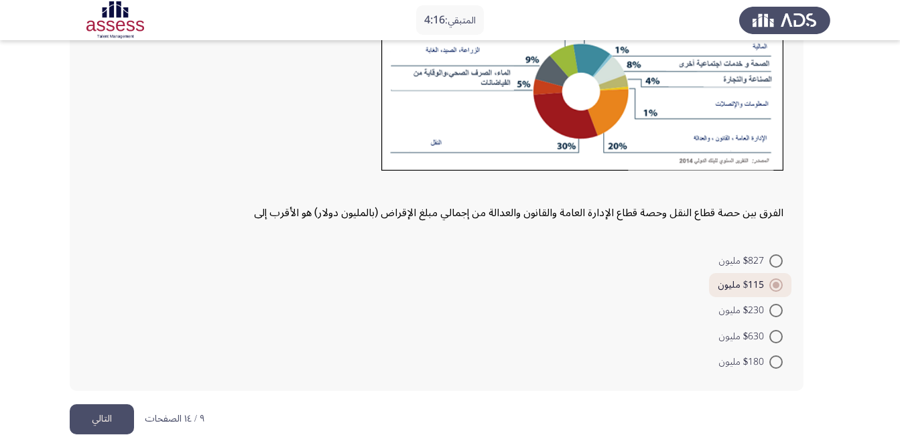
scroll to position [187, 0]
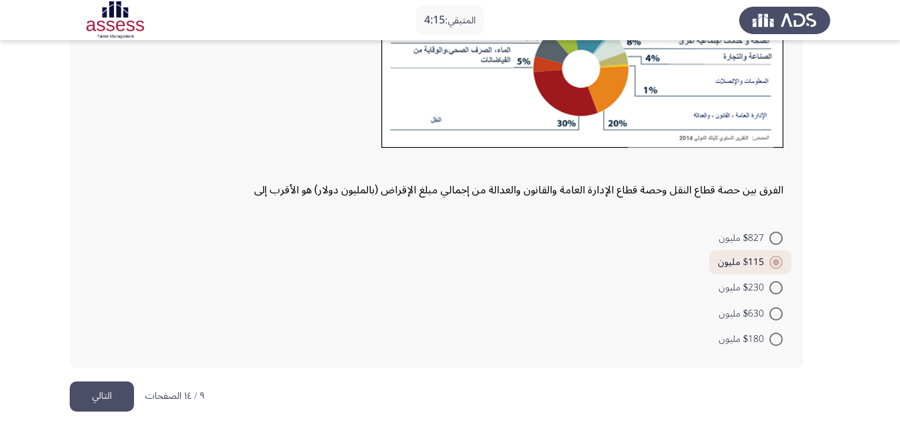
click at [120, 399] on button "التالي" at bounding box center [102, 397] width 64 height 30
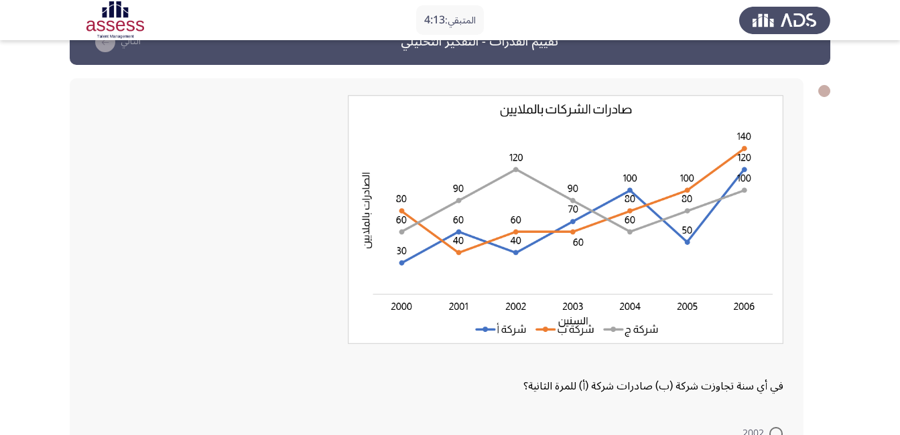
scroll to position [67, 0]
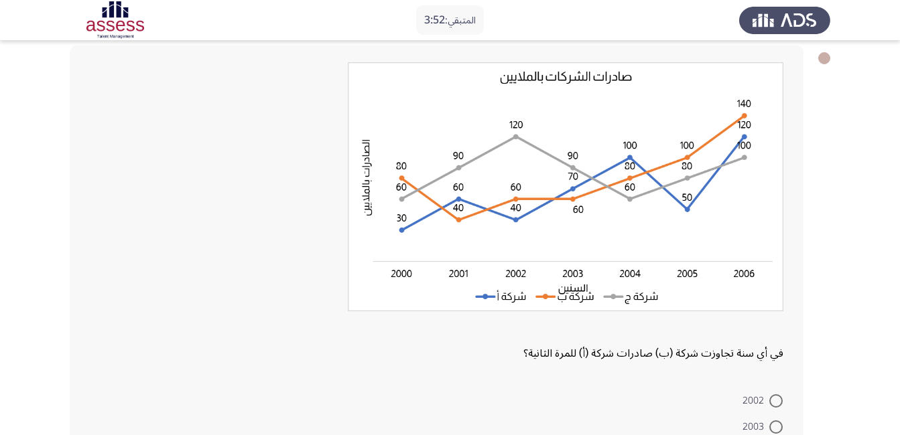
click at [779, 431] on span at bounding box center [775, 427] width 13 height 13
click at [779, 431] on input "2003" at bounding box center [775, 427] width 13 height 13
radio input "true"
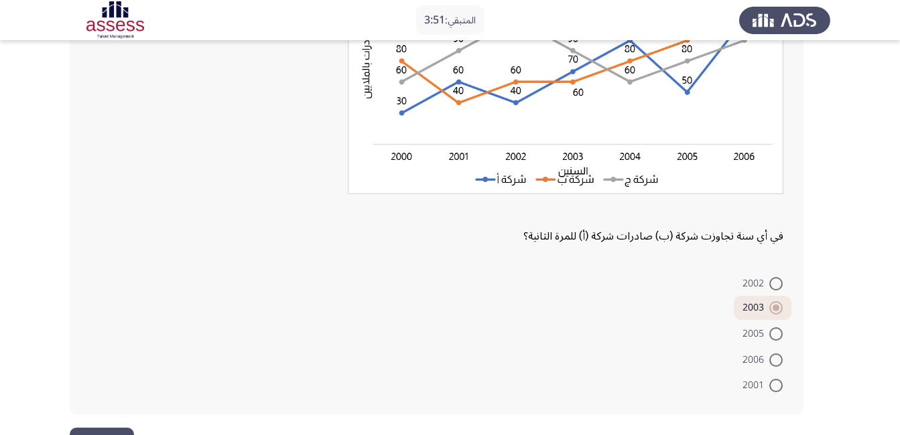
scroll to position [230, 0]
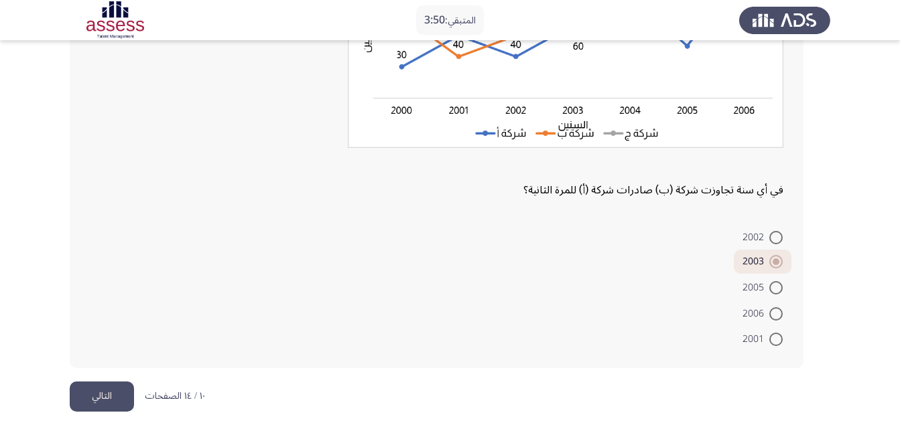
click at [86, 395] on button "التالي" at bounding box center [102, 397] width 64 height 30
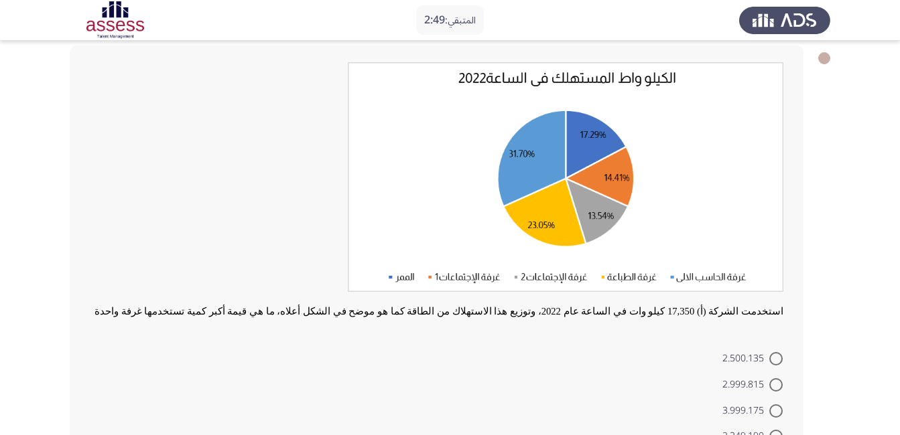
scroll to position [134, 0]
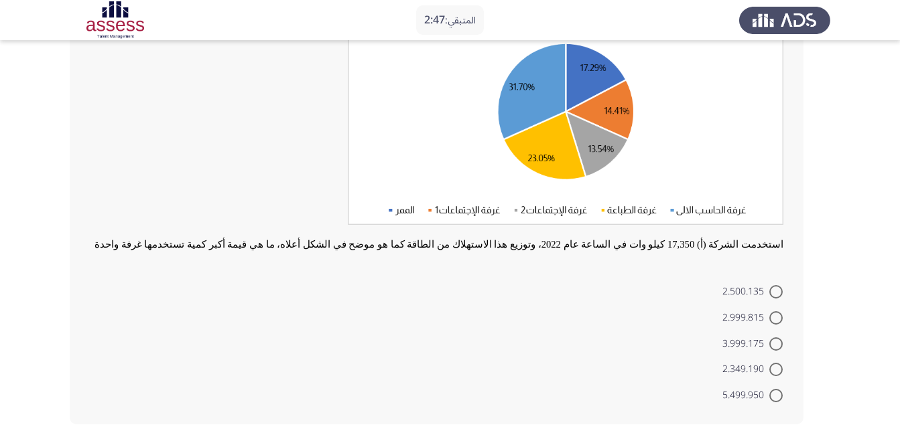
click at [772, 392] on span at bounding box center [775, 395] width 13 height 13
click at [772, 392] on input "5.499.950" at bounding box center [775, 395] width 13 height 13
radio input "true"
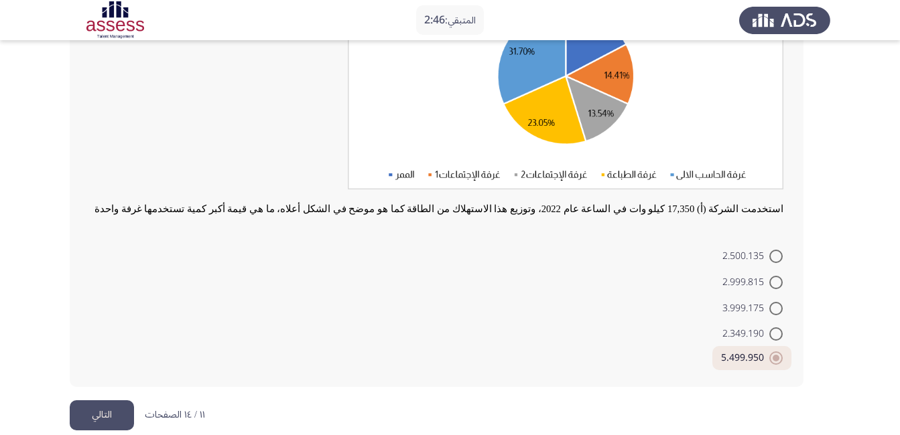
scroll to position [188, 0]
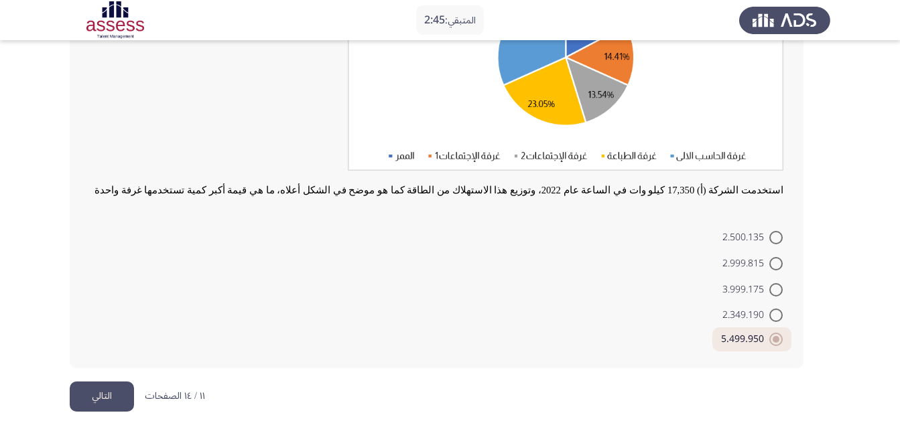
click at [87, 393] on button "التالي" at bounding box center [102, 397] width 64 height 30
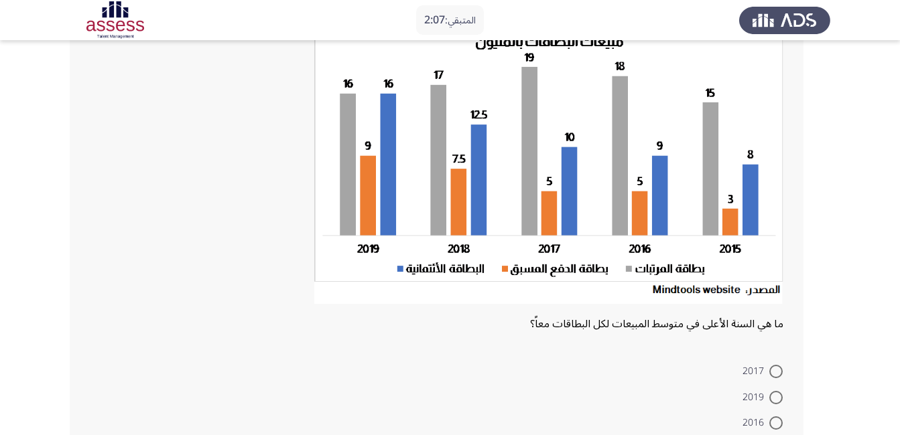
scroll to position [134, 0]
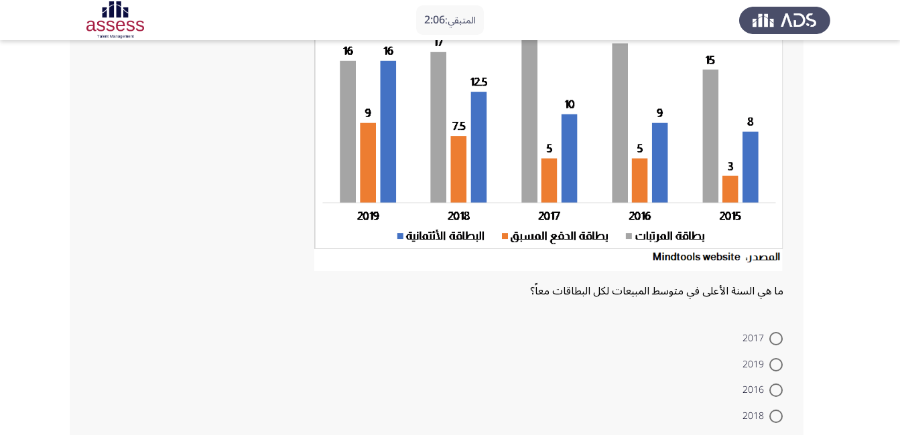
drag, startPoint x: 771, startPoint y: 364, endPoint x: 760, endPoint y: 366, distance: 10.9
click at [772, 363] on span at bounding box center [775, 364] width 13 height 13
click at [772, 363] on input "2019" at bounding box center [775, 364] width 13 height 13
radio input "true"
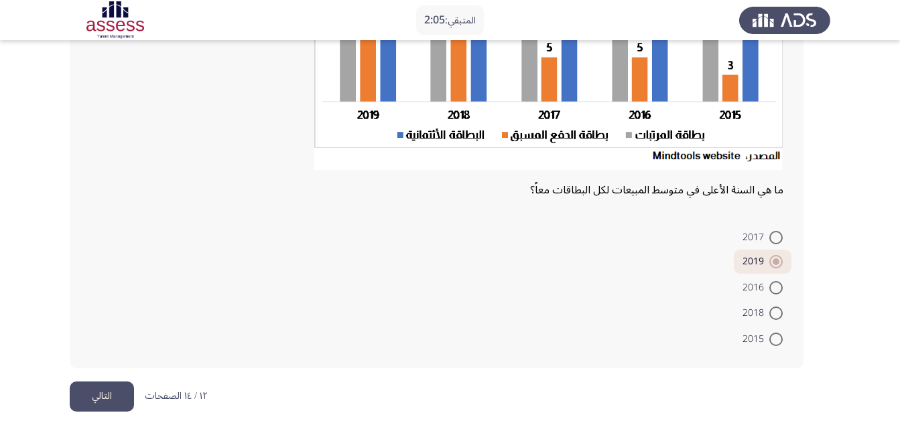
click at [109, 381] on div "ما هي السنة الأعلى في متوسط المبيعات لكل البطاقات معاً؟ 2017 2019 2016 2018 2015" at bounding box center [450, 123] width 760 height 518
click at [113, 392] on button "التالي" at bounding box center [102, 397] width 64 height 30
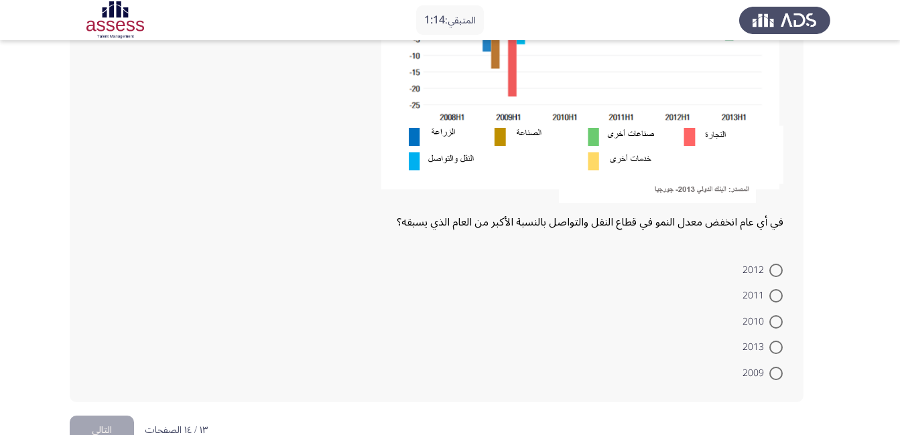
scroll to position [268, 0]
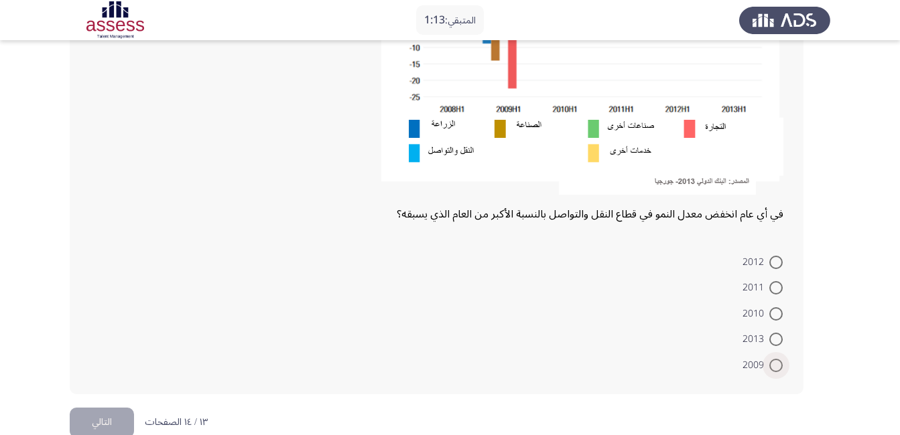
click at [775, 366] on span at bounding box center [775, 365] width 13 height 13
click at [775, 366] on input "2009" at bounding box center [775, 365] width 13 height 13
radio input "true"
click at [112, 423] on button "التالي" at bounding box center [102, 421] width 64 height 30
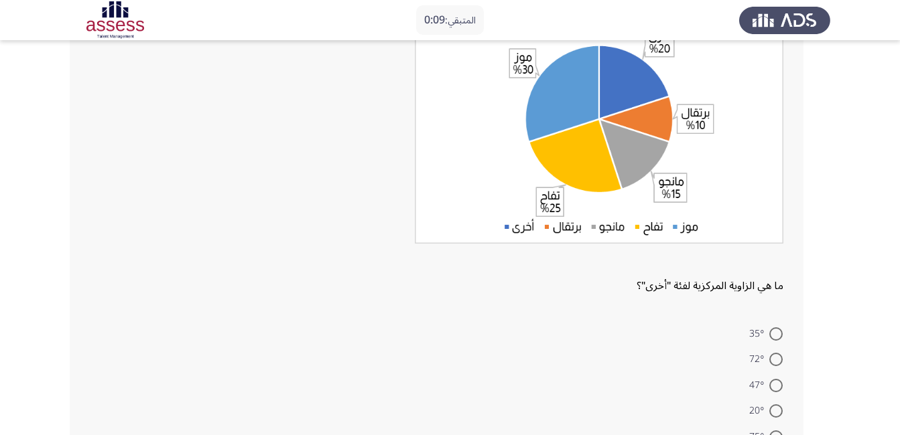
scroll to position [201, 0]
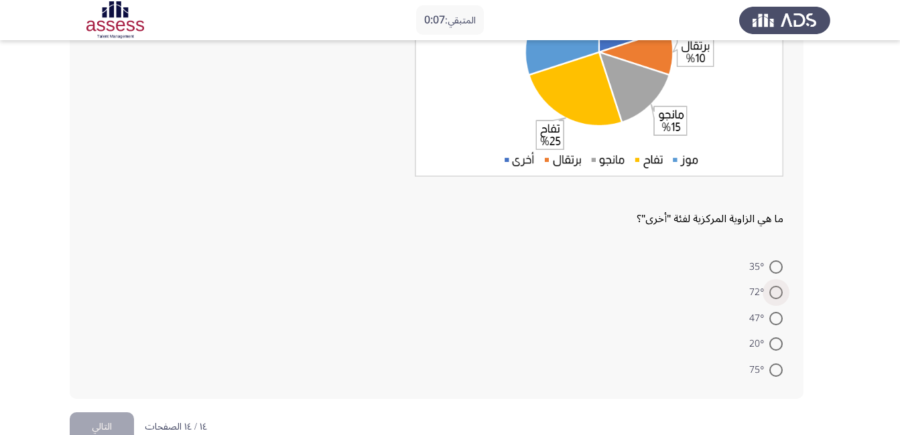
click at [772, 294] on span at bounding box center [775, 292] width 13 height 13
click at [772, 294] on input "72°" at bounding box center [775, 292] width 13 height 13
radio input "true"
click at [101, 429] on button "التالي" at bounding box center [102, 426] width 64 height 30
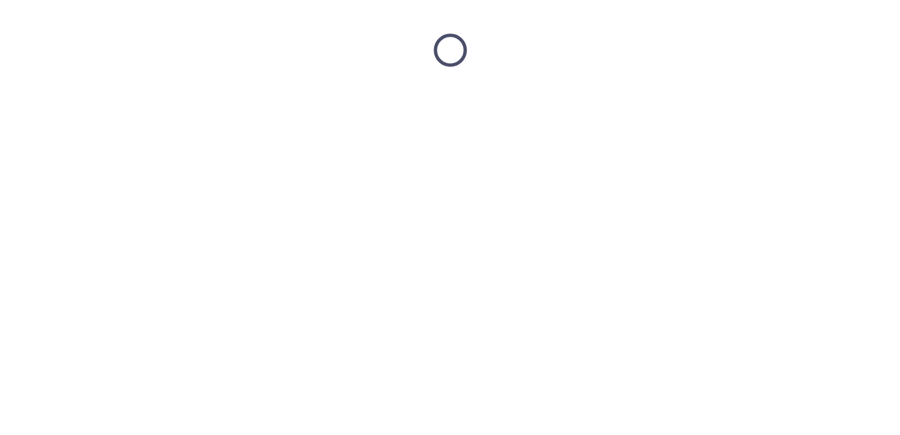
scroll to position [0, 0]
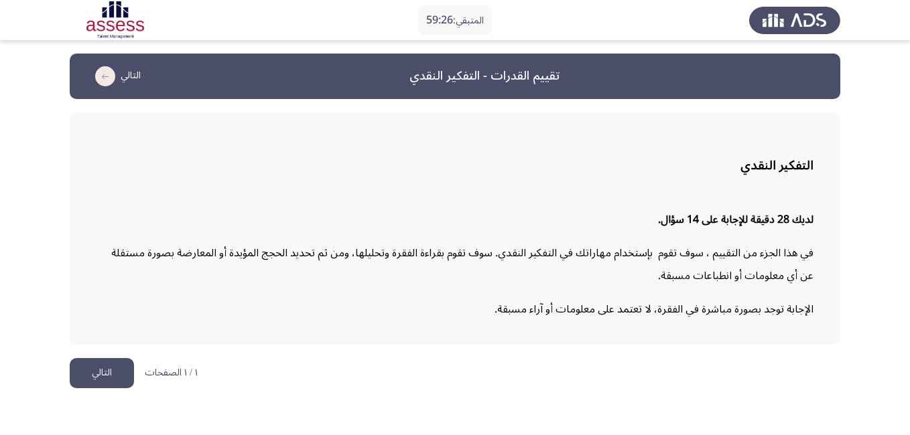
click at [92, 378] on button "التالي" at bounding box center [102, 373] width 64 height 30
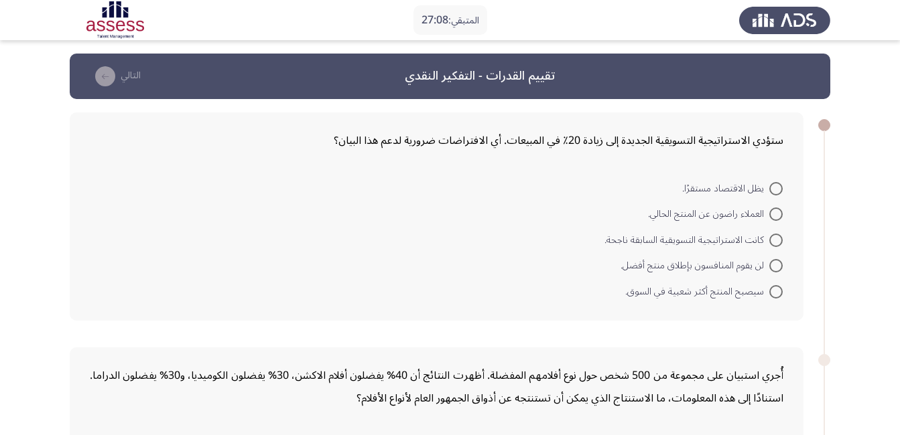
click at [772, 241] on span at bounding box center [775, 240] width 13 height 13
click at [772, 241] on input "كانت الاستراتيجية التسويقية السابقة ناجحة." at bounding box center [775, 240] width 13 height 13
radio input "true"
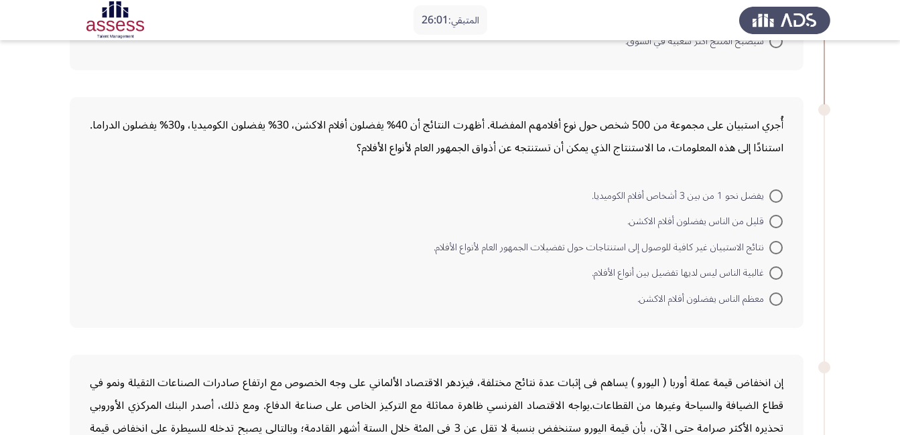
scroll to position [268, 0]
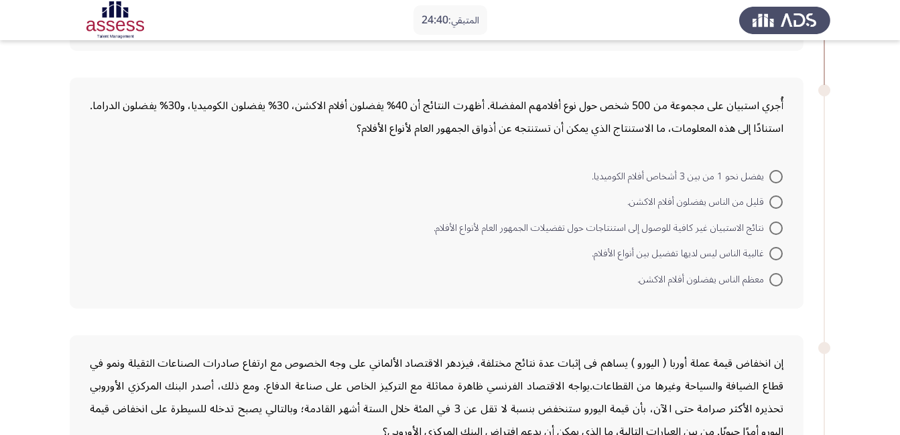
click at [768, 275] on span "معظم الناس يفضلون أفلام الاكشن." at bounding box center [703, 280] width 132 height 16
click at [769, 275] on input "معظم الناس يفضلون أفلام الاكشن." at bounding box center [775, 279] width 13 height 13
radio input "true"
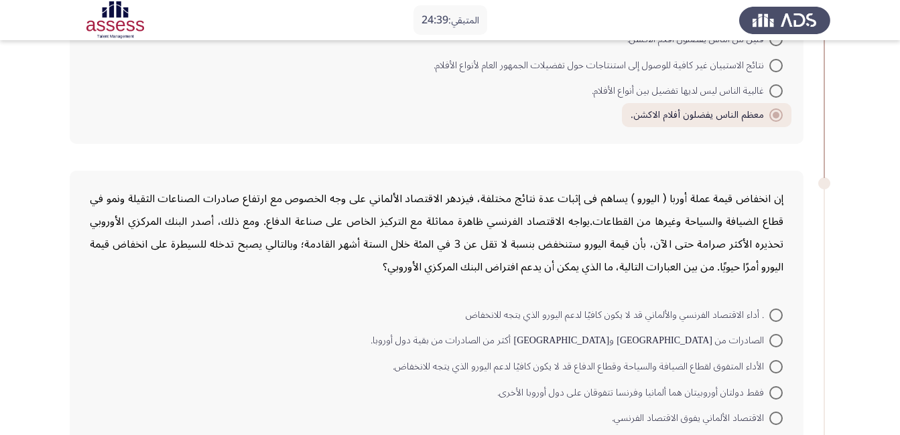
scroll to position [469, 0]
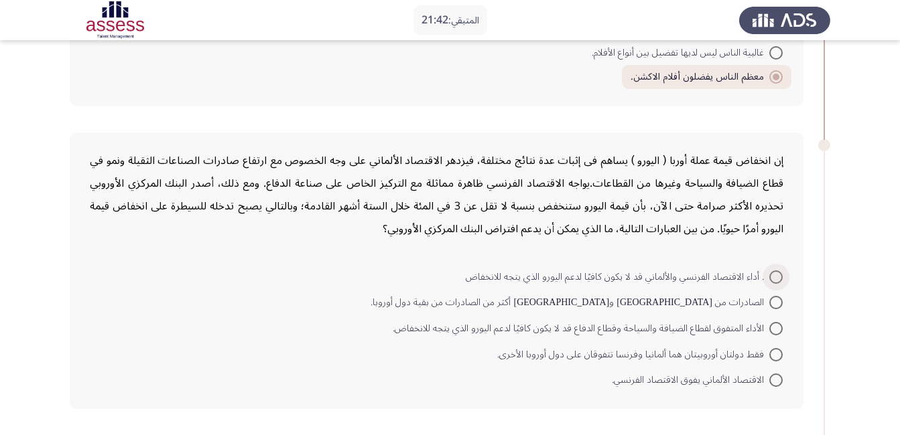
click at [777, 277] on span at bounding box center [775, 277] width 13 height 13
click at [777, 277] on input ". أداء الاقتصاد الفرنسي والألماني قد لا يكون كافيًا لدعم اليورو الذي يتجه للانخ…" at bounding box center [775, 277] width 13 height 13
radio input "true"
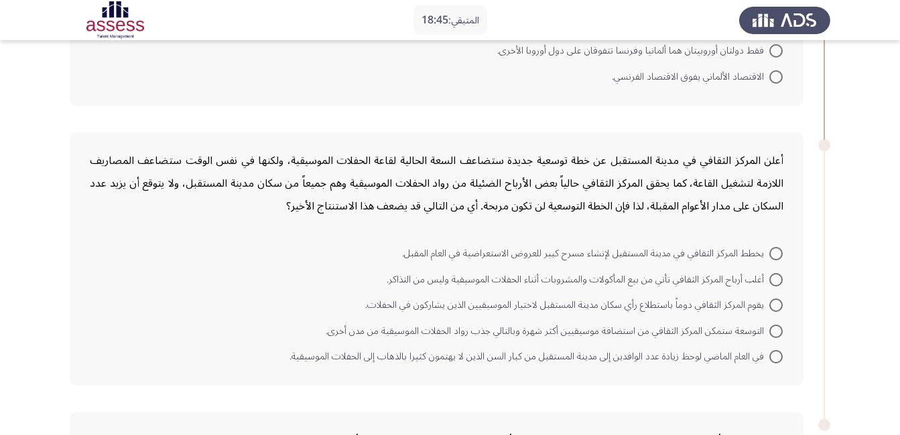
scroll to position [804, 0]
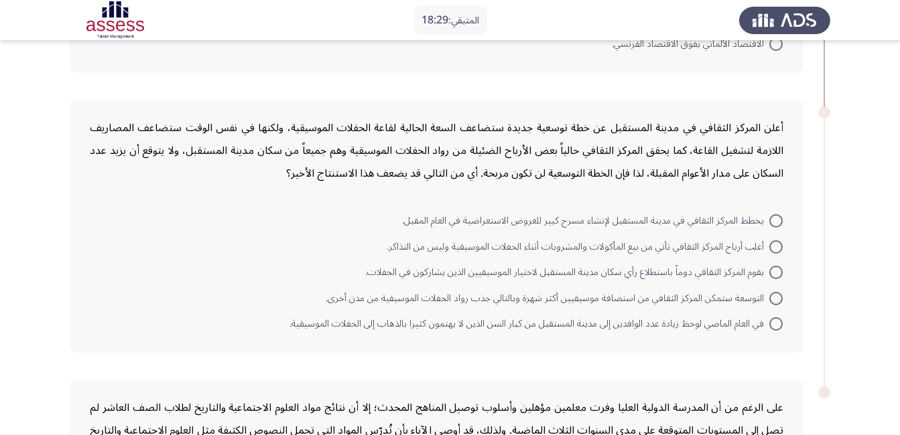
click at [781, 304] on span at bounding box center [775, 298] width 13 height 13
click at [781, 304] on input "التوسعة ستمكن المركز الثقافي من استضافة موسيقيين أكثر شهرة وبالتالي جذب رواد ال…" at bounding box center [775, 298] width 13 height 13
radio input "true"
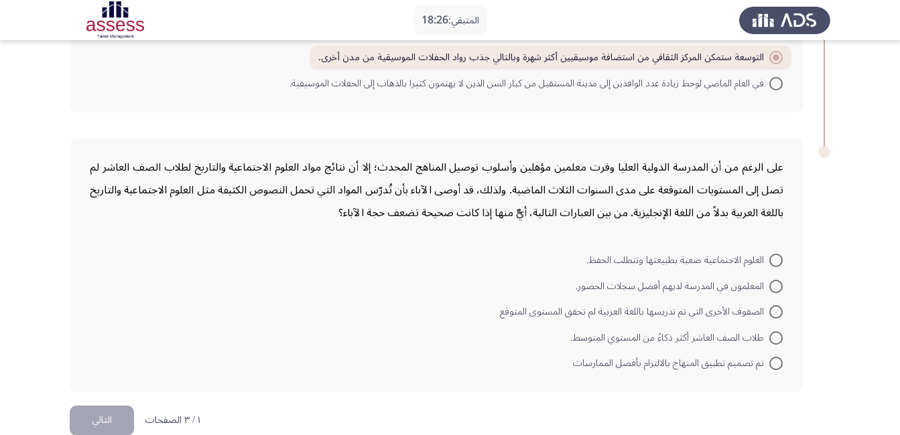
scroll to position [1067, 0]
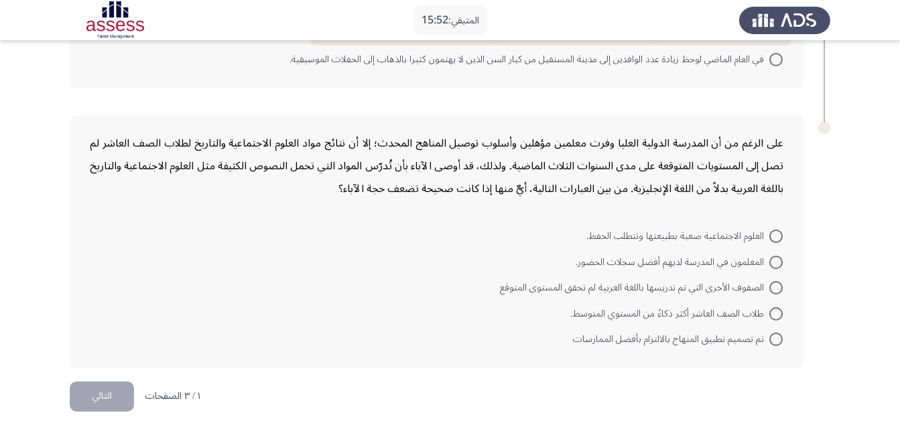
click at [778, 288] on span at bounding box center [775, 287] width 13 height 13
click at [778, 288] on input "الصفوف الأخرى التي تم تدريسها باللغة العربية لم تحقق المستوى المتوقع" at bounding box center [775, 287] width 13 height 13
radio input "true"
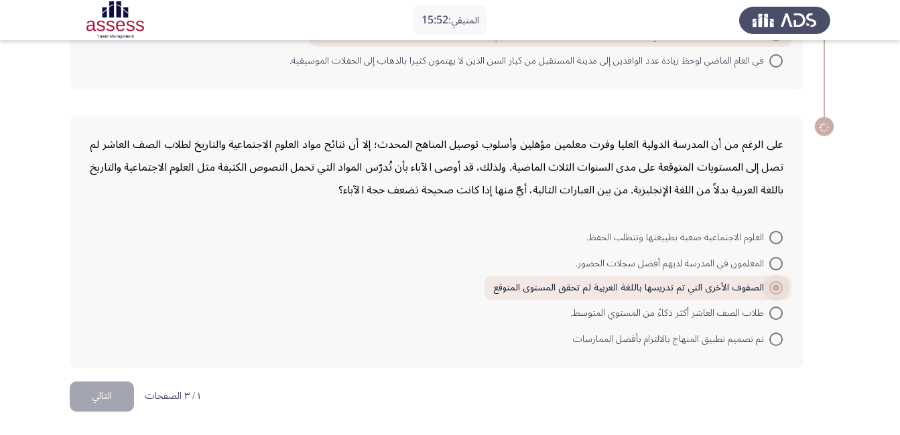
scroll to position [1066, 0]
click at [81, 405] on button "التالي" at bounding box center [102, 397] width 64 height 30
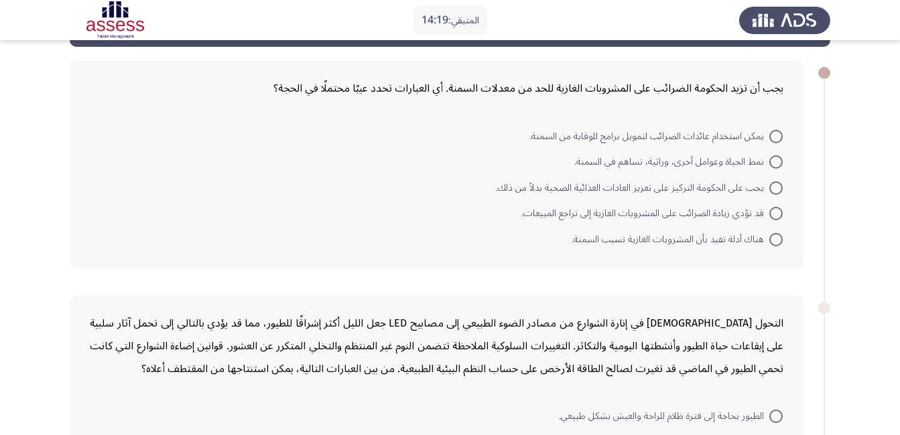
scroll to position [67, 0]
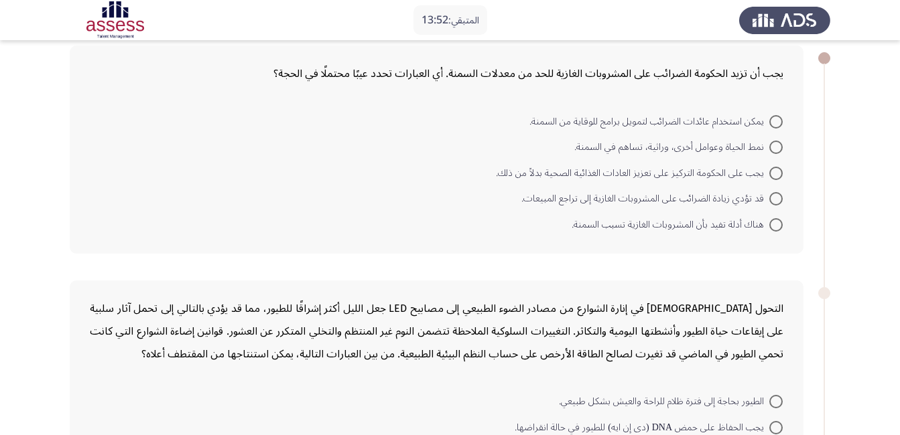
click at [775, 145] on span at bounding box center [775, 147] width 13 height 13
click at [775, 145] on input "نمط الحياة وعوامل أخرى، وراثية، تساهم في السمنة." at bounding box center [775, 147] width 13 height 13
radio input "true"
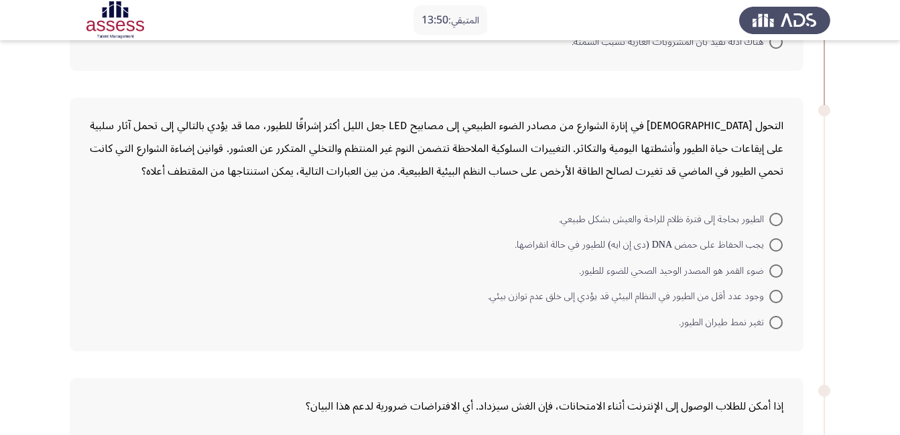
scroll to position [268, 0]
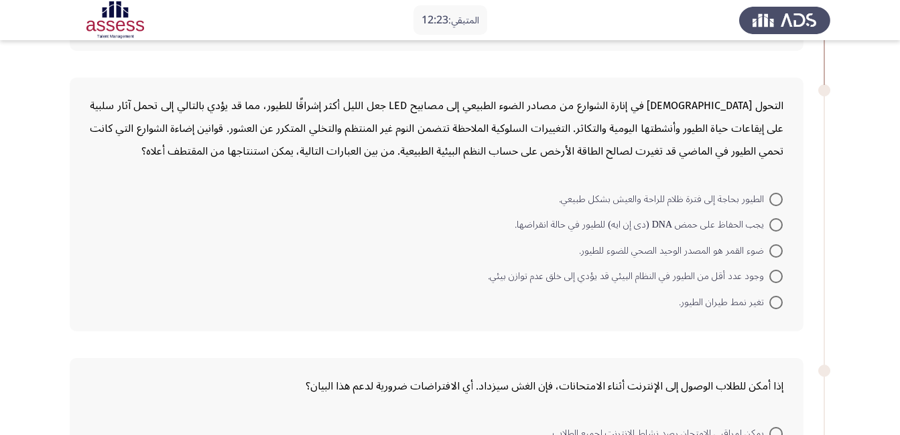
click at [777, 251] on span at bounding box center [775, 251] width 13 height 13
click at [777, 251] on input "ضوء القمر هو المصدر الوحيد الصحي للضوء للطيور." at bounding box center [775, 251] width 13 height 13
radio input "true"
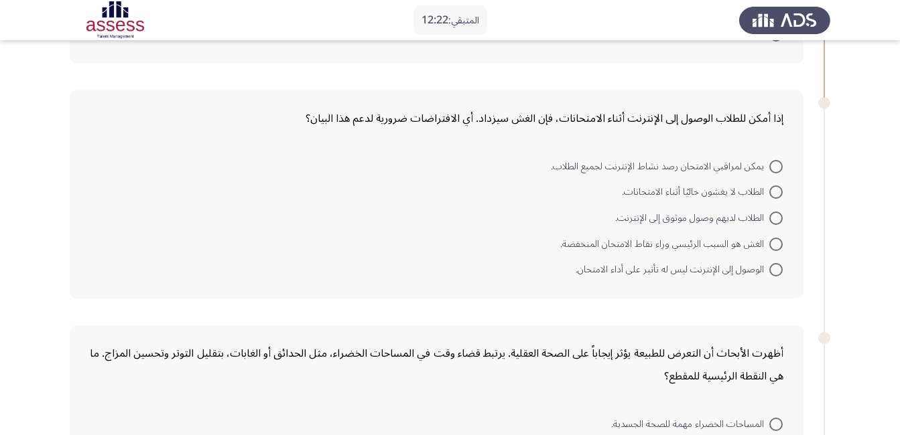
scroll to position [536, 0]
click at [776, 188] on span at bounding box center [775, 190] width 13 height 13
click at [776, 188] on input "الطلاب لا يغشون حاليًا أثناء الامتحانات." at bounding box center [775, 190] width 13 height 13
radio input "true"
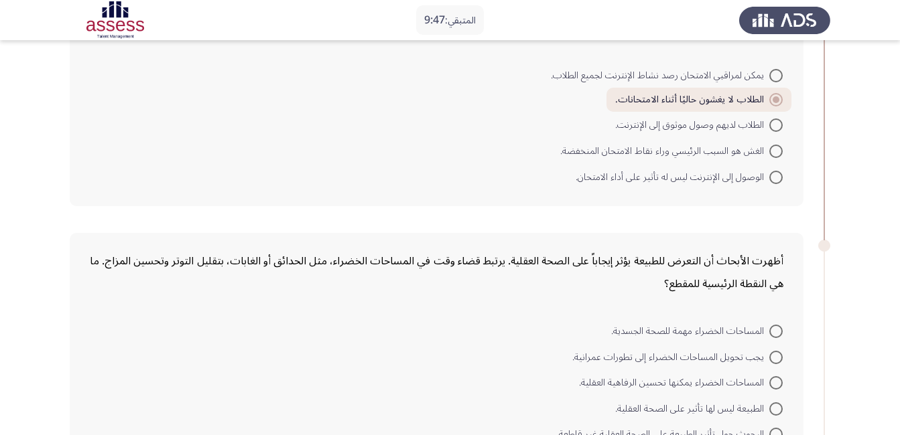
scroll to position [737, 0]
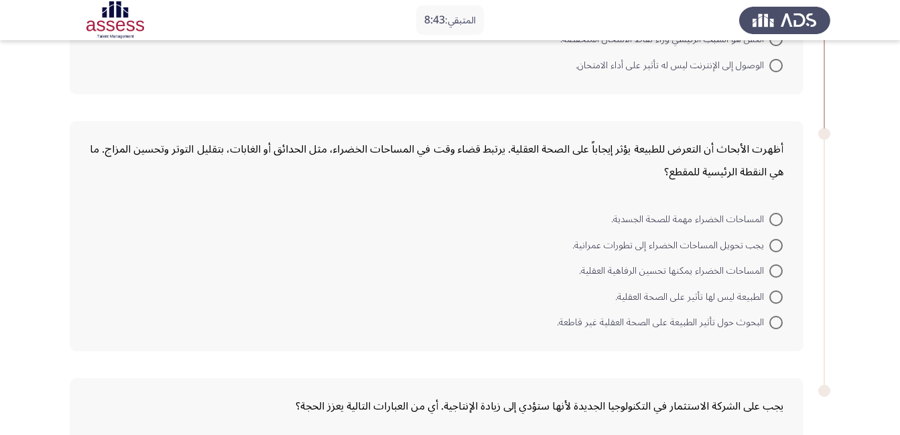
click at [777, 297] on span at bounding box center [775, 297] width 13 height 13
click at [777, 297] on input "الطبيعة ليس لها تأثير على الصحة العقلية." at bounding box center [775, 297] width 13 height 13
radio input "true"
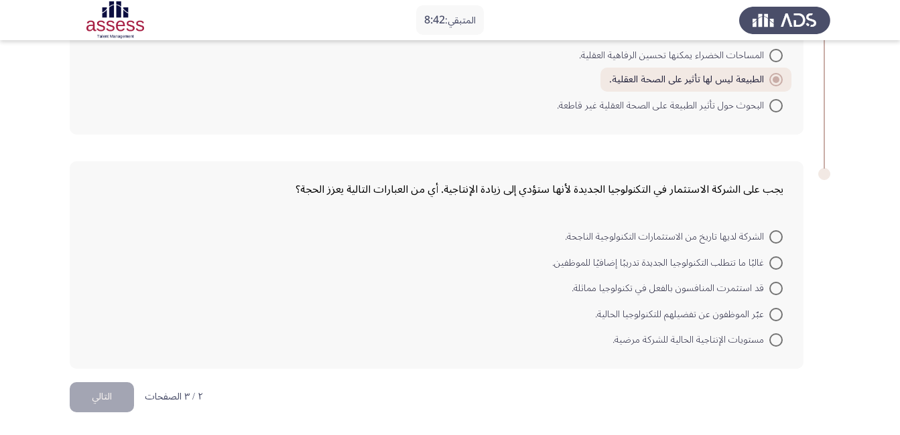
scroll to position [953, 0]
click at [778, 286] on span at bounding box center [775, 287] width 13 height 13
click at [778, 286] on input "قد استثمرت المنافسون بالفعل في تكنولوجيا مماثلة." at bounding box center [775, 287] width 13 height 13
radio input "true"
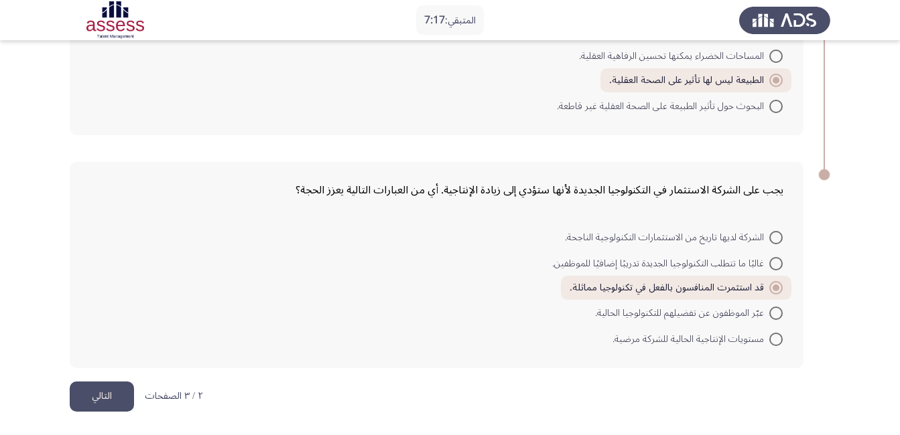
click at [82, 405] on button "التالي" at bounding box center [102, 397] width 64 height 30
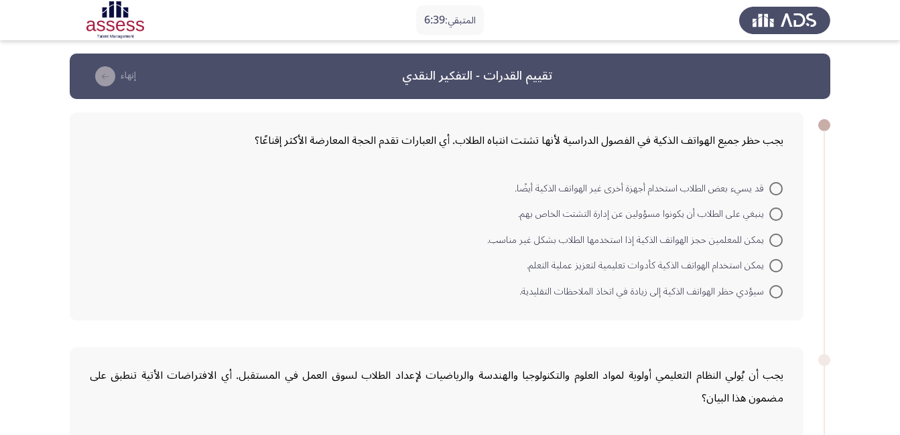
click at [777, 263] on span at bounding box center [775, 265] width 13 height 13
click at [777, 263] on input "يمكن استخدام الهواتف الذكية كأدوات تعليمية لتعزيز عملية التعلم." at bounding box center [775, 265] width 13 height 13
radio input "true"
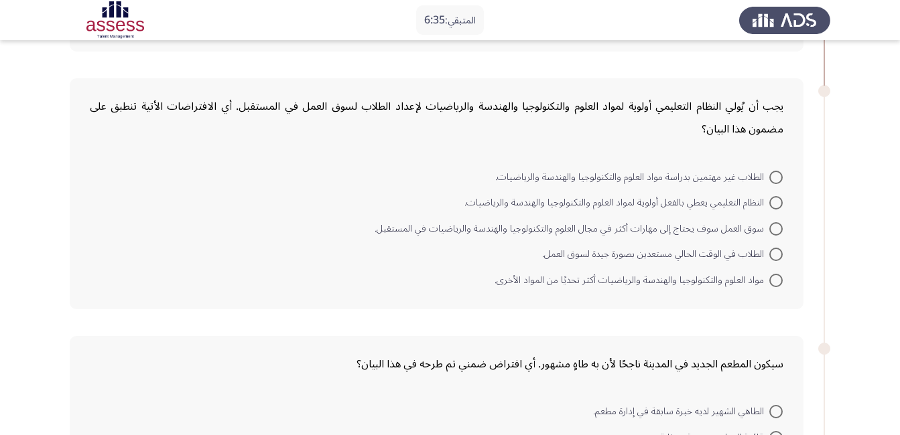
scroll to position [268, 0]
click at [774, 227] on span at bounding box center [775, 228] width 13 height 13
click at [774, 227] on input "سوق العمل سوف يحتاج إلى مهارات أكثر في مجال العلوم والتكنولوجيا والهندسة والريا…" at bounding box center [775, 228] width 13 height 13
radio input "true"
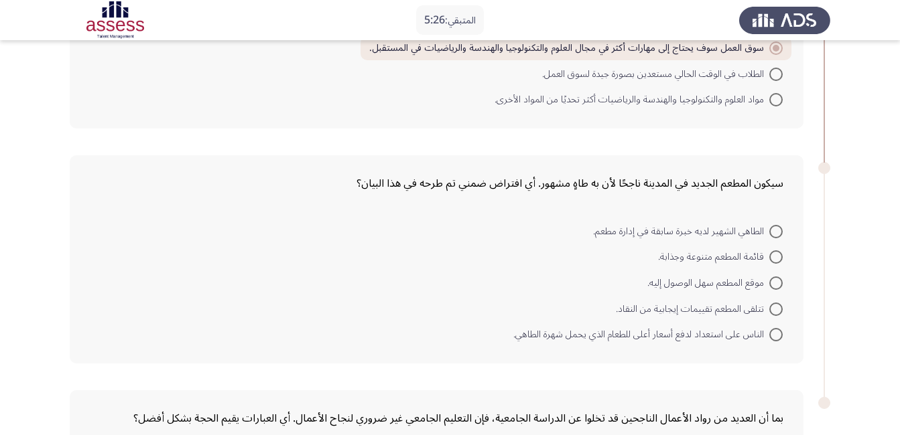
scroll to position [469, 0]
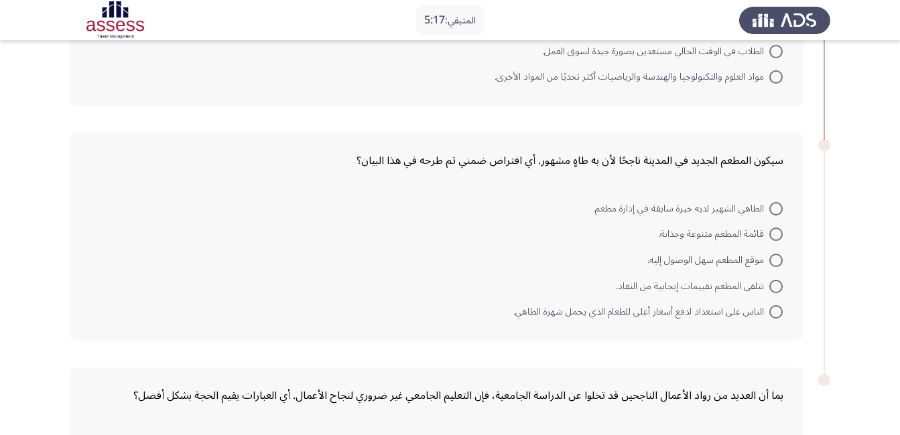
click at [775, 206] on span at bounding box center [775, 208] width 13 height 13
click at [775, 206] on input "الطاهي الشهير لديه خبرة سابقة في إدارة مطعم." at bounding box center [775, 208] width 13 height 13
radio input "true"
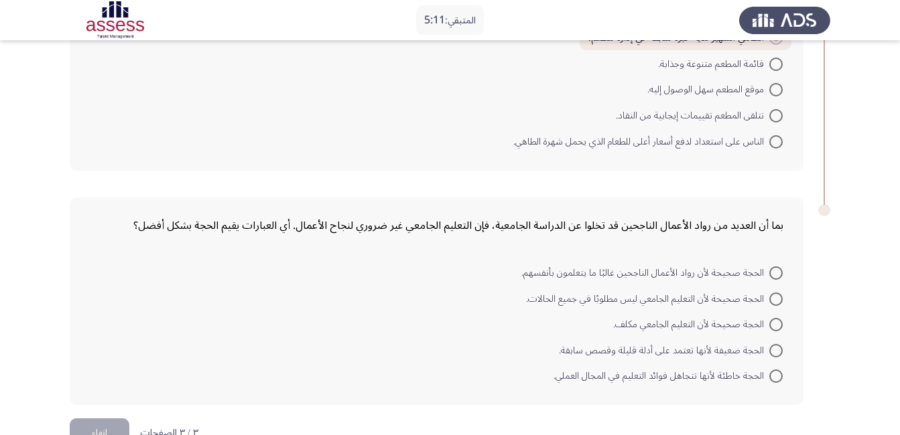
scroll to position [670, 0]
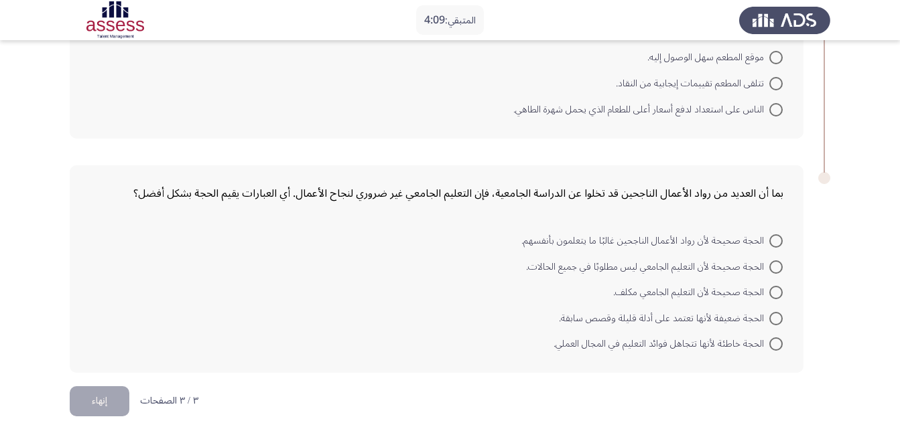
click at [777, 320] on span at bounding box center [775, 318] width 13 height 13
click at [777, 320] on input "الحجة ضعيفة لأنها تعتمد على أدلة قليلة وقصص سابقة." at bounding box center [775, 318] width 13 height 13
radio input "true"
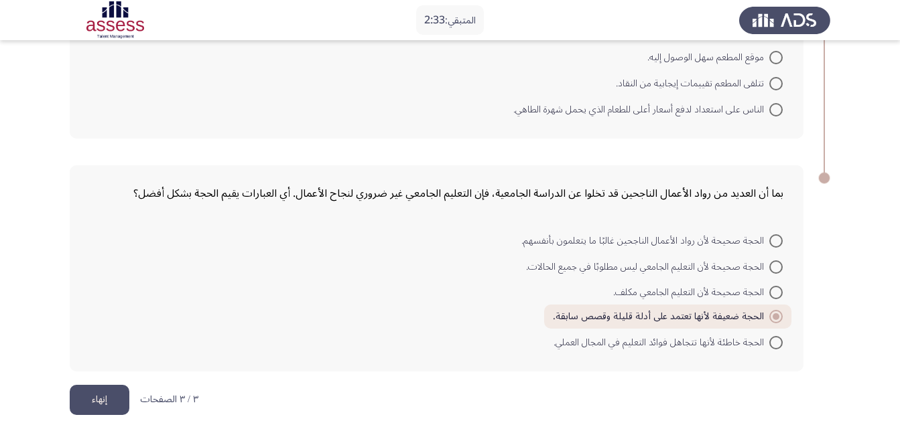
scroll to position [673, 0]
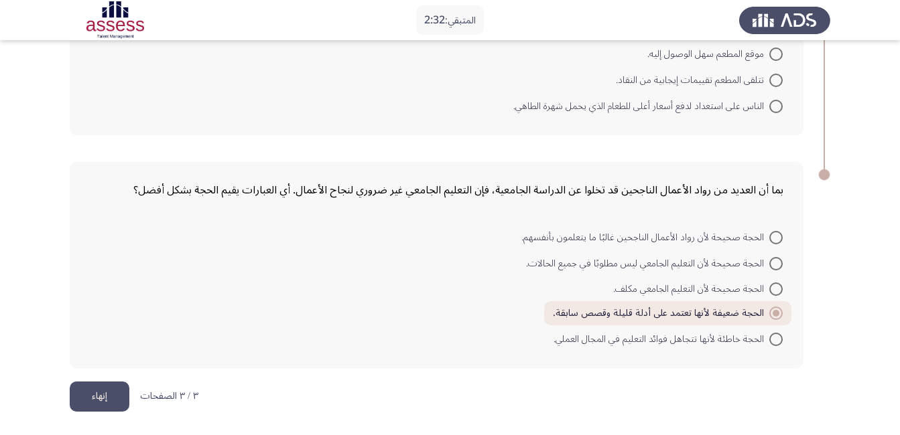
click at [101, 404] on button "إنهاء" at bounding box center [100, 397] width 60 height 30
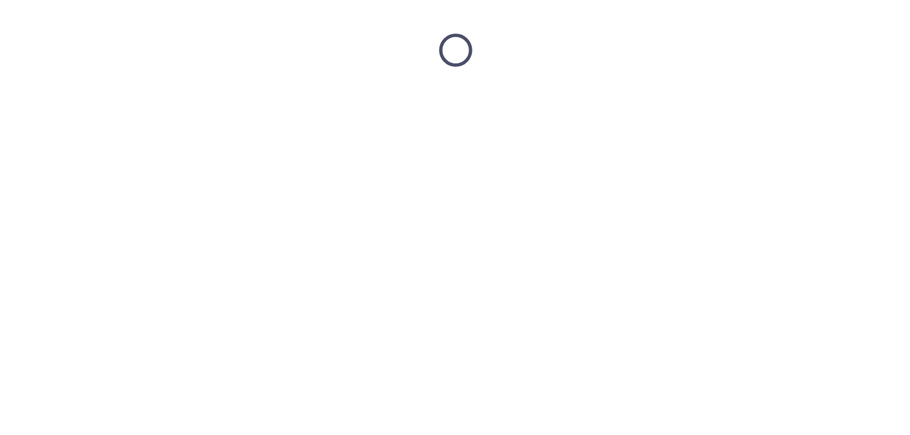
scroll to position [0, 0]
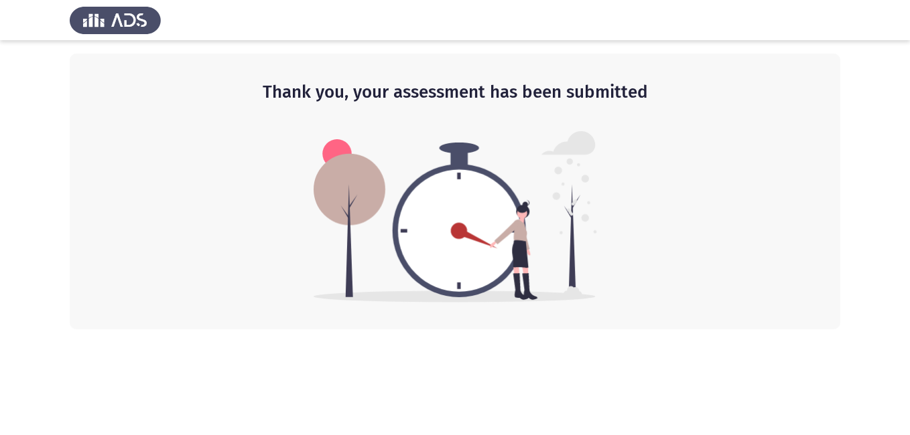
click at [437, 186] on img at bounding box center [455, 217] width 283 height 172
click at [444, 190] on img at bounding box center [455, 217] width 283 height 172
